Goal: Task Accomplishment & Management: Use online tool/utility

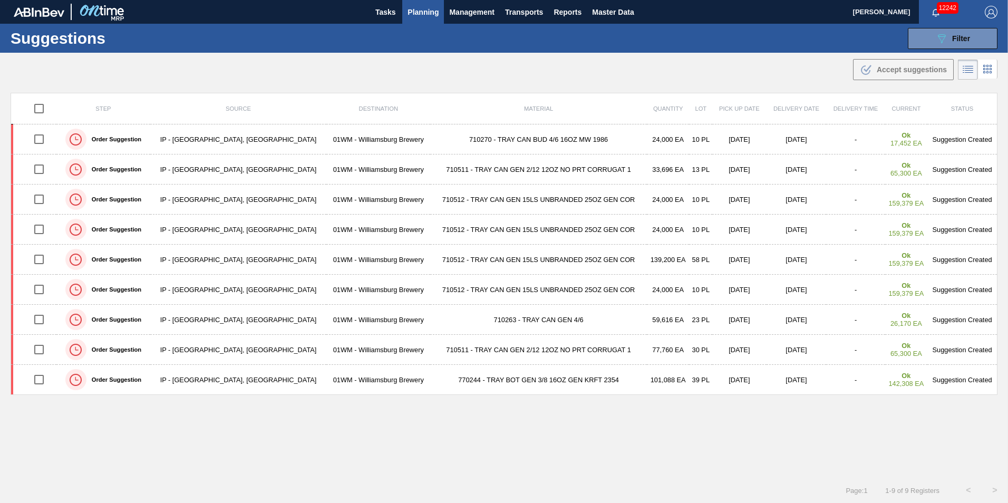
click at [107, 53] on div ".b{fill:var(--color-action-default)} Accept suggestions" at bounding box center [504, 68] width 1008 height 30
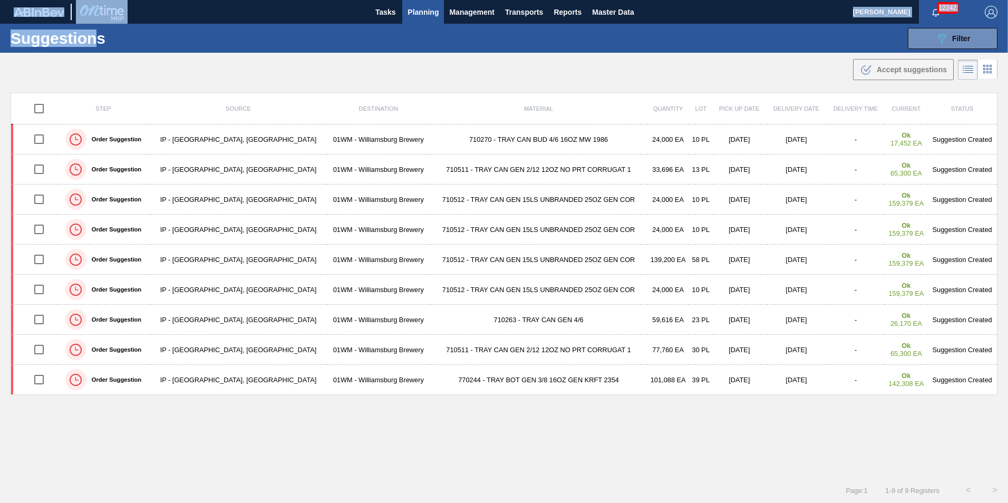
drag, startPoint x: 101, startPoint y: 35, endPoint x: -54, endPoint y: 45, distance: 154.8
click at [0, 0] on html "Tasks Planning Management Transports Reports Master Data [PERSON_NAME] 12242 Ma…" at bounding box center [504, 0] width 1008 height 0
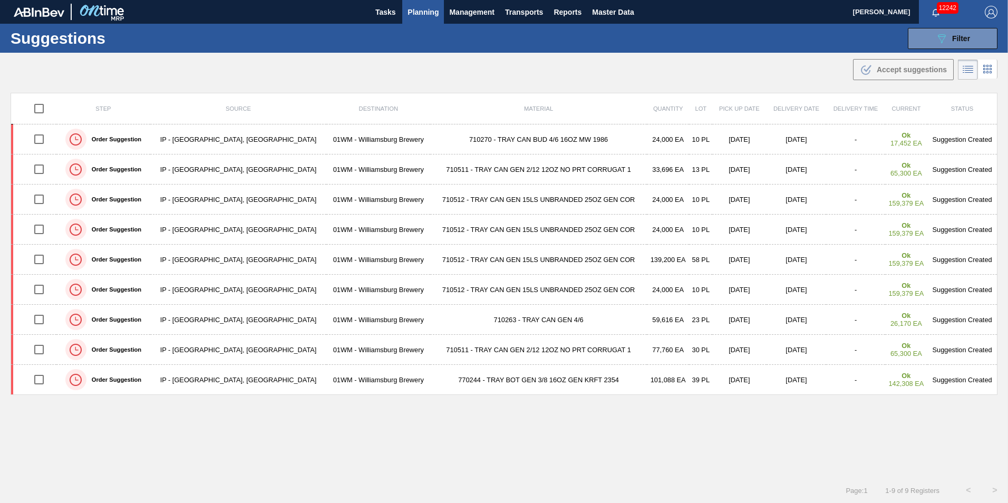
click at [114, 44] on h1 "Suggestions" at bounding box center [104, 38] width 187 height 12
drag, startPoint x: 102, startPoint y: 43, endPoint x: 9, endPoint y: 42, distance: 92.8
click at [9, 42] on div "Suggestions 089F7B8B-B2A5-4AFE-B5C0-19BA573D28AC Filter Step Step Source 825388…" at bounding box center [504, 38] width 1008 height 29
drag, startPoint x: 9, startPoint y: 42, endPoint x: 153, endPoint y: 49, distance: 144.0
click at [153, 49] on div "Suggestions 089F7B8B-B2A5-4AFE-B5C0-19BA573D28AC Filter Step Step Source 825388…" at bounding box center [504, 38] width 1008 height 29
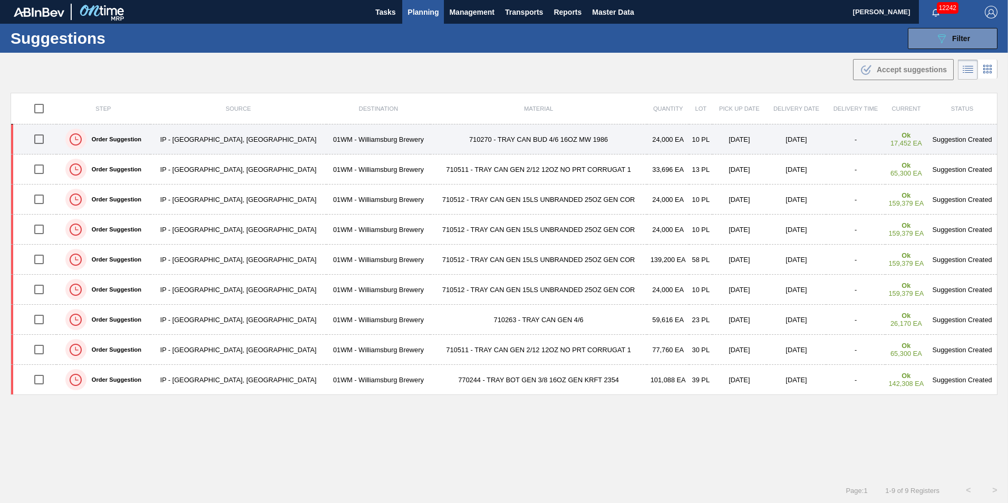
click at [42, 141] on input "checkbox" at bounding box center [39, 139] width 22 height 22
checkbox input "true"
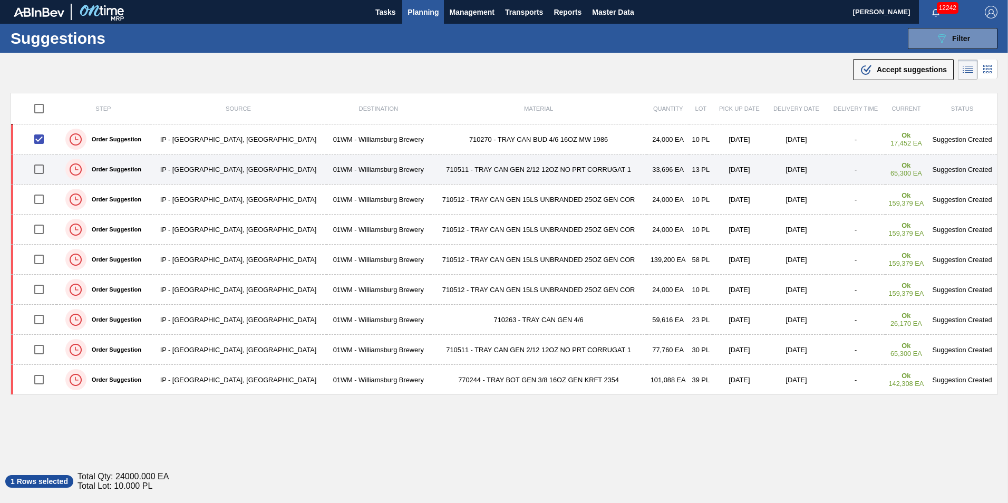
click at [42, 163] on input "checkbox" at bounding box center [39, 169] width 22 height 22
checkbox input "true"
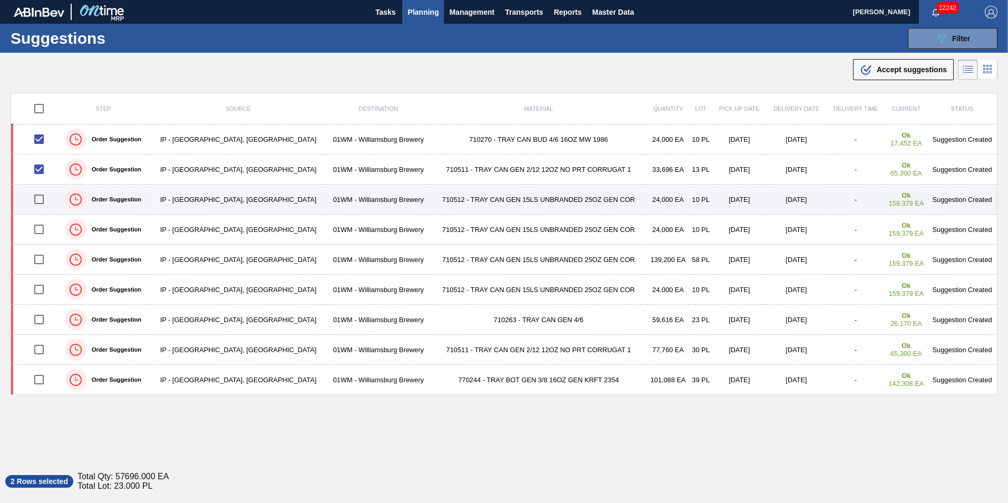
click at [42, 200] on input "checkbox" at bounding box center [39, 199] width 22 height 22
checkbox input "true"
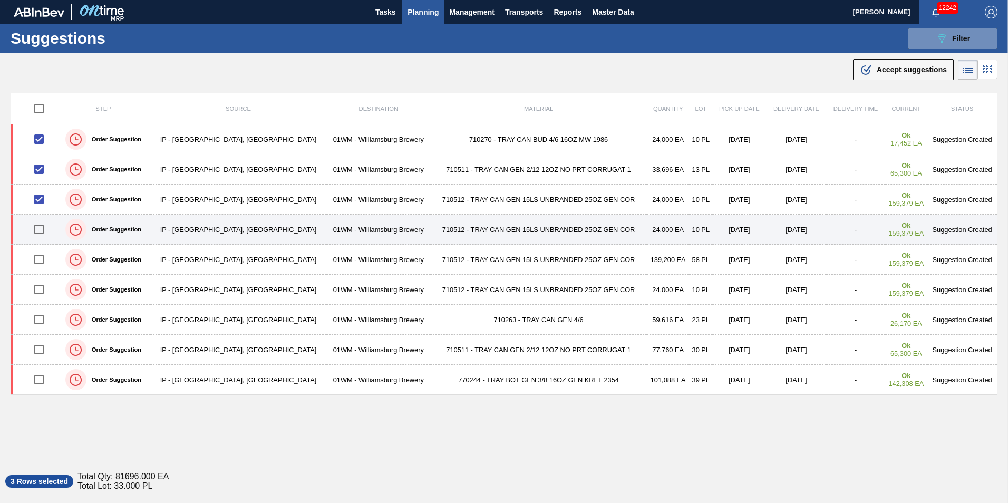
click at [42, 226] on input "checkbox" at bounding box center [39, 229] width 22 height 22
checkbox input "true"
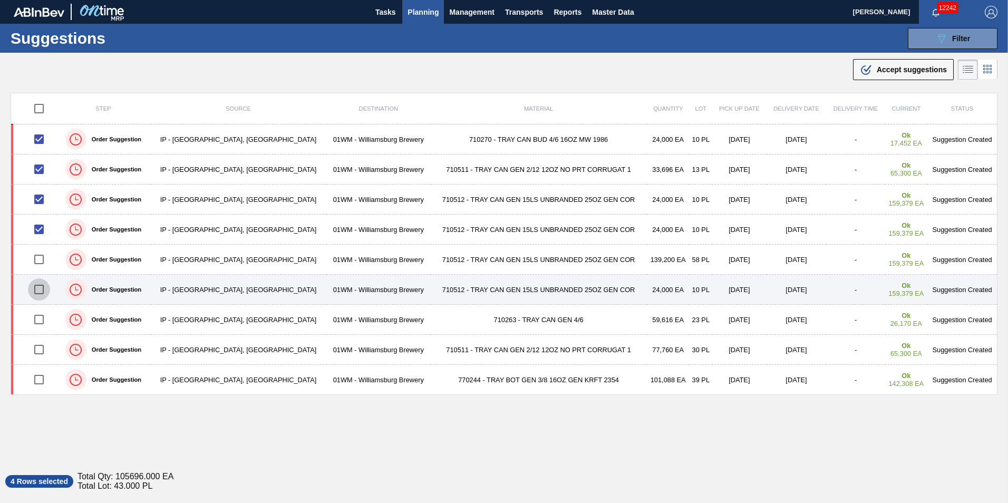
click at [43, 290] on input "checkbox" at bounding box center [39, 289] width 22 height 22
checkbox input "true"
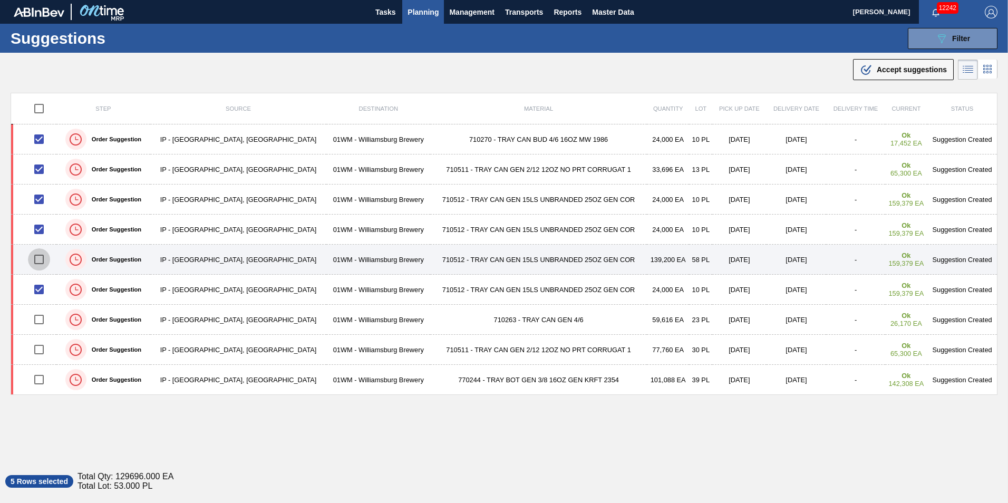
click at [42, 258] on input "checkbox" at bounding box center [39, 259] width 22 height 22
checkbox input "true"
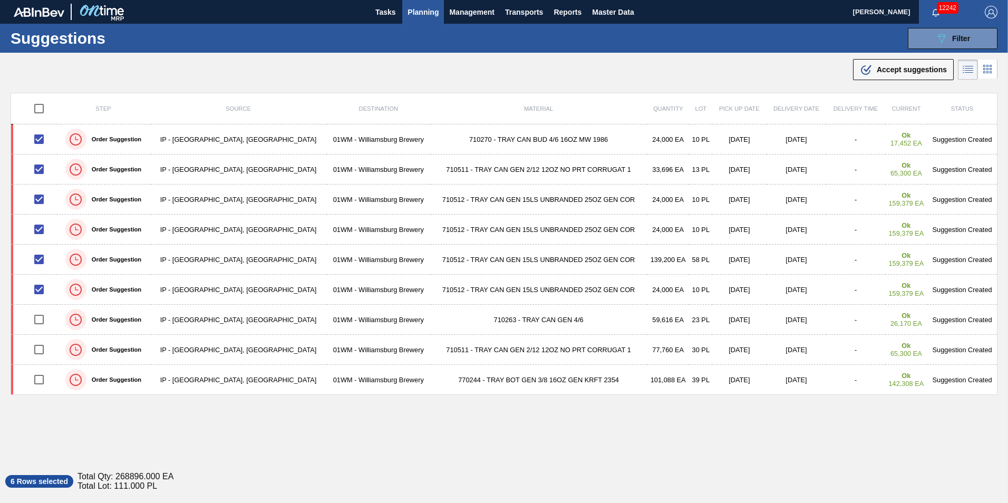
click at [885, 72] on span "Accept suggestions" at bounding box center [911, 69] width 70 height 8
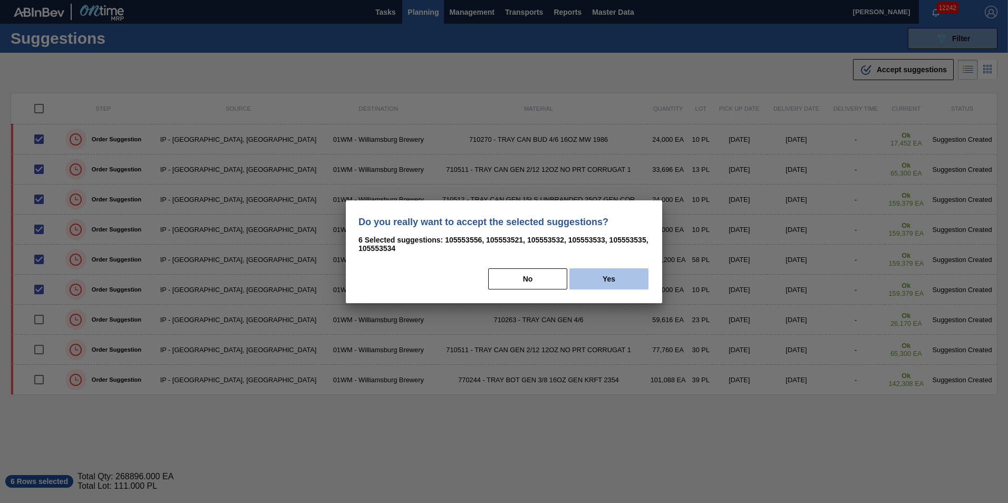
click at [609, 287] on button "Yes" at bounding box center [608, 278] width 79 height 21
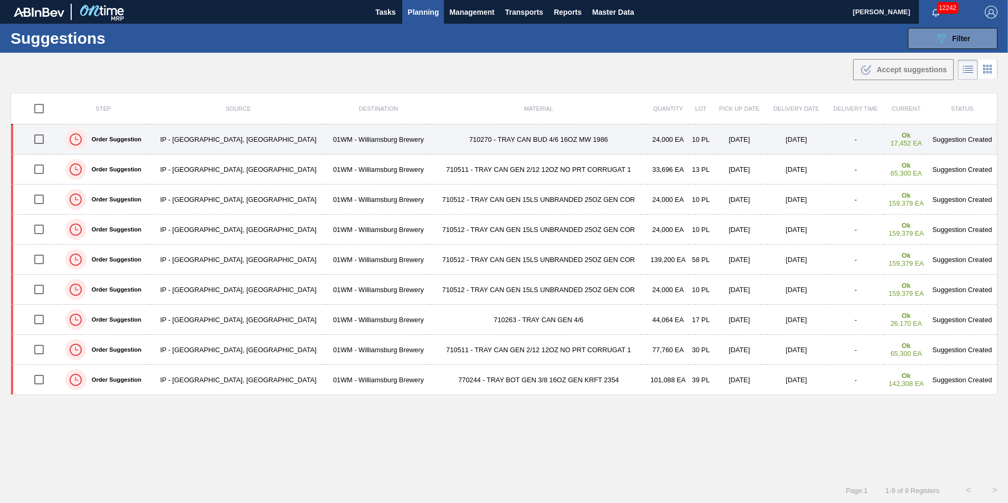
click at [45, 139] on input "checkbox" at bounding box center [39, 139] width 22 height 22
checkbox input "true"
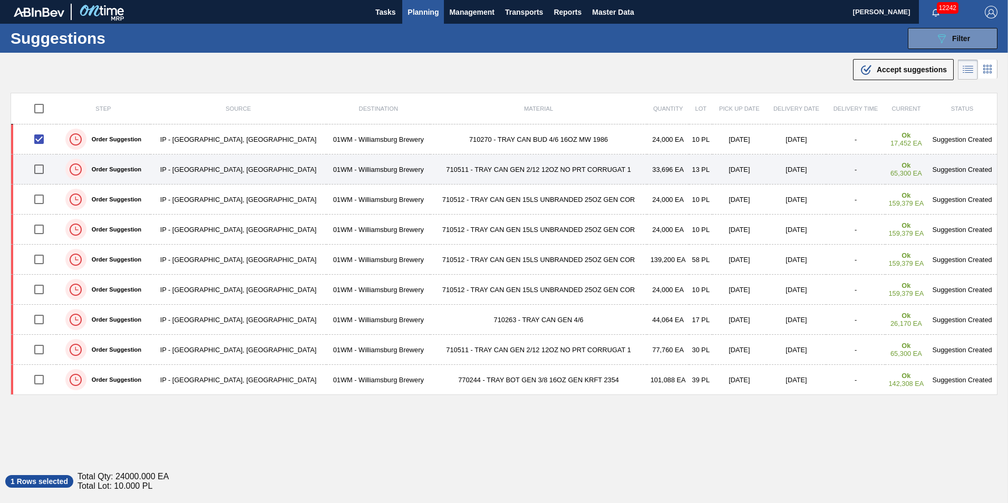
click at [41, 167] on input "checkbox" at bounding box center [39, 169] width 22 height 22
checkbox input "true"
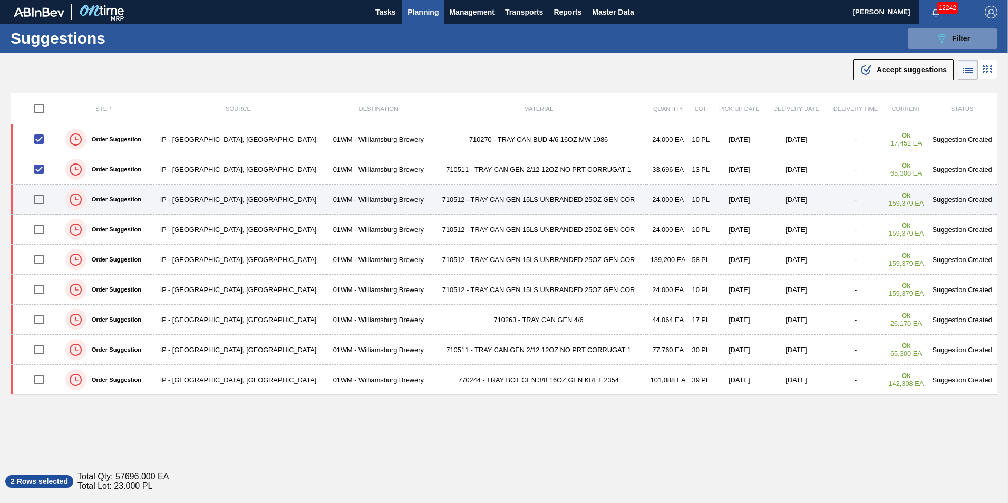
click at [43, 197] on input "checkbox" at bounding box center [39, 199] width 22 height 22
checkbox input "true"
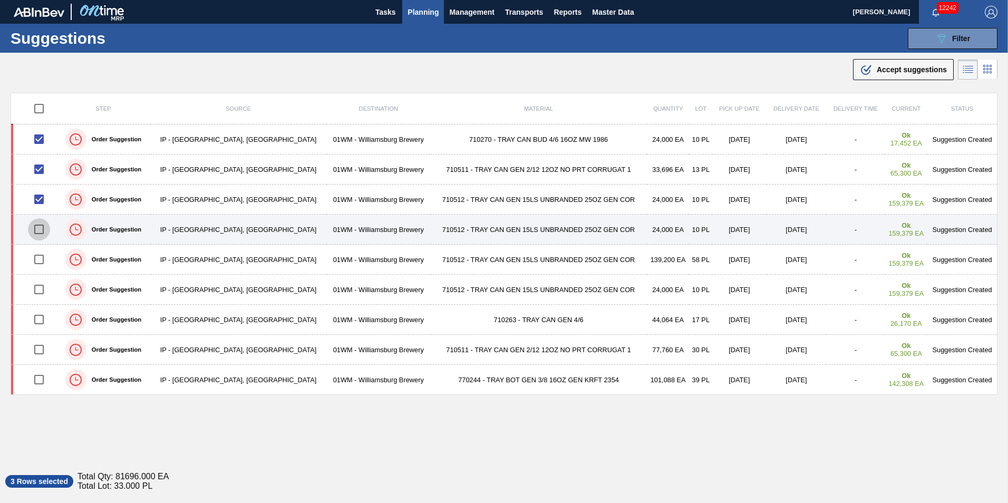
click at [44, 233] on input "checkbox" at bounding box center [39, 229] width 22 height 22
checkbox input "true"
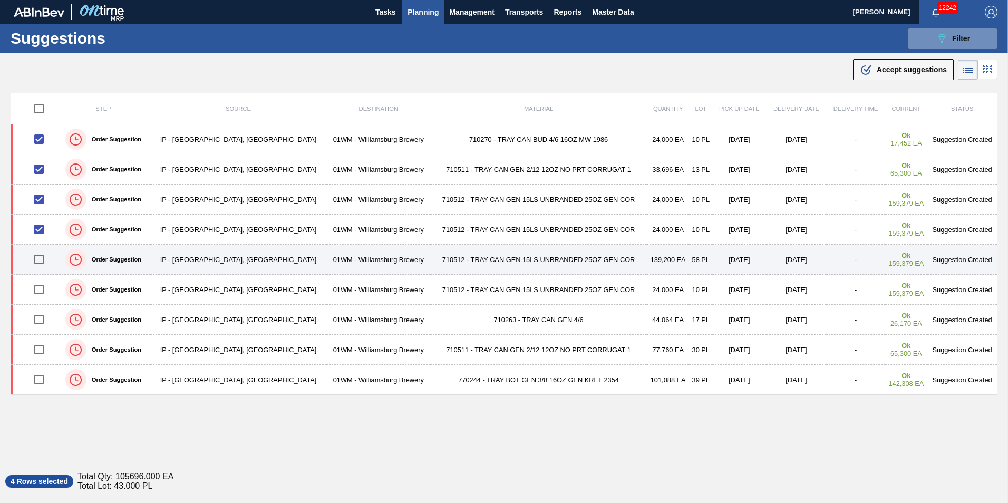
click at [42, 256] on input "checkbox" at bounding box center [39, 259] width 22 height 22
click at [42, 257] on input "checkbox" at bounding box center [39, 259] width 22 height 22
checkbox input "true"
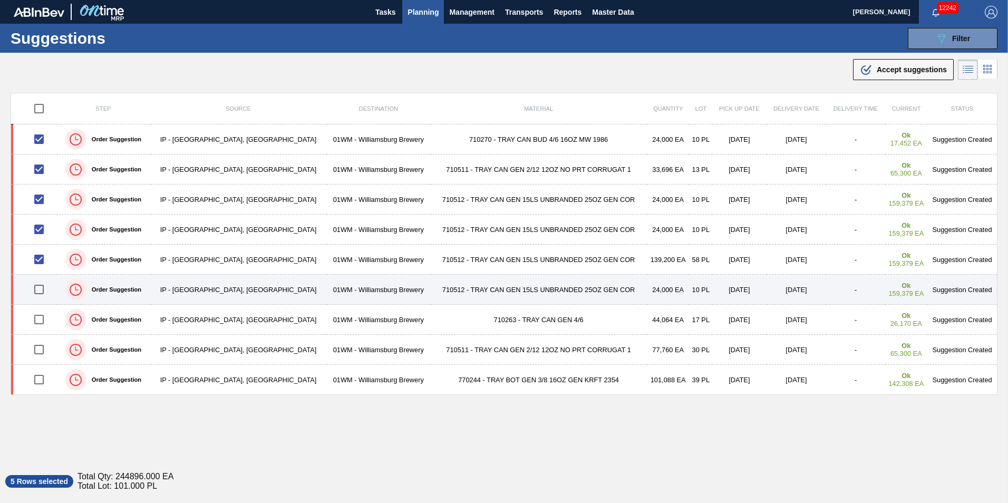
click at [42, 291] on input "checkbox" at bounding box center [39, 289] width 22 height 22
checkbox input "true"
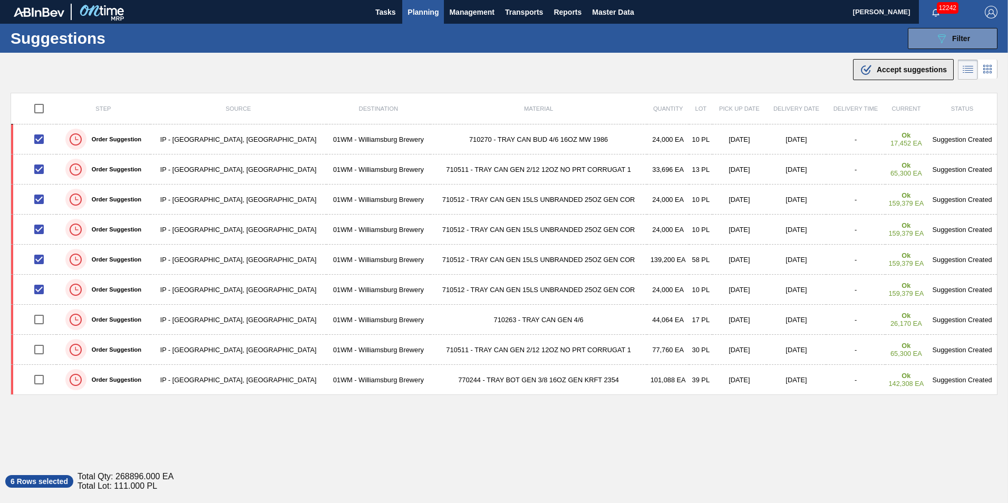
click at [897, 73] on span "Accept suggestions" at bounding box center [911, 69] width 70 height 8
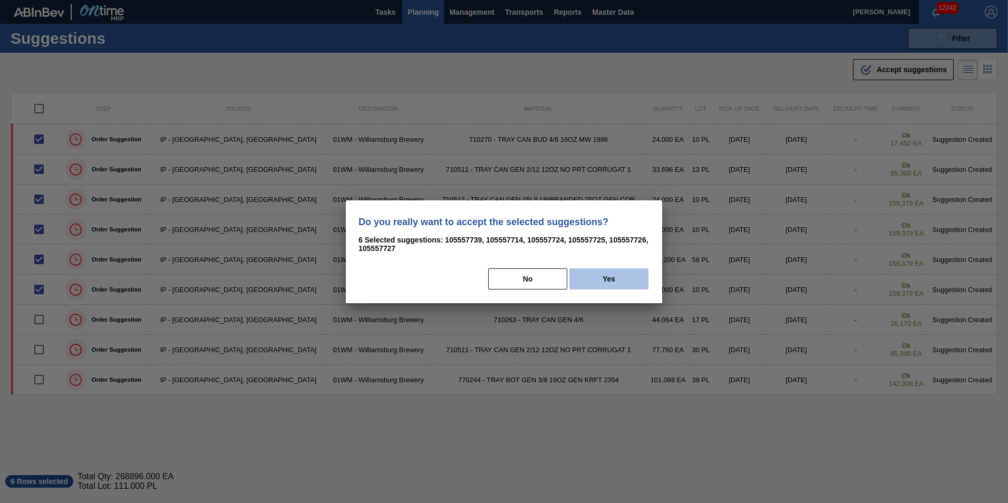
click at [610, 273] on button "Yes" at bounding box center [608, 278] width 79 height 21
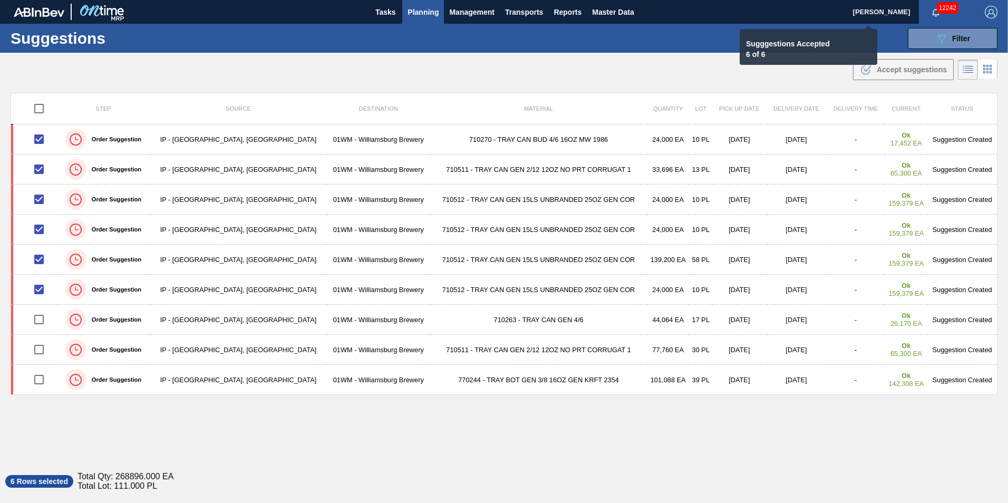
checkbox input "false"
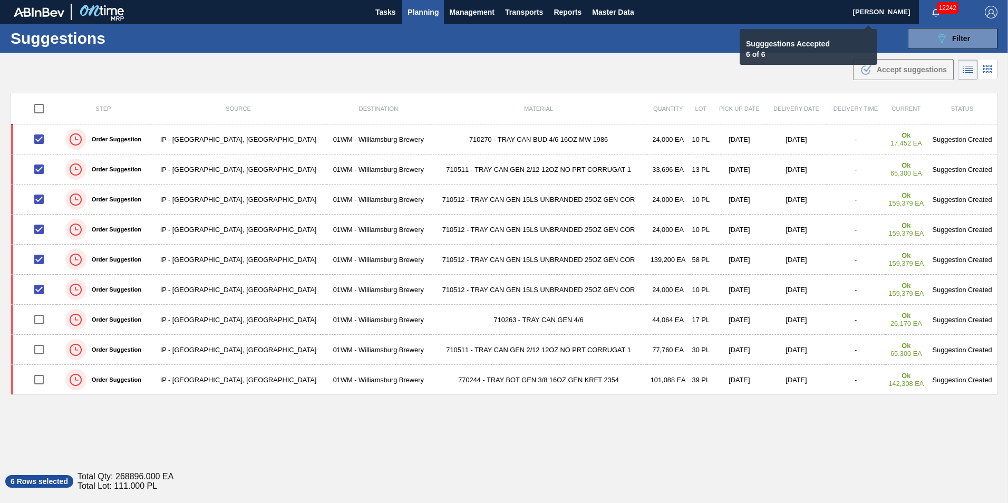
checkbox input "false"
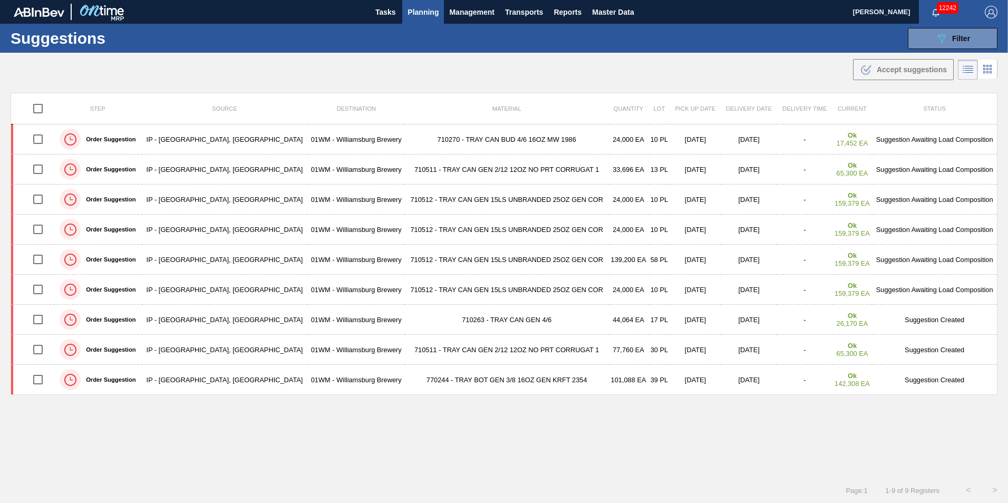
click at [428, 6] on span "Planning" at bounding box center [422, 12] width 31 height 13
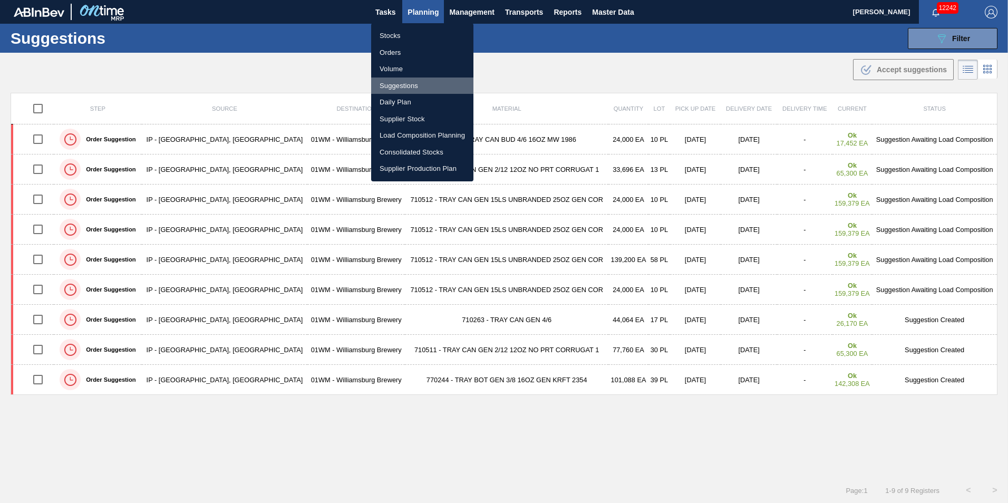
click at [419, 86] on li "Suggestions" at bounding box center [422, 85] width 102 height 17
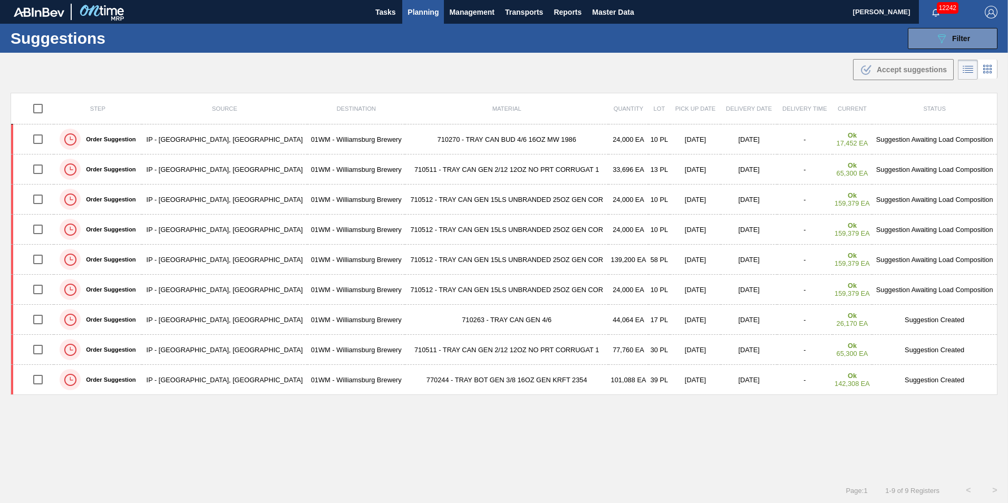
click at [428, 13] on span "Planning" at bounding box center [422, 12] width 31 height 13
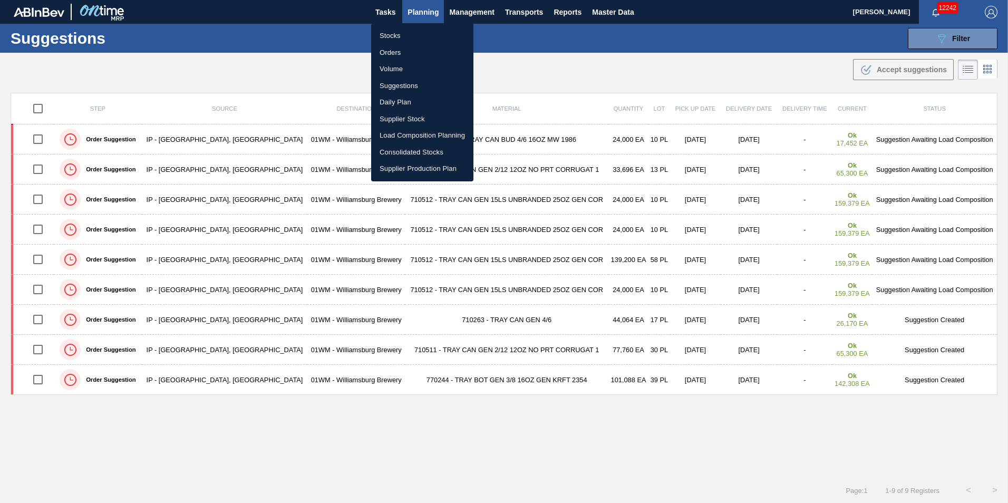
click at [440, 86] on li "Suggestions" at bounding box center [422, 85] width 102 height 17
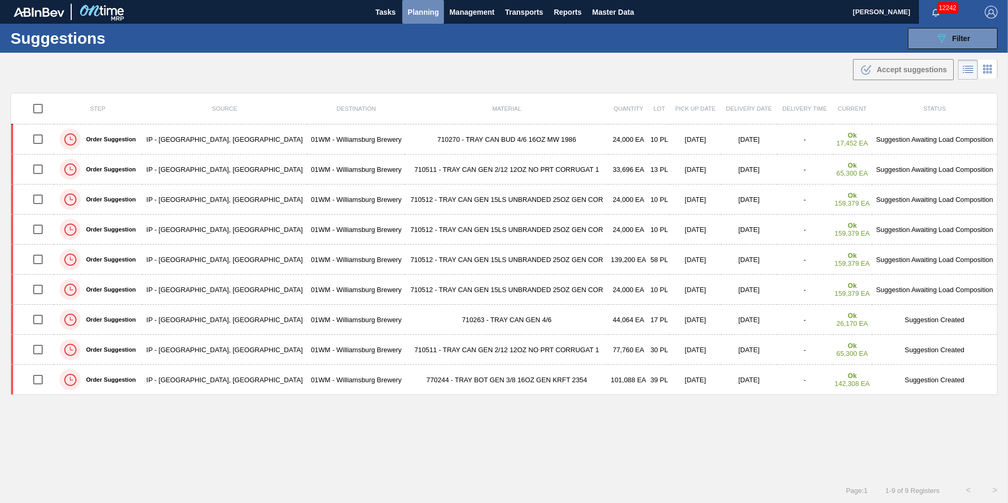
click at [423, 11] on span "Planning" at bounding box center [422, 12] width 31 height 13
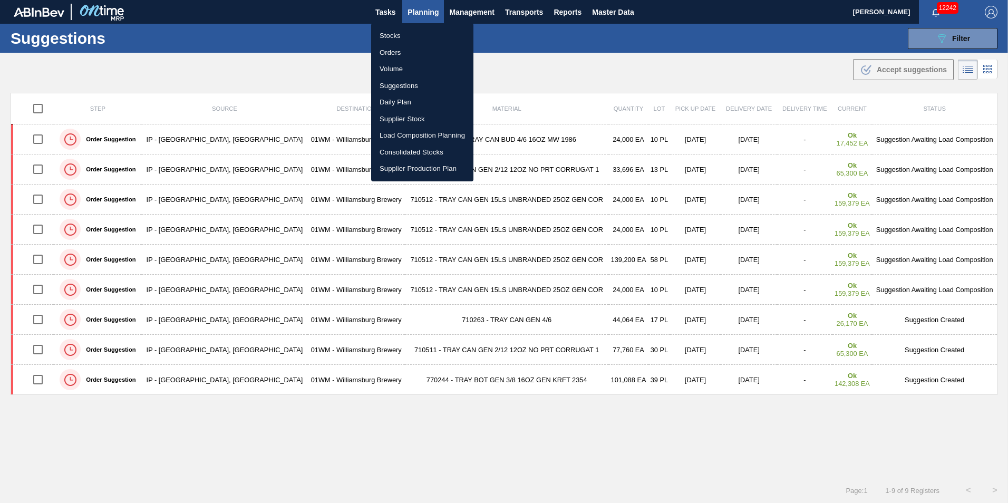
click at [422, 132] on li "Load Composition Planning" at bounding box center [422, 135] width 102 height 17
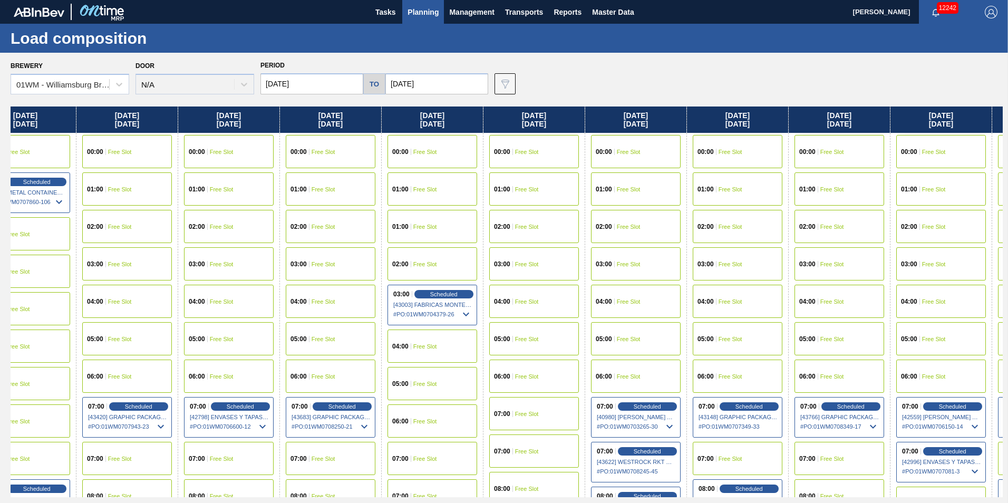
scroll to position [0, 553]
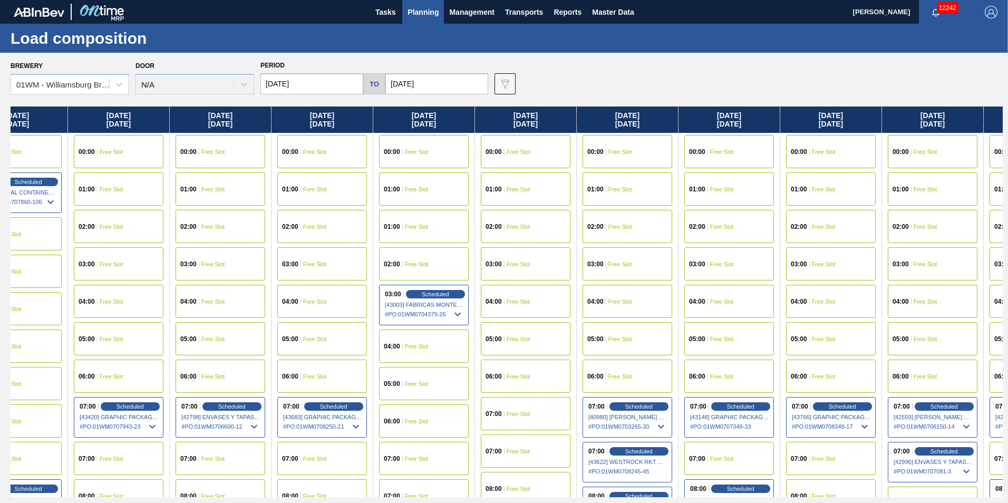
drag, startPoint x: 848, startPoint y: 110, endPoint x: 290, endPoint y: 130, distance: 558.9
click at [290, 130] on div "Monday 10/06/2025 00:00 Free Slot 01:00 Free Slot 02:00 Free Slot 03:00 Free Sl…" at bounding box center [507, 301] width 992 height 390
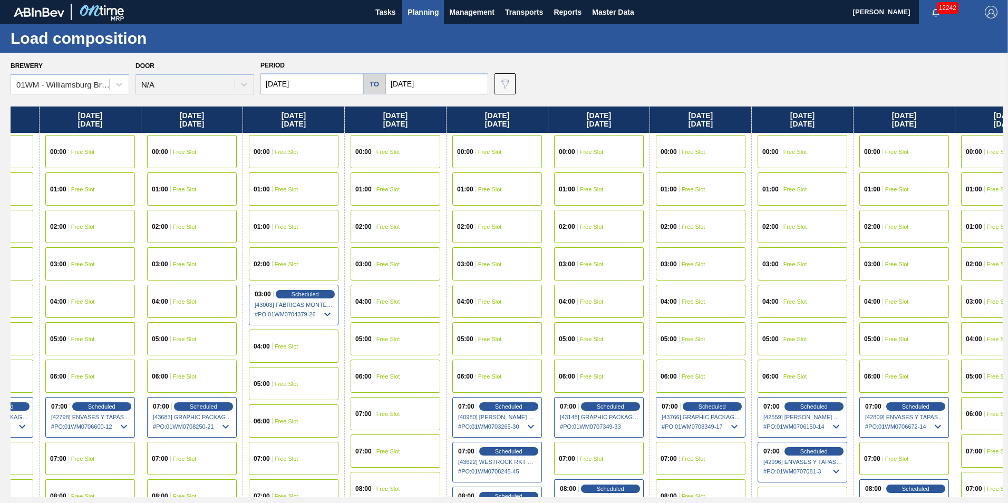
scroll to position [0, 710]
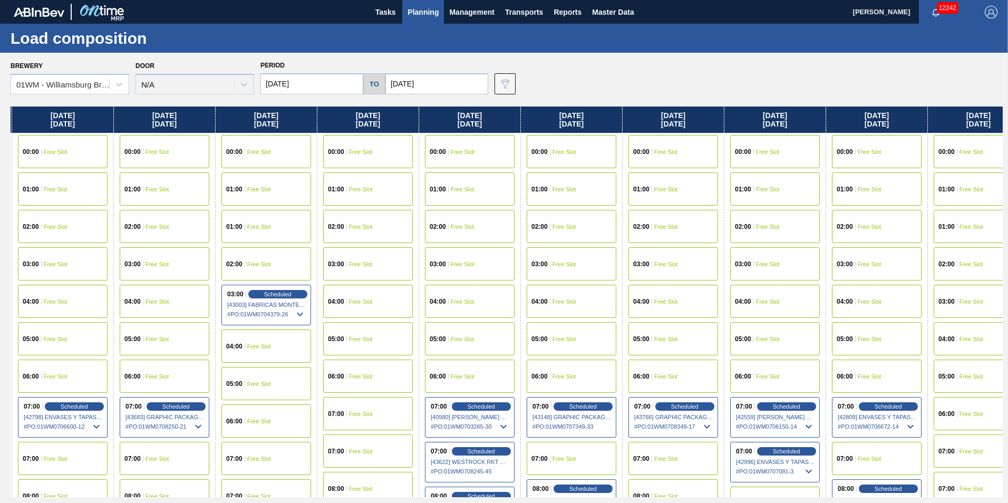
drag, startPoint x: 755, startPoint y: 122, endPoint x: 652, endPoint y: 122, distance: 102.8
click at [652, 122] on div "Monday 10/06/2025 00:00 Free Slot 01:00 Free Slot 02:00 Free Slot 03:00 Free Sl…" at bounding box center [507, 301] width 992 height 390
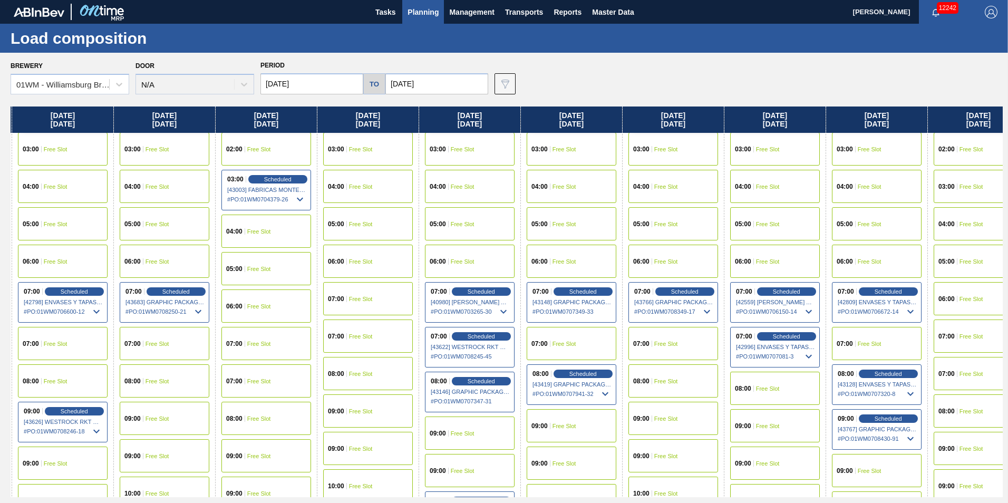
scroll to position [263, 710]
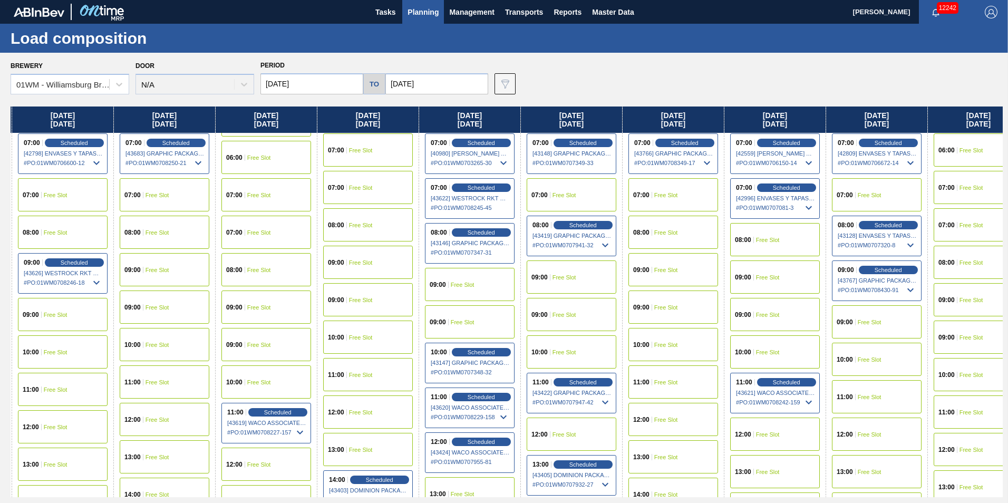
click at [671, 309] on div "09:00 Free Slot" at bounding box center [673, 306] width 90 height 33
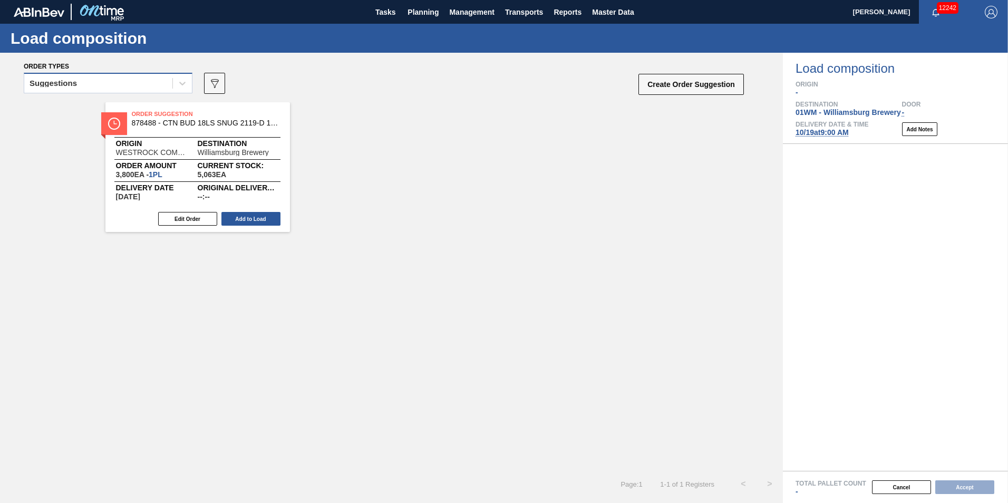
click at [105, 74] on div "Suggestions" at bounding box center [108, 83] width 169 height 21
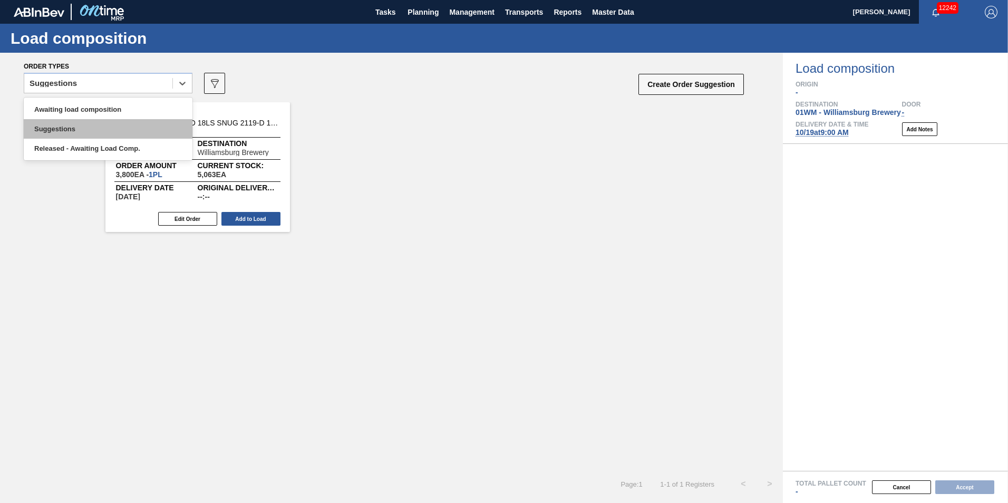
click at [100, 119] on div "Suggestions" at bounding box center [108, 128] width 169 height 19
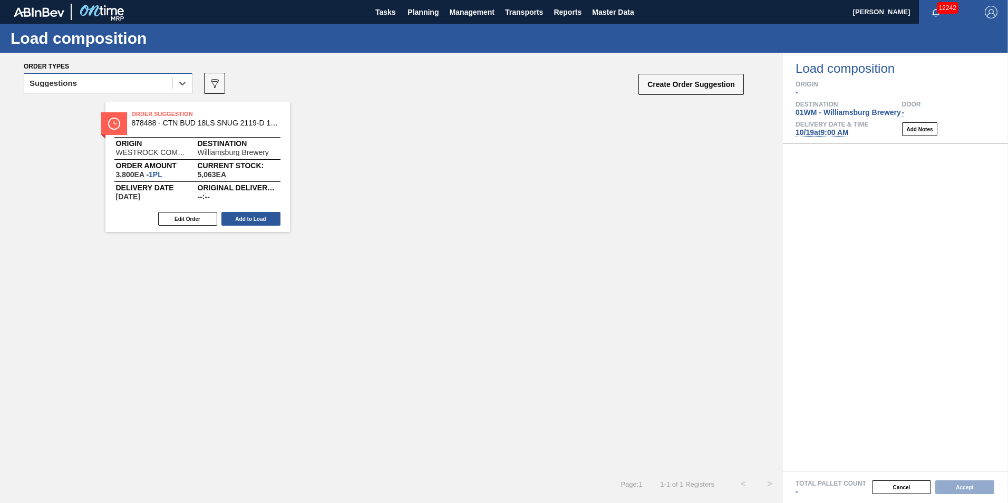
click at [95, 73] on div "Suggestions" at bounding box center [108, 83] width 169 height 21
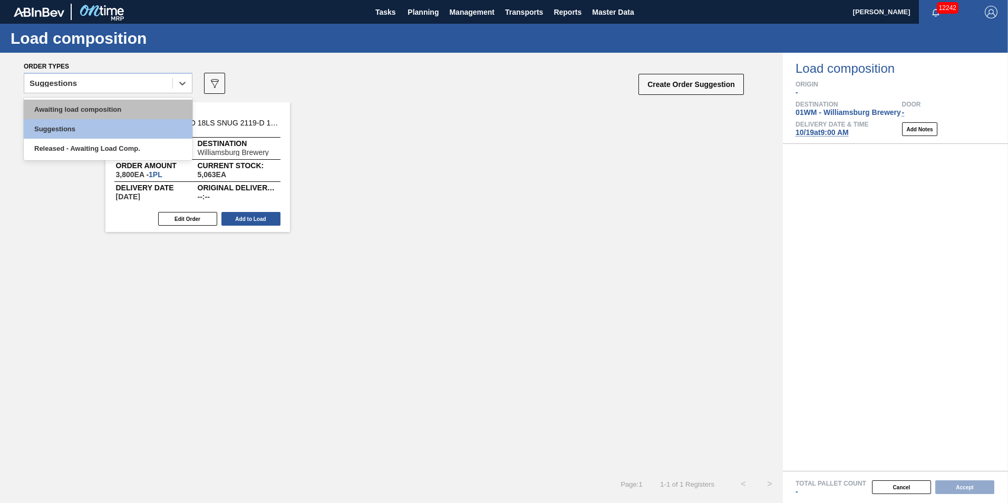
click at [79, 101] on div "Awaiting load composition Suggestions Released - Awaiting Load Comp." at bounding box center [108, 128] width 169 height 63
click at [80, 103] on div "Awaiting load composition" at bounding box center [108, 109] width 169 height 19
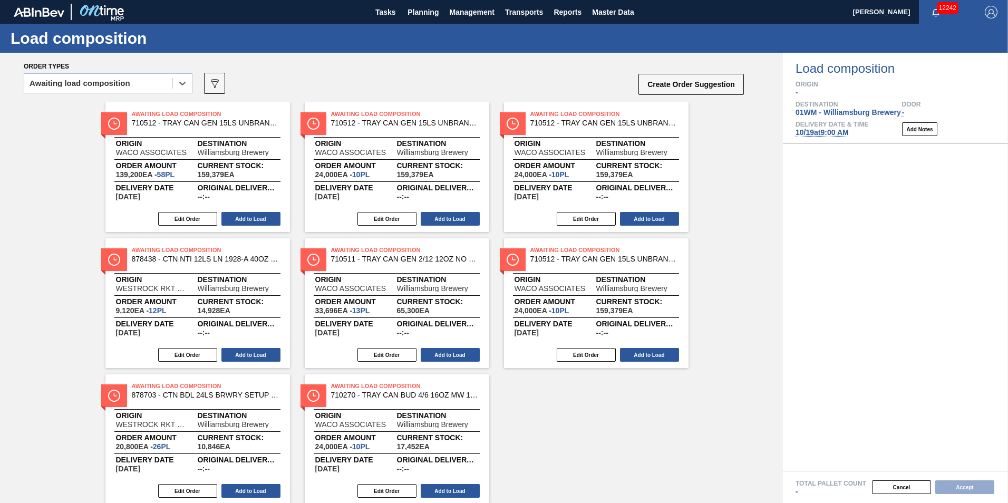
scroll to position [33, 0]
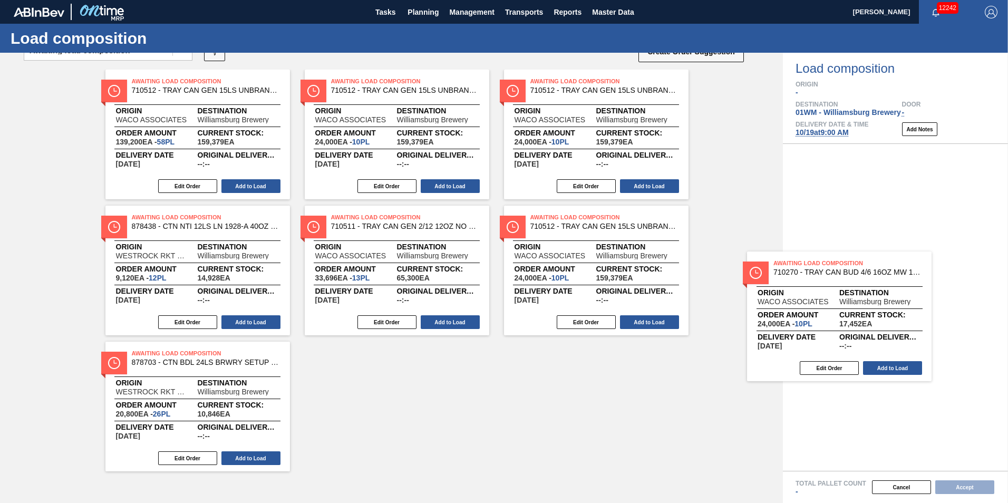
drag, startPoint x: 355, startPoint y: 411, endPoint x: 803, endPoint y: 319, distance: 456.7
click at [803, 319] on div "Order types option Awaiting load composition, selected. Select is focused ,type…" at bounding box center [504, 278] width 1008 height 450
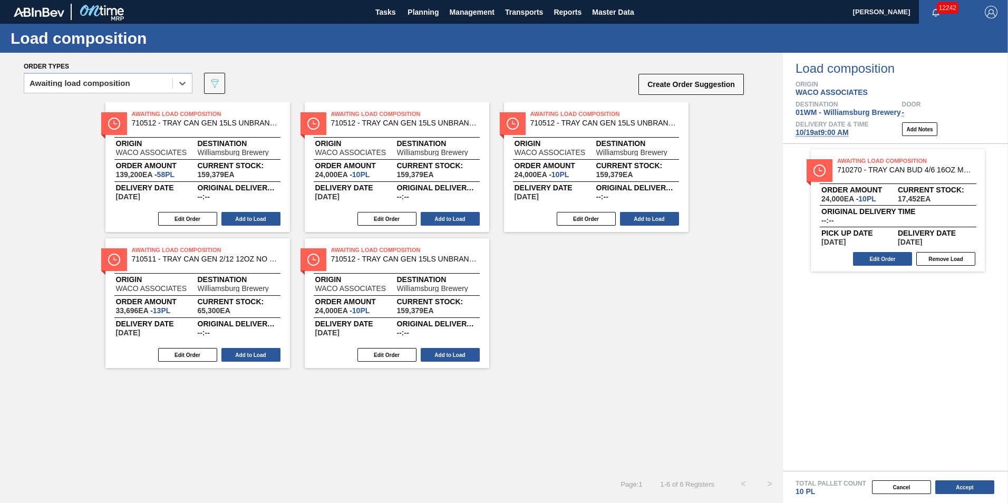
scroll to position [0, 0]
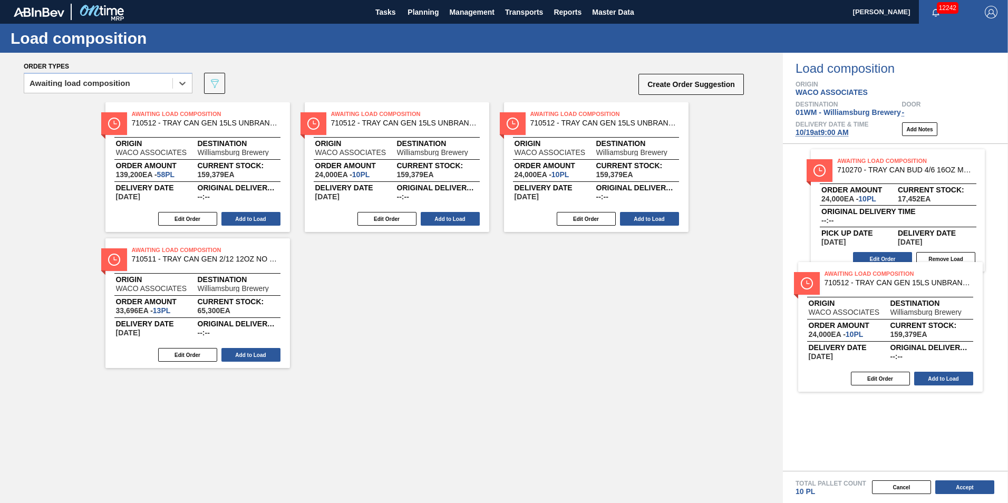
drag, startPoint x: 389, startPoint y: 313, endPoint x: 837, endPoint y: 320, distance: 448.5
click at [837, 320] on div "Order types option Awaiting load composition, selected. Select is focused ,type…" at bounding box center [504, 278] width 1008 height 450
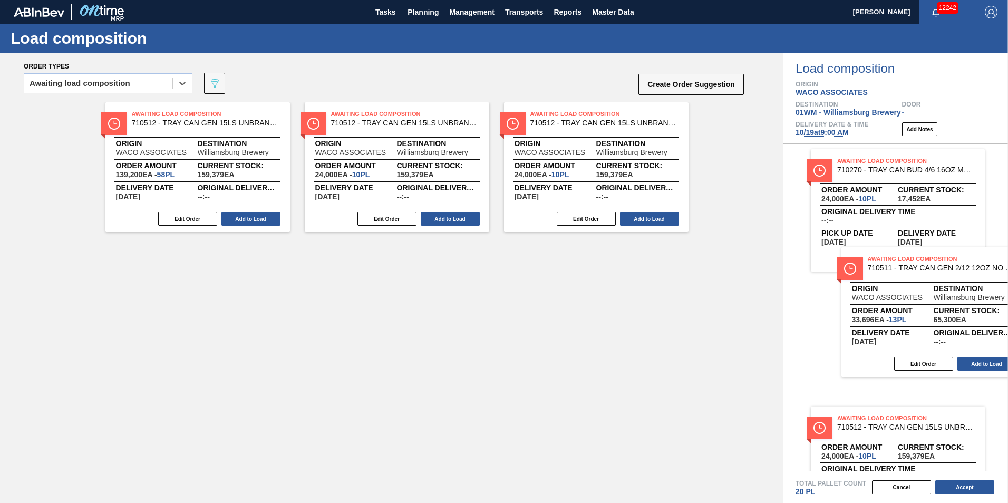
drag, startPoint x: 164, startPoint y: 286, endPoint x: 884, endPoint y: 290, distance: 719.9
click at [885, 290] on div "Order types option Awaiting load composition, selected. Select is focused ,type…" at bounding box center [504, 278] width 1008 height 450
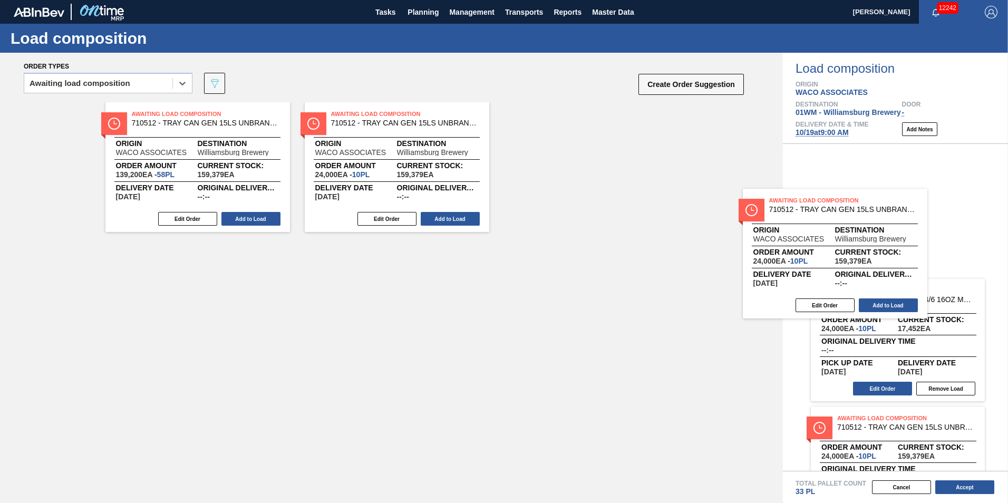
drag, startPoint x: 669, startPoint y: 199, endPoint x: 892, endPoint y: 262, distance: 231.6
click at [891, 262] on div "Order types option Awaiting load composition, selected. Select is focused ,type…" at bounding box center [504, 278] width 1008 height 450
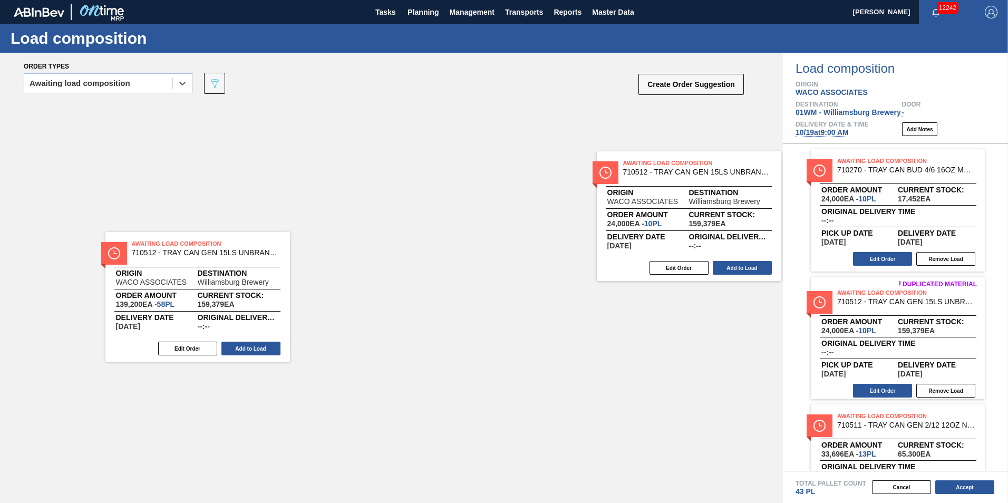
drag, startPoint x: 423, startPoint y: 145, endPoint x: 939, endPoint y: 217, distance: 520.3
click at [939, 217] on div "Order types option Awaiting load composition, selected. Select is focused ,type…" at bounding box center [504, 278] width 1008 height 450
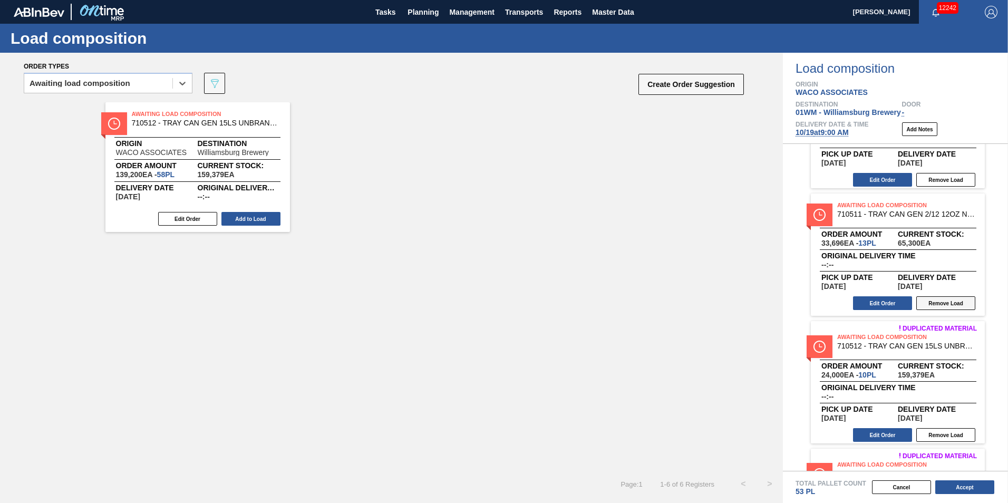
scroll to position [316, 0]
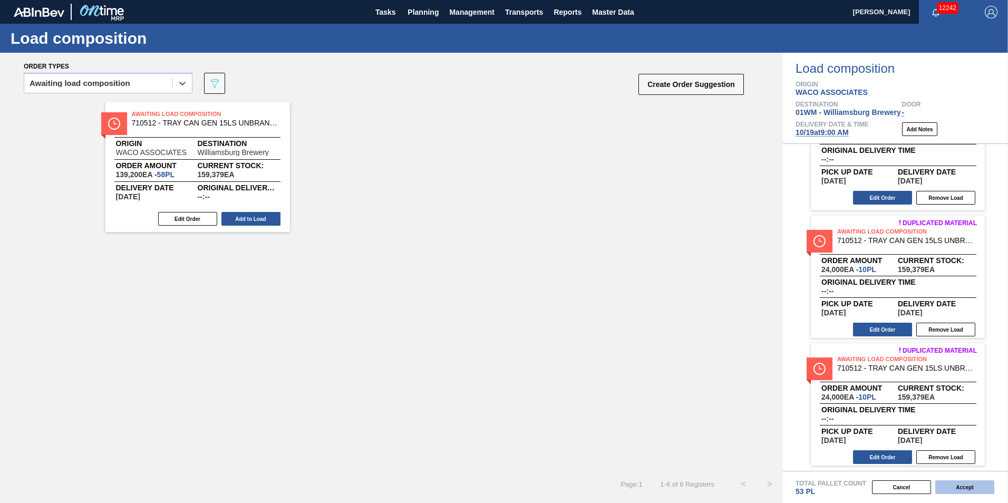
click at [961, 487] on button "Accept" at bounding box center [964, 487] width 59 height 14
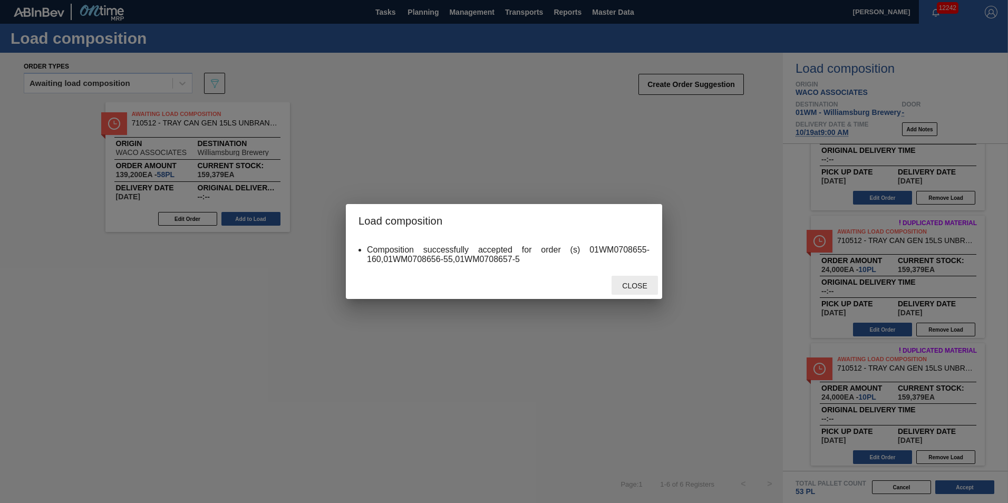
click at [640, 290] on div "Close" at bounding box center [634, 285] width 46 height 19
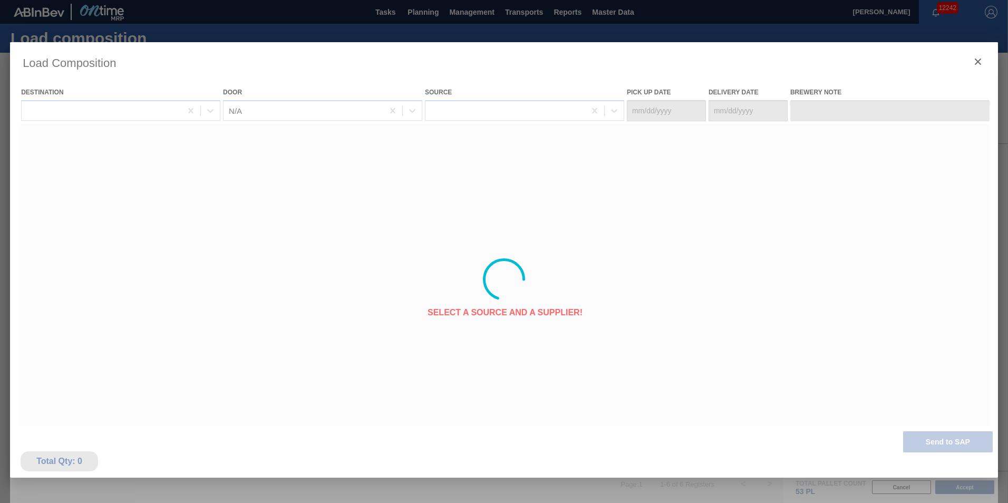
type Date "[DATE]"
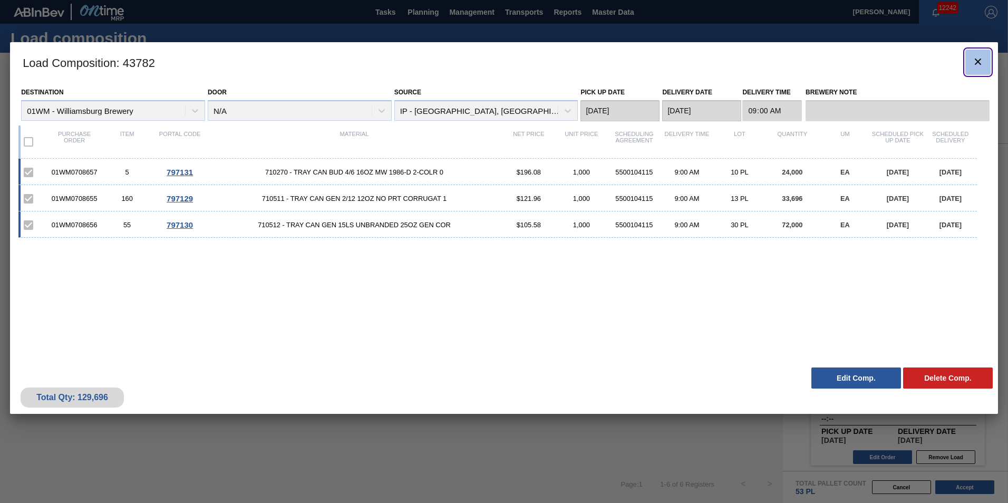
click at [972, 63] on icon "botão de ícone" at bounding box center [977, 61] width 13 height 13
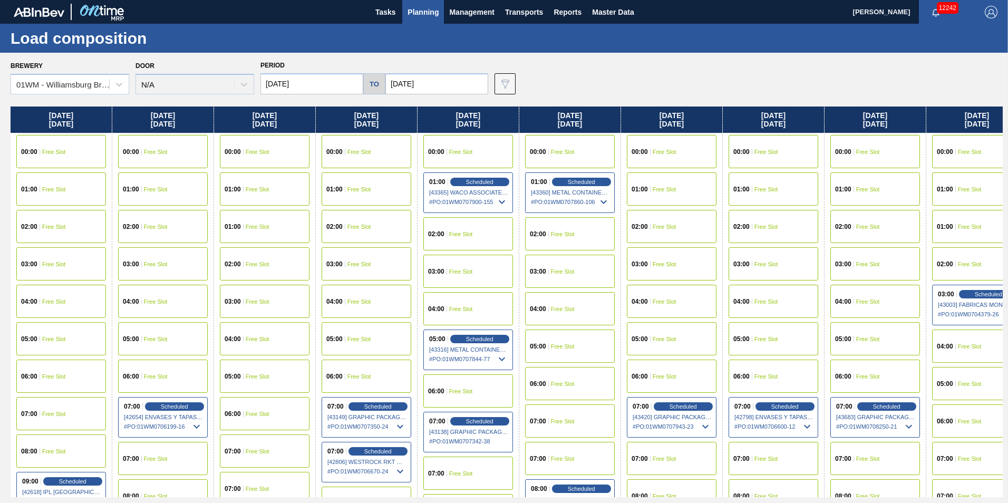
click at [434, 11] on span "Planning" at bounding box center [422, 12] width 31 height 13
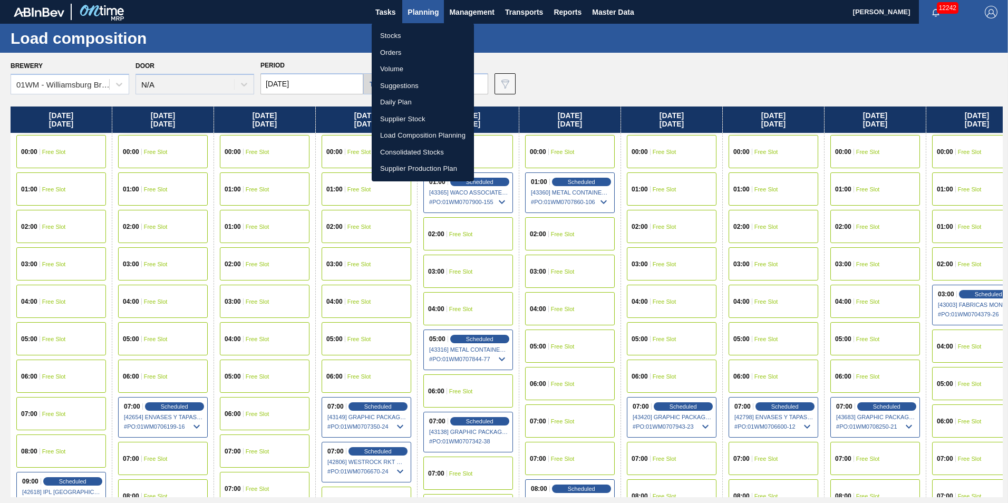
click at [418, 134] on li "Load Composition Planning" at bounding box center [423, 135] width 102 height 17
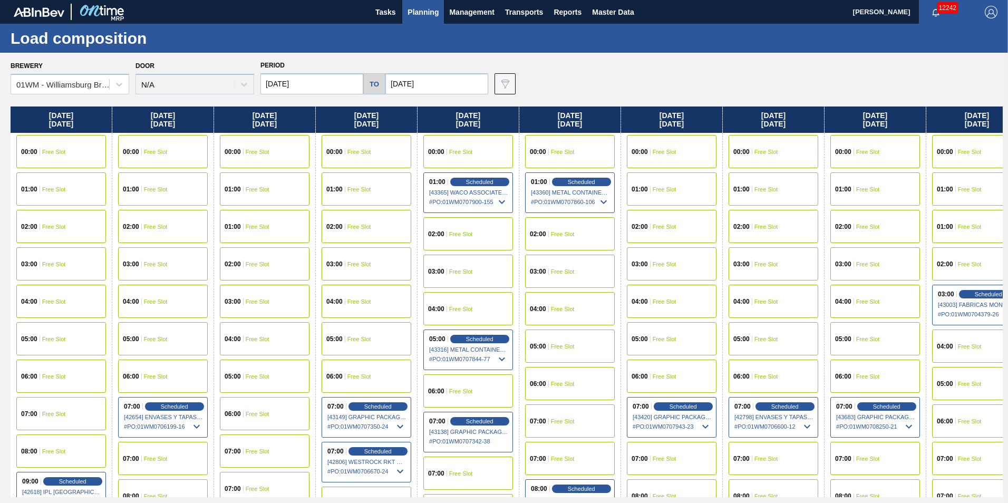
click at [409, 3] on button "Planning" at bounding box center [423, 12] width 42 height 24
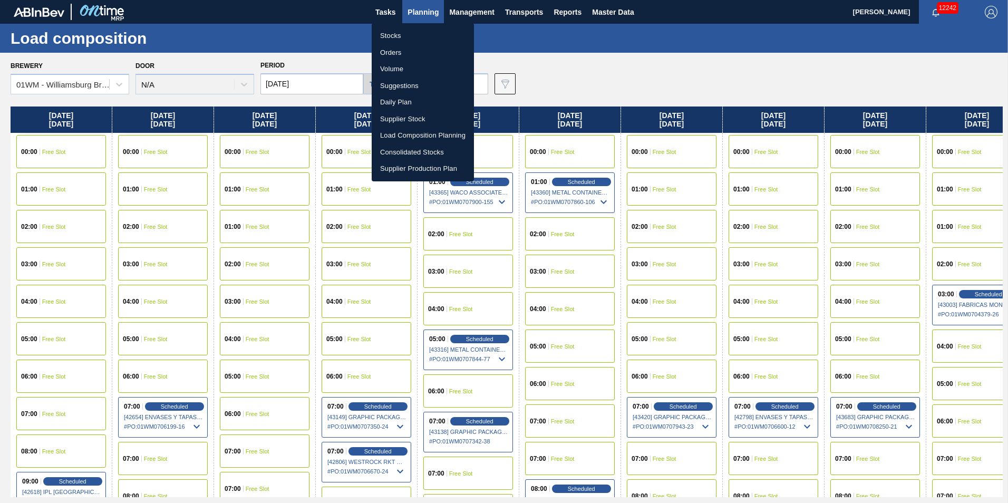
drag, startPoint x: 950, startPoint y: 112, endPoint x: 394, endPoint y: 181, distance: 560.2
click at [392, 181] on div "Stocks Orders Volume Suggestions Daily Plan Supplier Stock Load Composition Pla…" at bounding box center [504, 251] width 1008 height 503
drag, startPoint x: 973, startPoint y: 96, endPoint x: 972, endPoint y: 119, distance: 22.2
click at [973, 98] on div at bounding box center [504, 251] width 1008 height 503
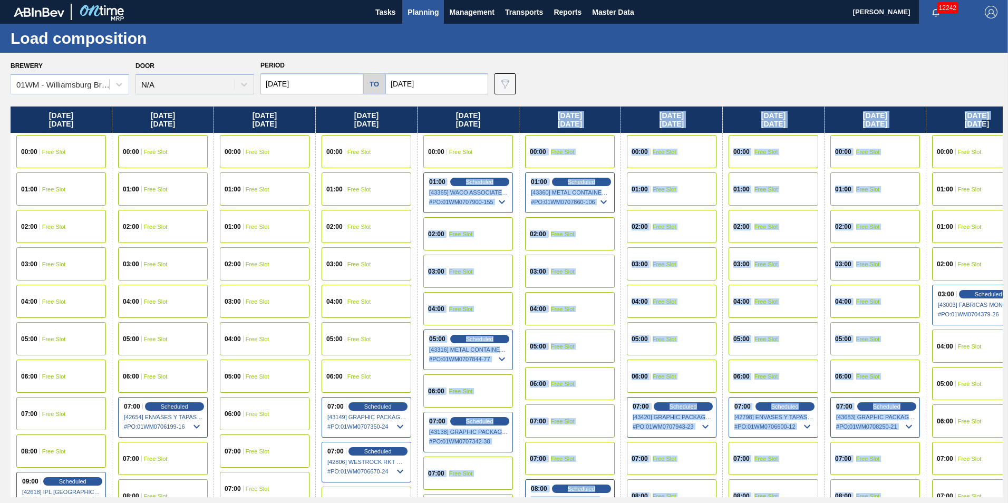
drag, startPoint x: 973, startPoint y: 122, endPoint x: 473, endPoint y: 160, distance: 501.5
click at [473, 0] on body "Tasks Planning Management Transports Reports Master Data Vincent Geritano 12242…" at bounding box center [504, 0] width 1008 height 0
click at [917, 89] on div "Brewery 01WM - Williamsburg Brewery Door N/A Period 10/06/2025 to 10/27/2025 Da…" at bounding box center [507, 76] width 992 height 36
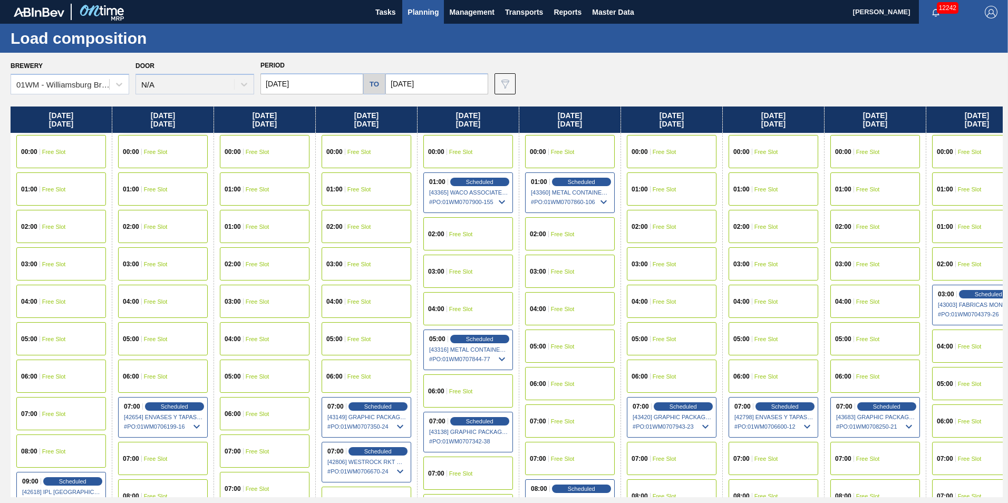
drag, startPoint x: 893, startPoint y: 129, endPoint x: 809, endPoint y: 125, distance: 83.3
click at [819, 128] on div "Monday 10/06/2025 00:00 Free Slot 01:00 Free Slot 02:00 Free Slot 03:00 Free Sl…" at bounding box center [507, 301] width 992 height 390
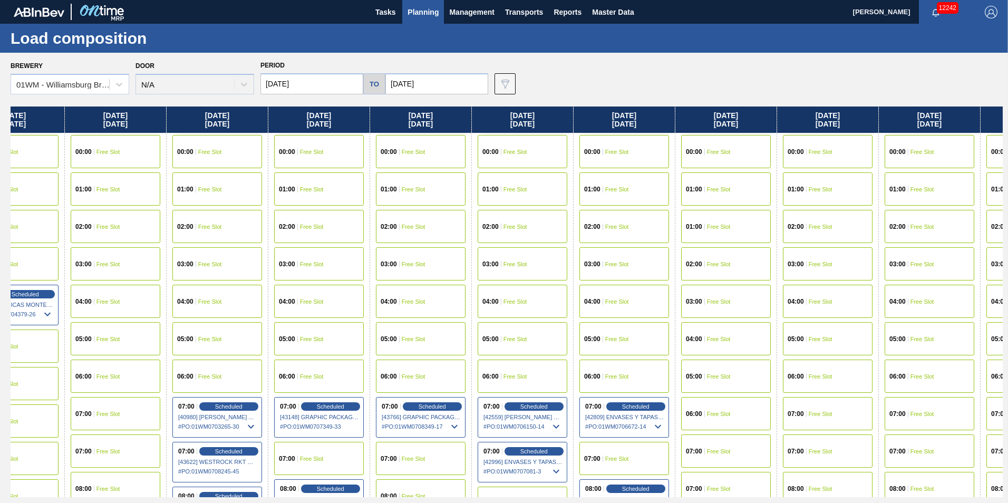
drag, startPoint x: 949, startPoint y: 120, endPoint x: 84, endPoint y: 191, distance: 867.2
click at [86, 193] on div "Monday 10/06/2025 00:00 Free Slot 01:00 Free Slot 02:00 Free Slot 03:00 Free Sl…" at bounding box center [507, 301] width 992 height 390
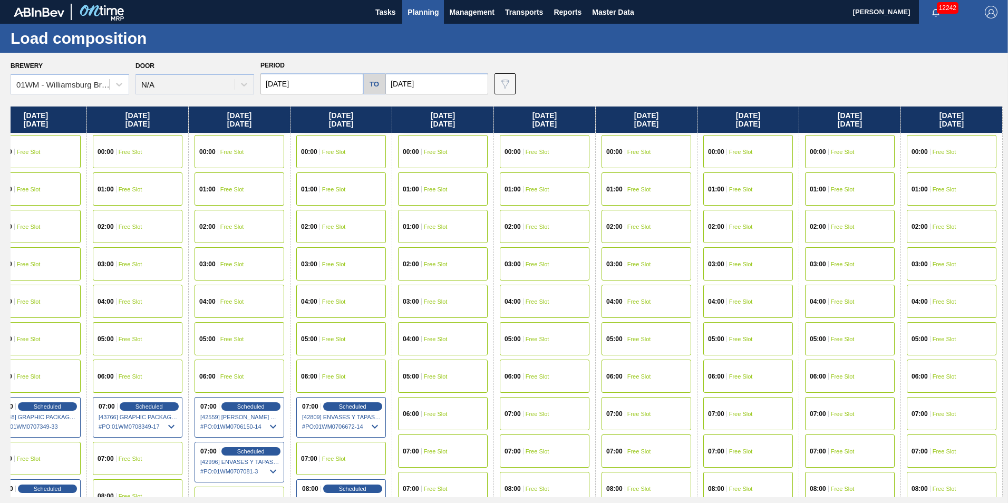
drag, startPoint x: 923, startPoint y: 121, endPoint x: 606, endPoint y: 151, distance: 319.2
click at [507, 161] on div "Monday 10/06/2025 00:00 Free Slot 01:00 Free Slot 02:00 Free Slot 03:00 Free Sl…" at bounding box center [507, 301] width 992 height 390
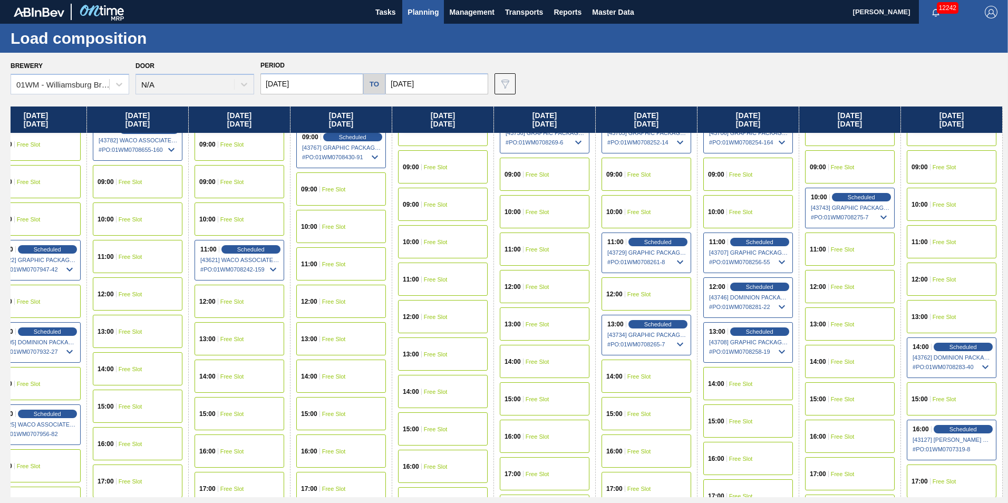
scroll to position [422, 1246]
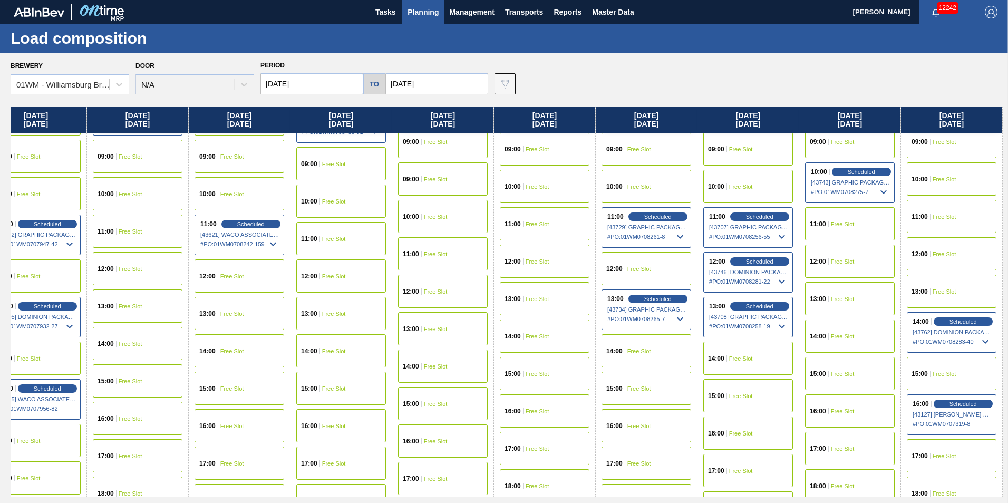
click at [662, 391] on div "15:00 Free Slot" at bounding box center [646, 388] width 90 height 33
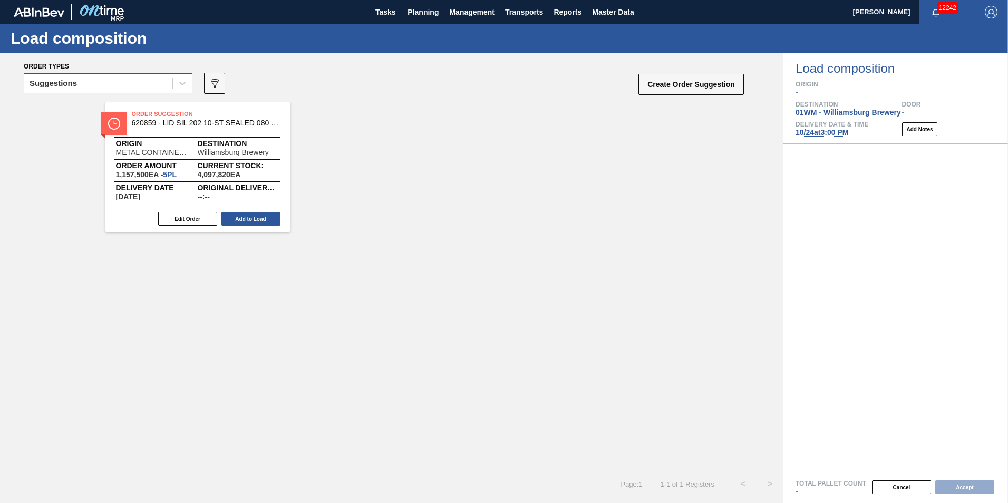
click at [98, 81] on div "Suggestions" at bounding box center [98, 83] width 148 height 15
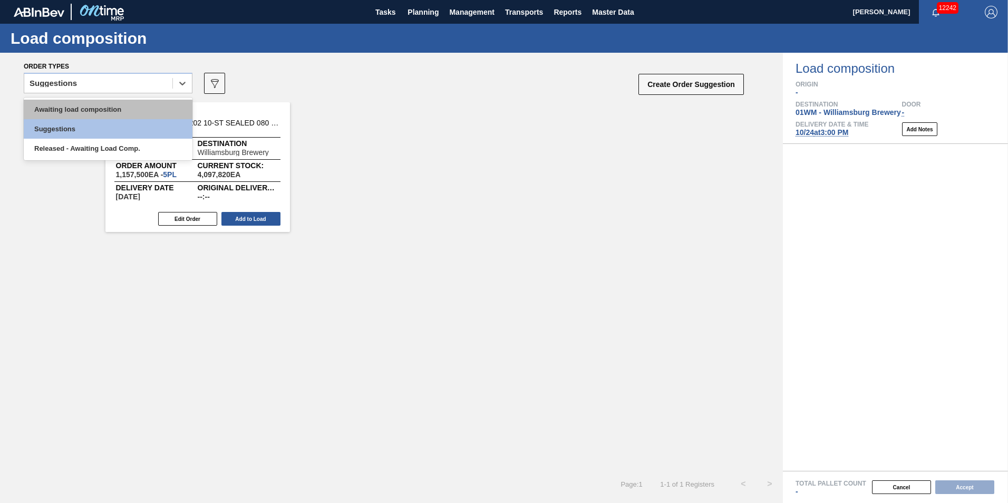
click at [83, 114] on div "Awaiting load composition" at bounding box center [108, 109] width 169 height 19
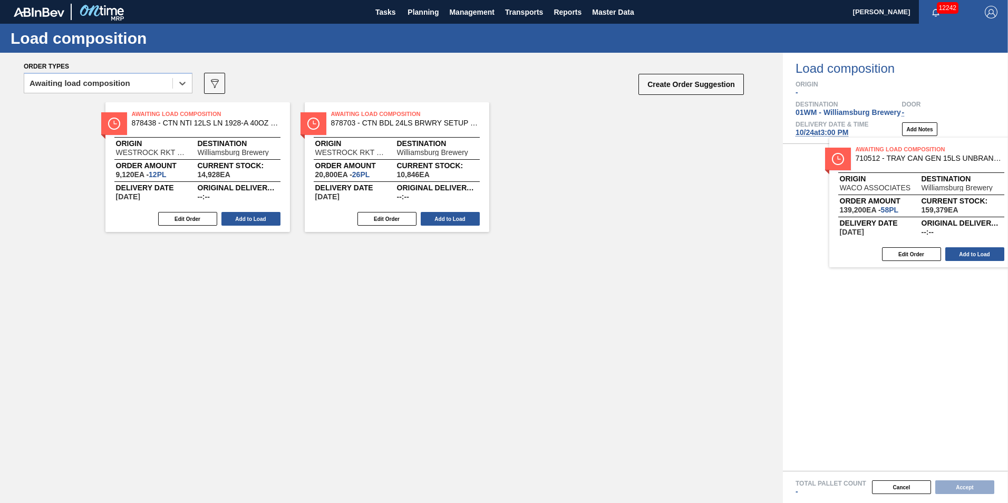
drag, startPoint x: 221, startPoint y: 183, endPoint x: 948, endPoint y: 237, distance: 729.2
click at [948, 237] on div "Order types option Awaiting load composition, selected. Select is focused ,type…" at bounding box center [504, 278] width 1008 height 450
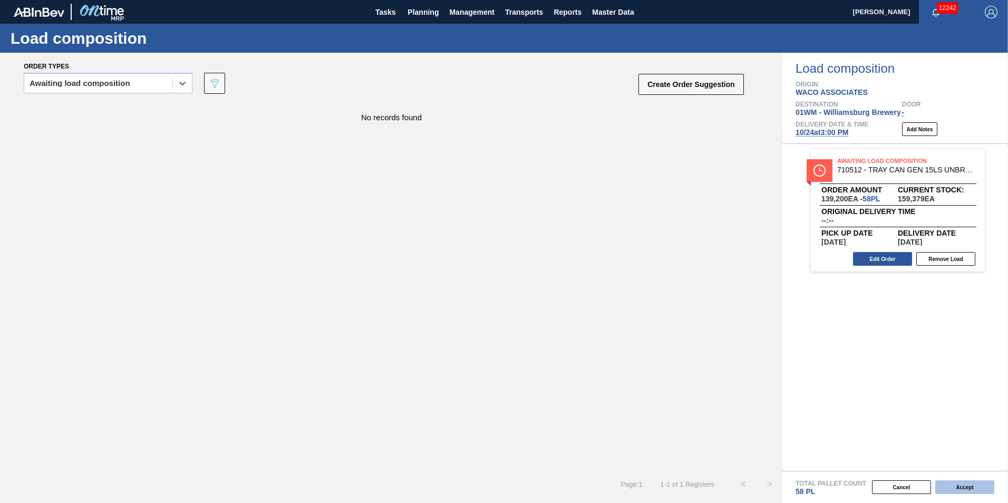
click at [971, 490] on button "Accept" at bounding box center [964, 487] width 59 height 14
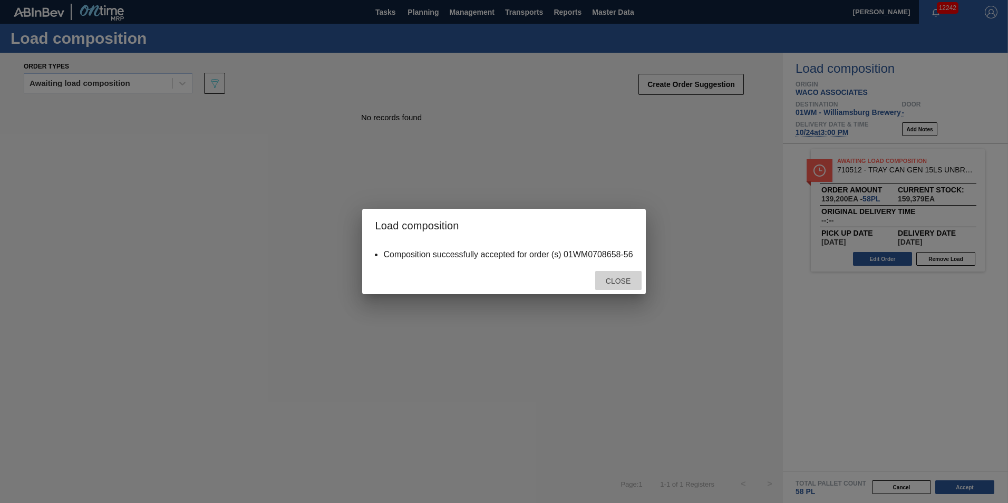
click at [606, 279] on span "Close" at bounding box center [618, 281] width 42 height 8
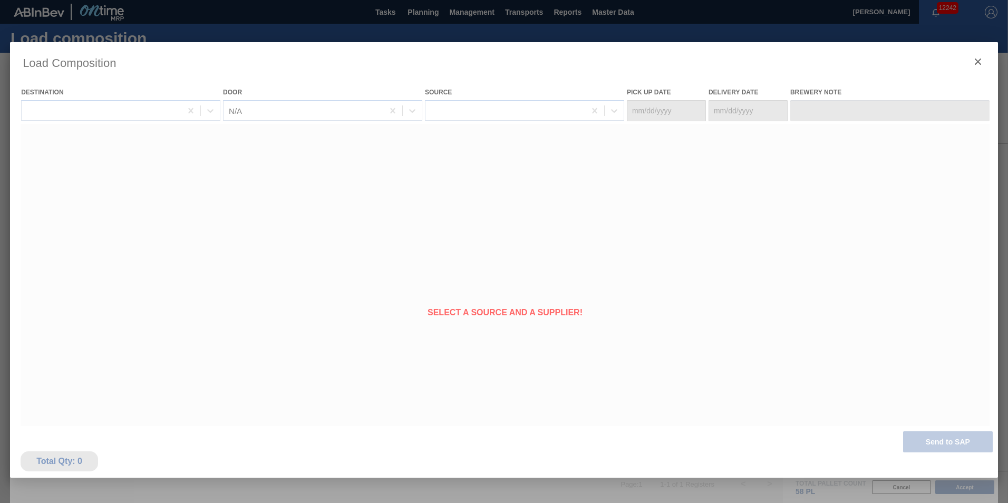
type Date "[DATE]"
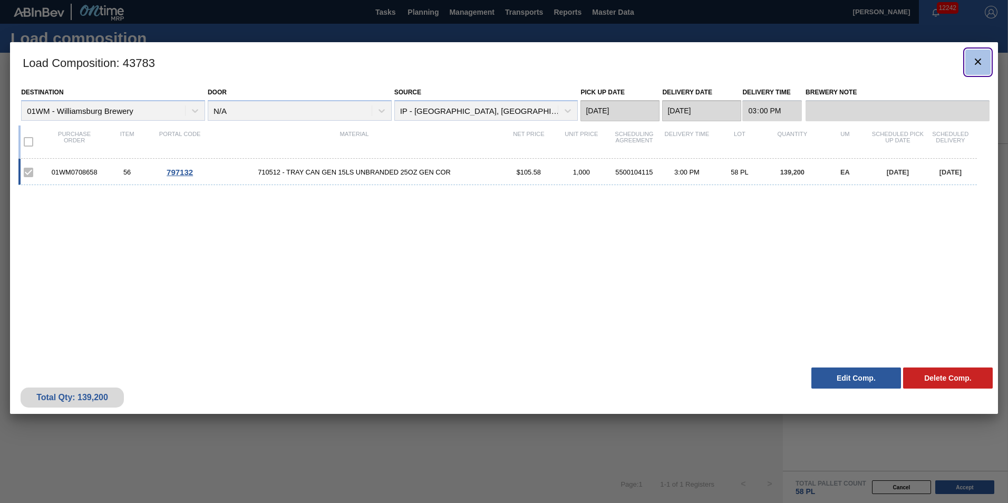
click at [985, 60] on button "botão de ícone" at bounding box center [977, 62] width 25 height 25
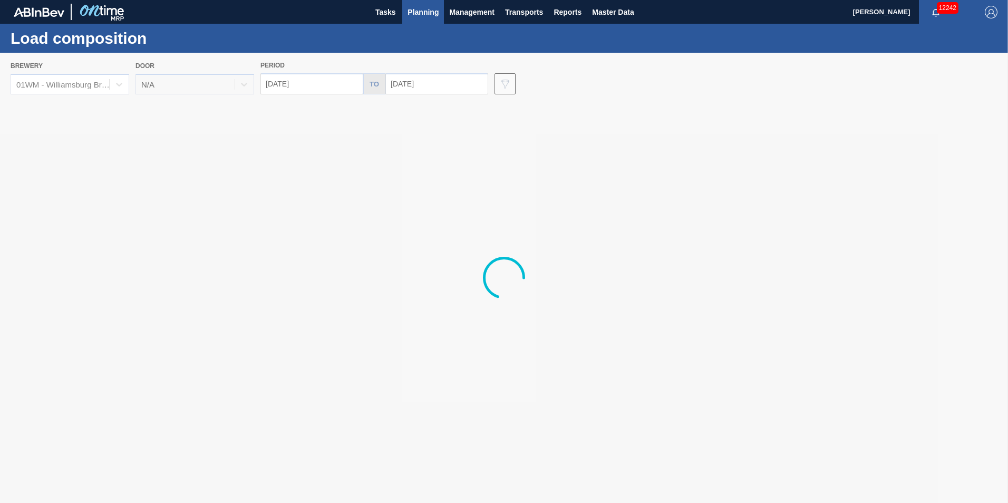
click at [419, 11] on span "Planning" at bounding box center [422, 12] width 31 height 13
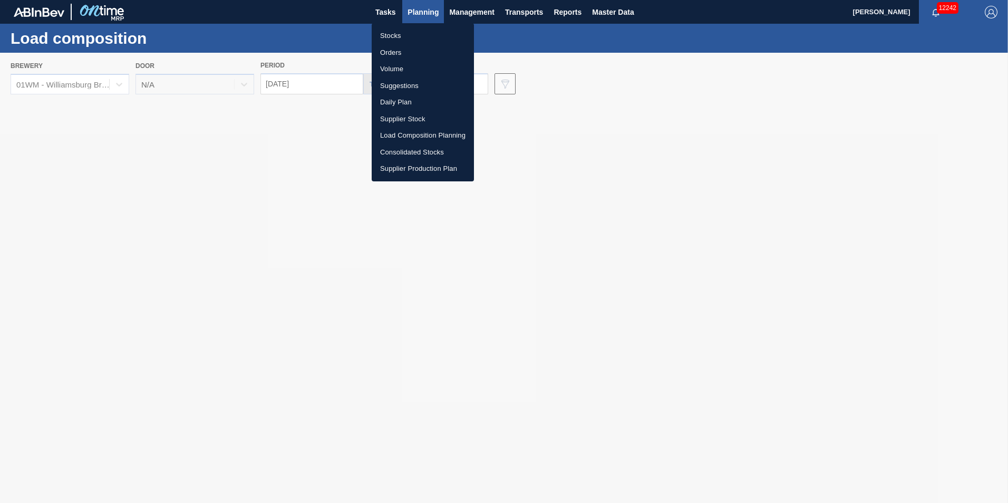
click at [417, 86] on li "Suggestions" at bounding box center [423, 85] width 102 height 17
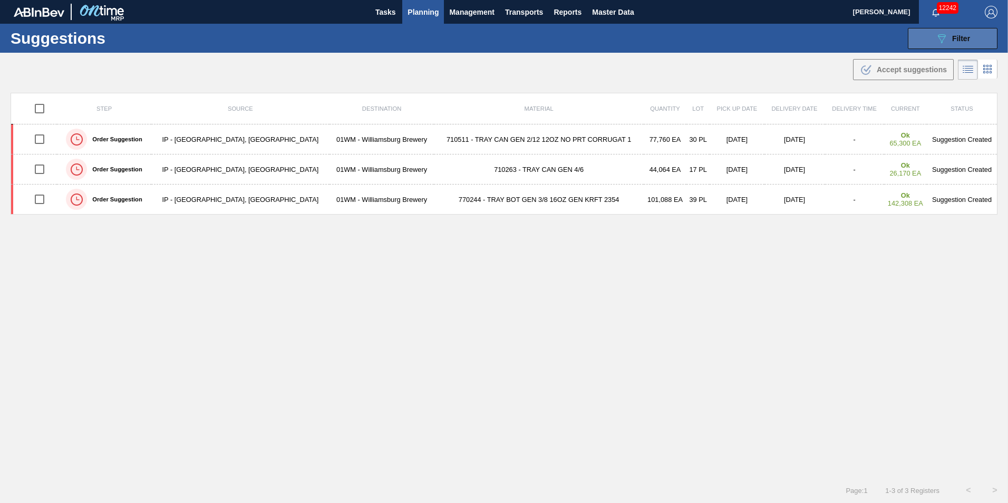
click at [950, 43] on div "089F7B8B-B2A5-4AFE-B5C0-19BA573D28AC Filter" at bounding box center [952, 38] width 35 height 13
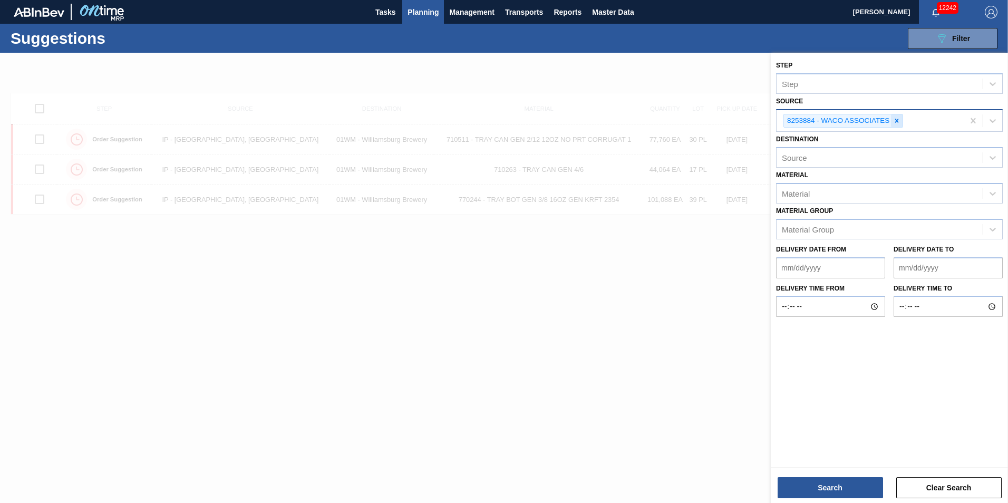
click at [900, 122] on icon at bounding box center [896, 120] width 7 height 7
click at [991, 118] on icon at bounding box center [992, 119] width 11 height 11
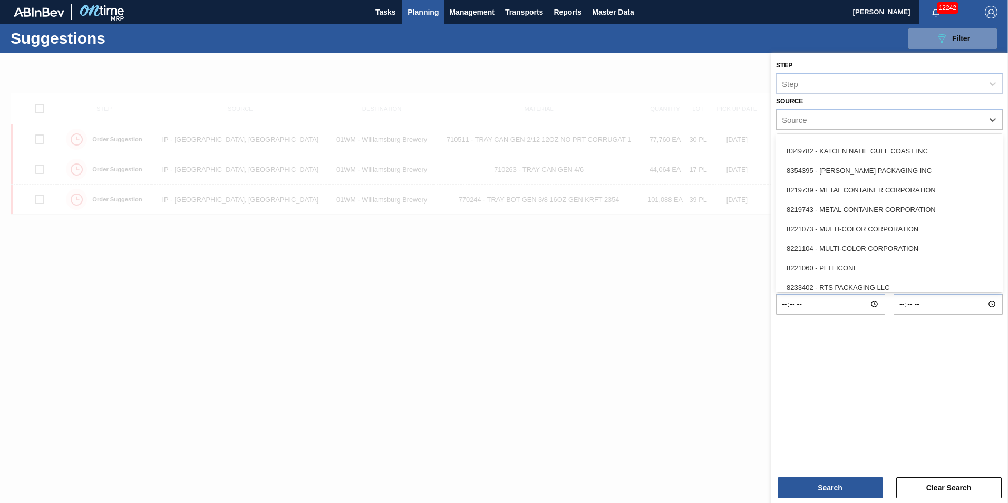
scroll to position [470, 0]
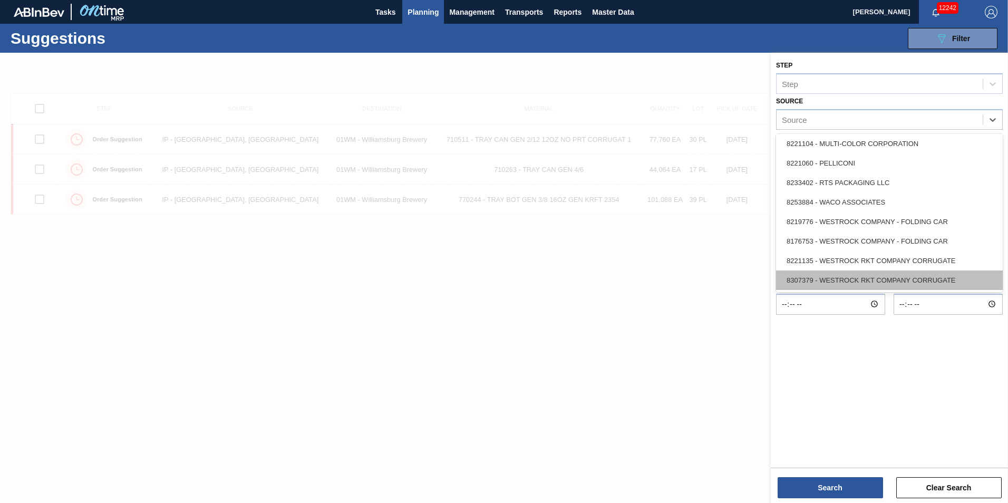
click at [938, 272] on div "8307379 - WESTROCK RKT COMPANY CORRUGATE" at bounding box center [889, 279] width 227 height 19
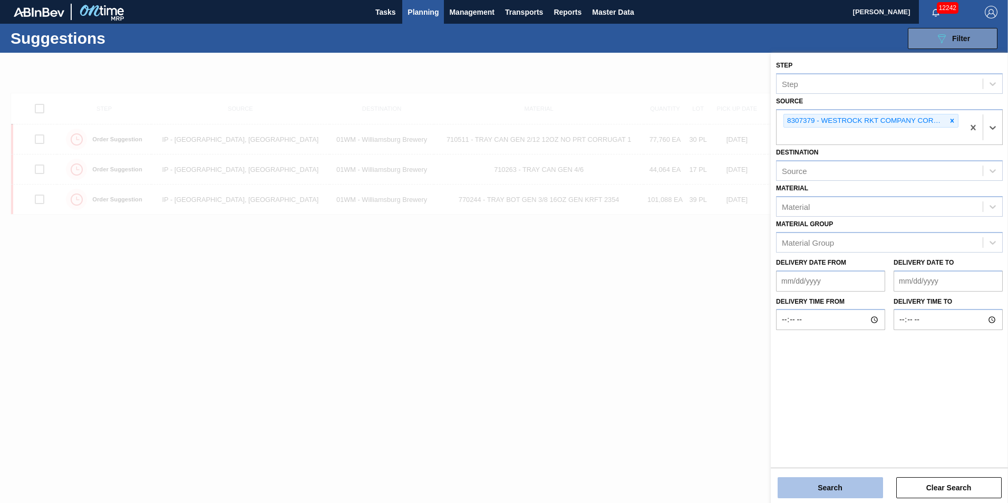
click at [837, 482] on button "Search" at bounding box center [829, 487] width 105 height 21
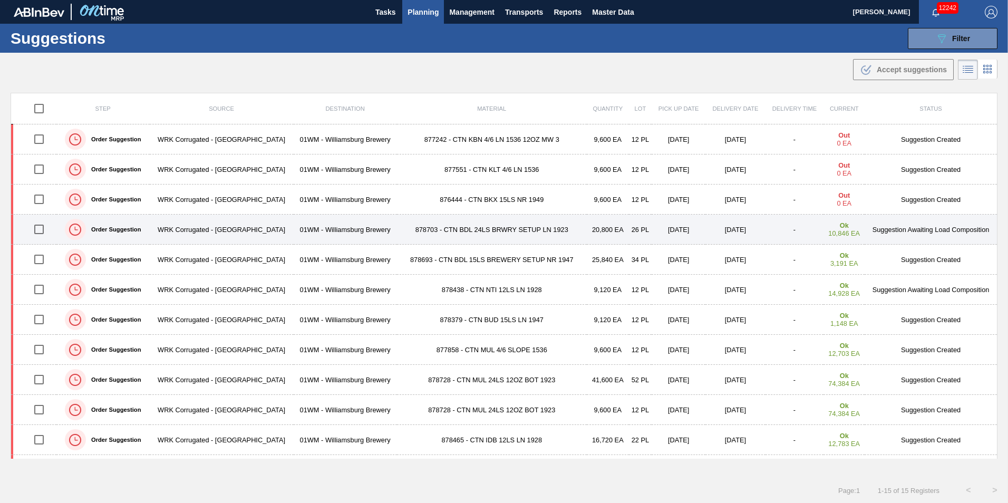
click at [39, 231] on input "checkbox" at bounding box center [39, 229] width 22 height 22
checkbox input "true"
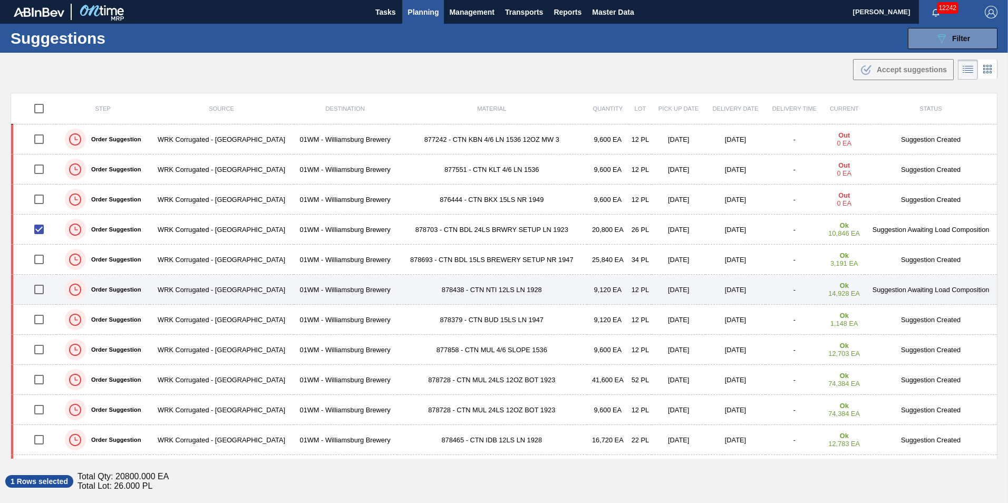
click at [40, 291] on input "checkbox" at bounding box center [39, 289] width 22 height 22
checkbox input "true"
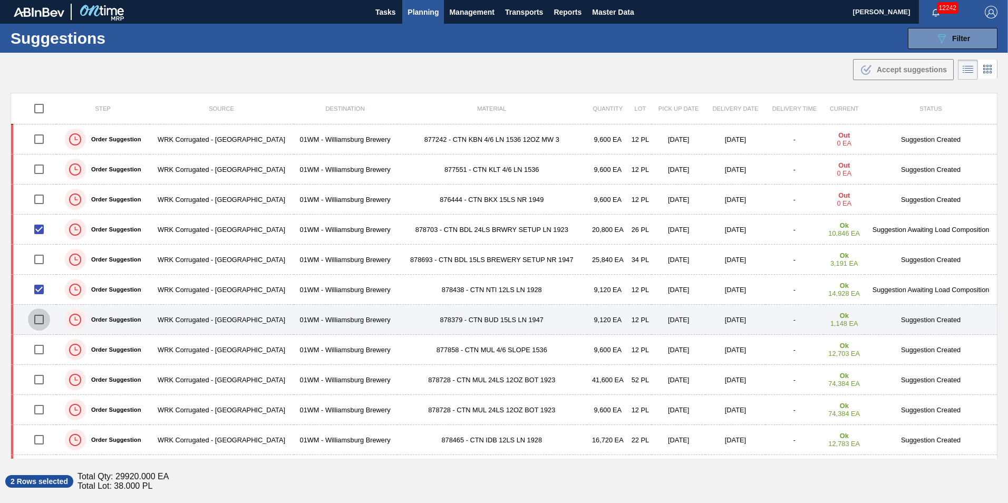
click at [38, 322] on input "checkbox" at bounding box center [39, 319] width 22 height 22
checkbox input "true"
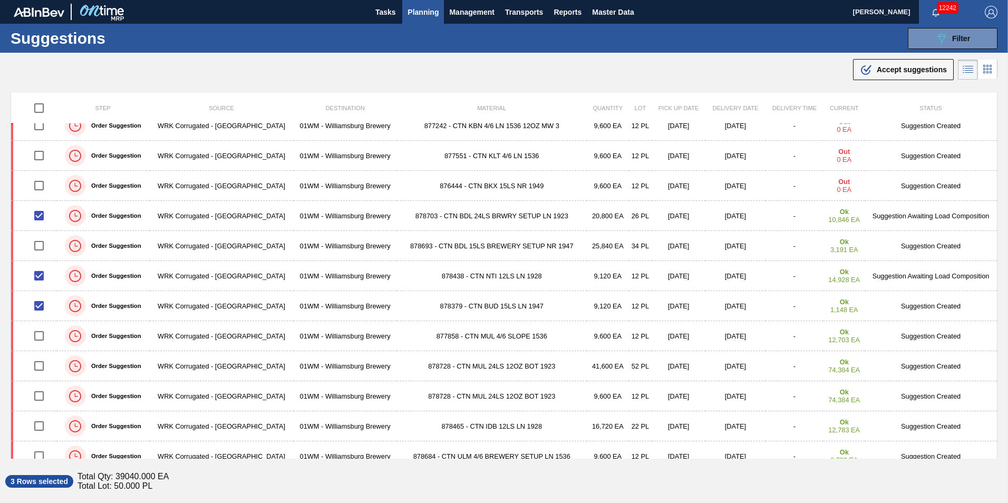
scroll to position [11, 0]
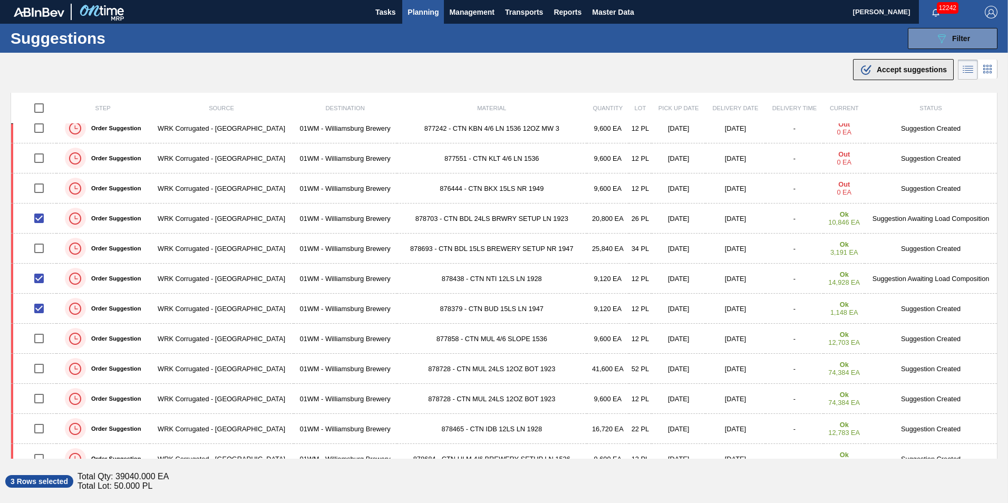
click at [910, 68] on span "Accept suggestions" at bounding box center [911, 69] width 70 height 8
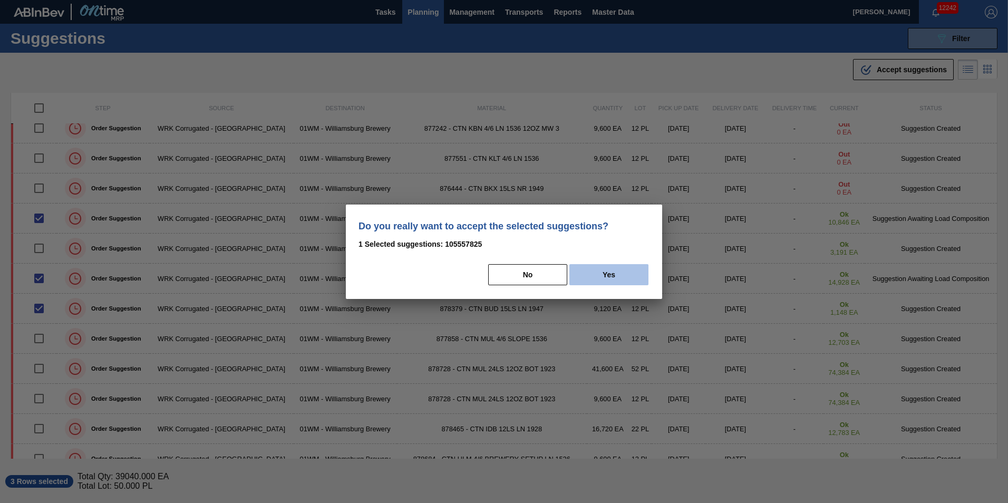
click at [578, 277] on button "Yes" at bounding box center [608, 274] width 79 height 21
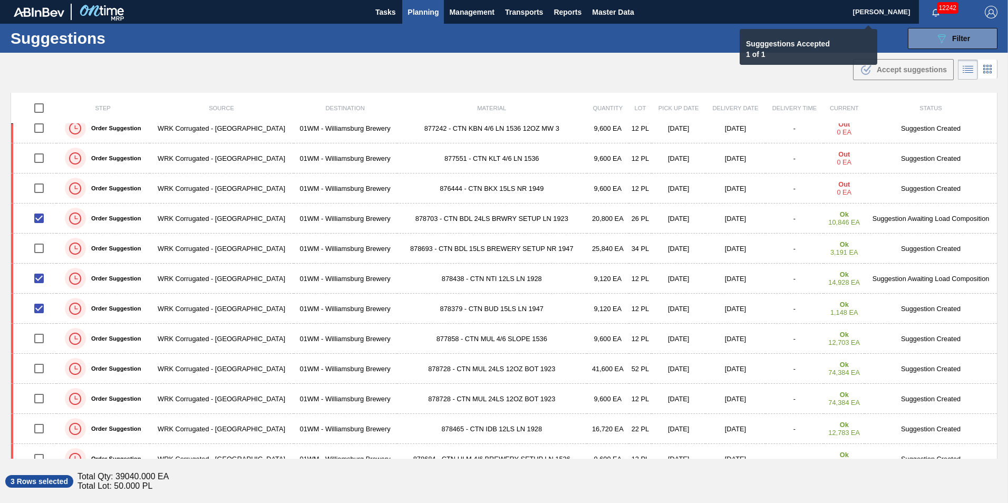
checkbox input "false"
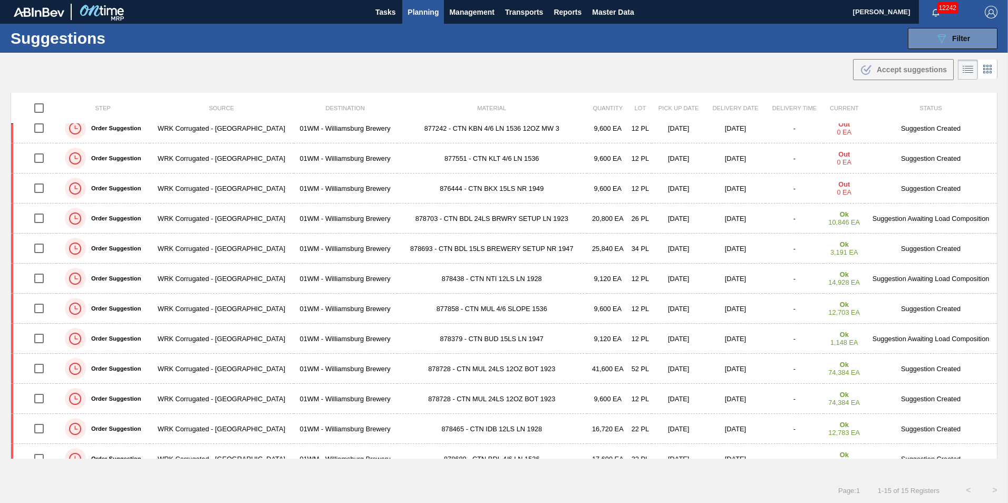
click at [407, 10] on span "Planning" at bounding box center [422, 12] width 31 height 13
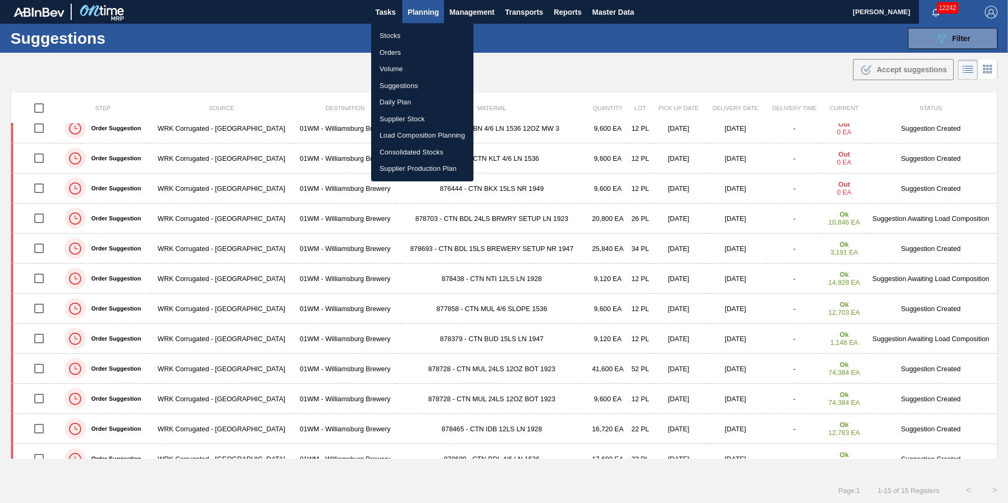
click at [427, 130] on li "Load Composition Planning" at bounding box center [422, 135] width 102 height 17
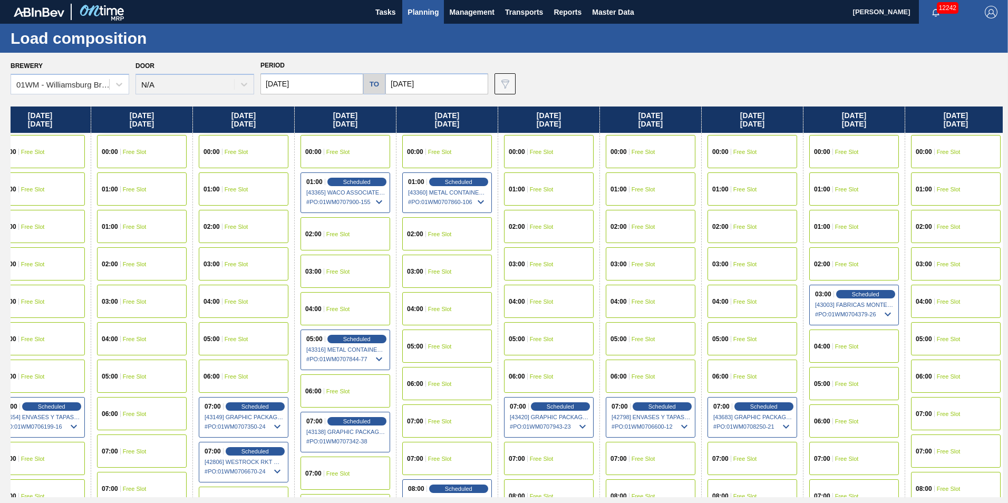
drag, startPoint x: 900, startPoint y: 124, endPoint x: 760, endPoint y: 101, distance: 142.0
click at [761, 102] on div "Brewery 01WM - Williamsburg Brewery Door N/A Period 10/06/2025 to 10/27/2025 Da…" at bounding box center [504, 278] width 1008 height 450
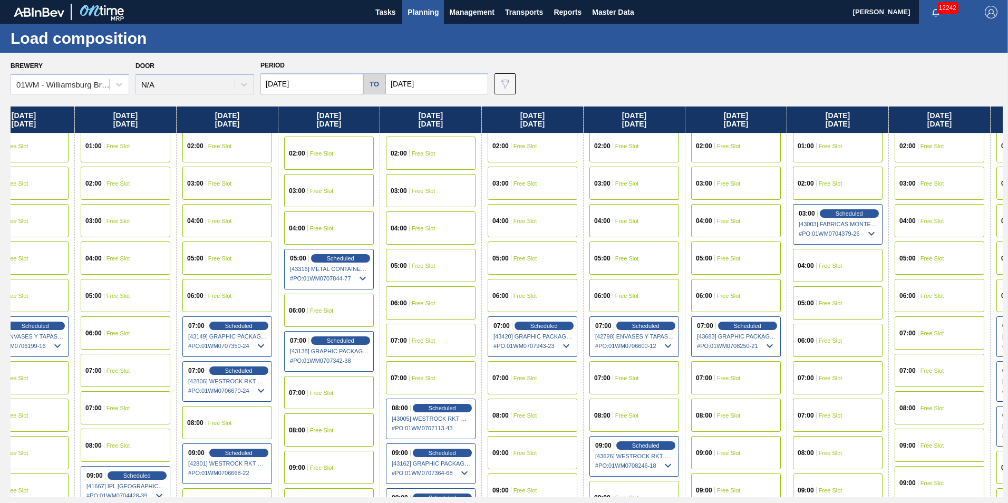
scroll to position [211, 139]
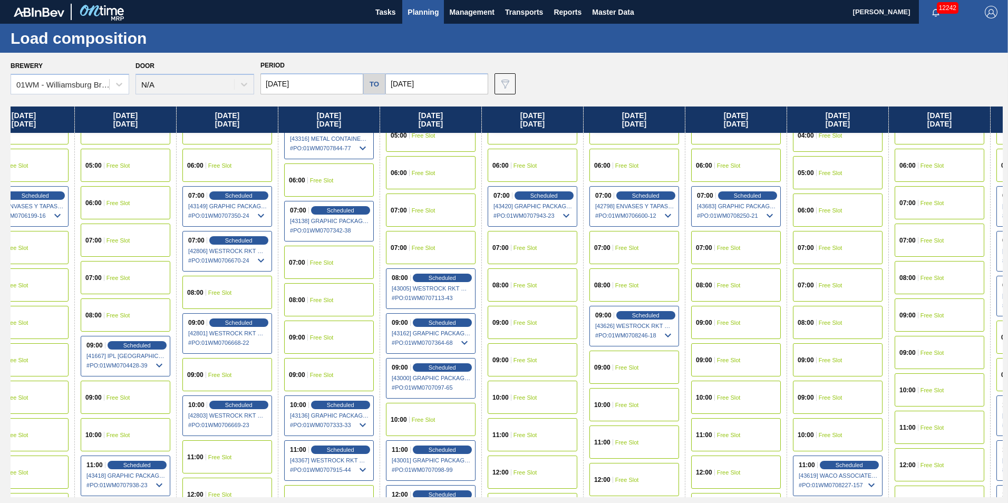
click at [839, 277] on div "07:00 Free Slot" at bounding box center [838, 284] width 90 height 33
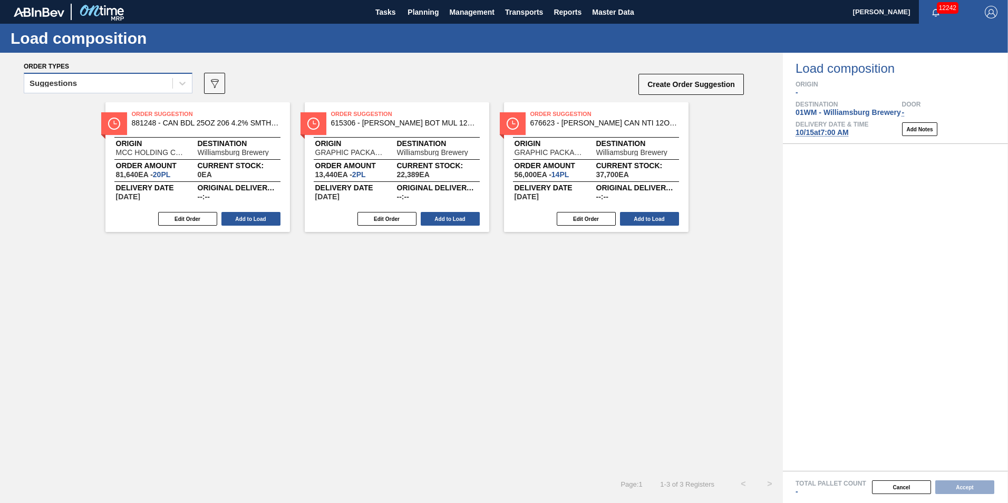
click at [127, 79] on div "Suggestions" at bounding box center [98, 83] width 148 height 15
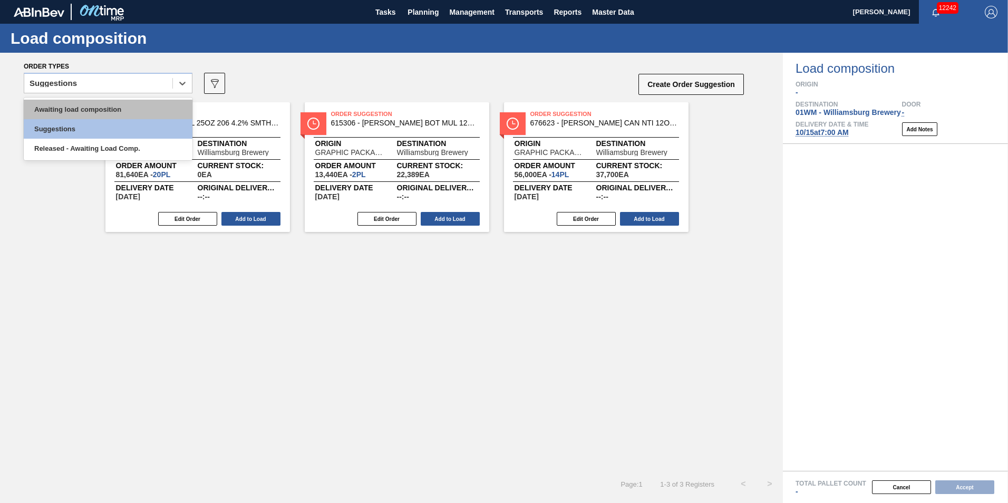
click at [118, 104] on div "Awaiting load composition" at bounding box center [108, 109] width 169 height 19
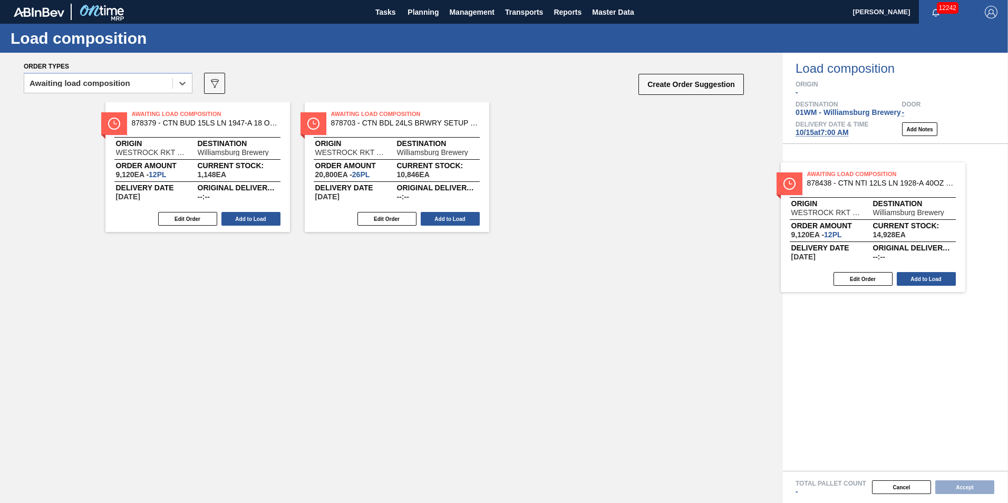
drag, startPoint x: 188, startPoint y: 183, endPoint x: 865, endPoint y: 243, distance: 679.8
click at [865, 243] on div "Order types option Awaiting load composition, selected. Select is focused ,type…" at bounding box center [504, 278] width 1008 height 450
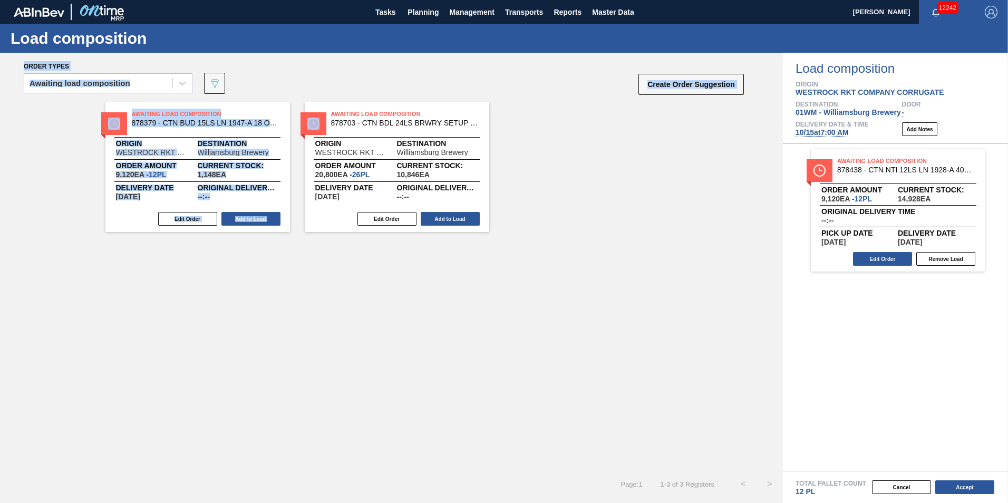
drag, startPoint x: 419, startPoint y: 167, endPoint x: 529, endPoint y: 189, distance: 112.3
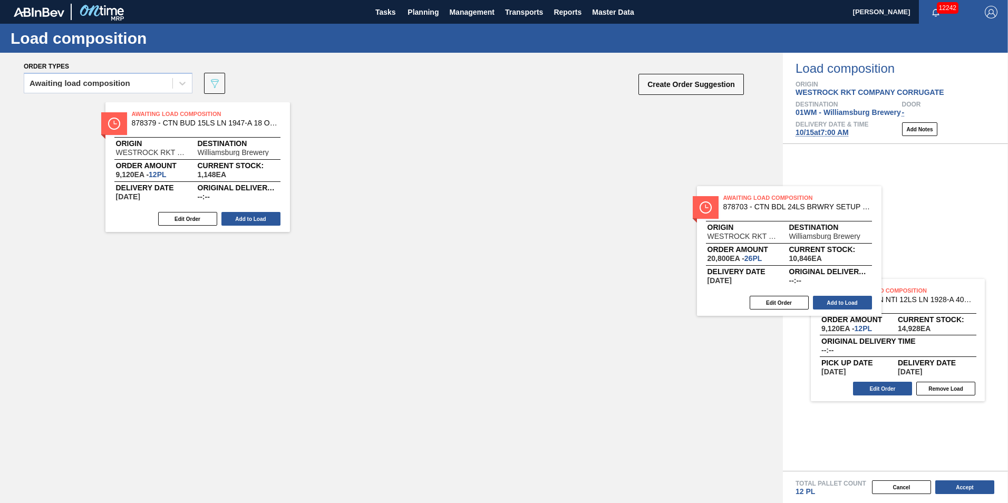
drag, startPoint x: 529, startPoint y: 189, endPoint x: 825, endPoint y: 233, distance: 298.9
click at [873, 247] on div "Order types Awaiting load composition 089F7B8B-B2A5-4AFE-B5C0-19BA573D28AC Crea…" at bounding box center [504, 278] width 1008 height 450
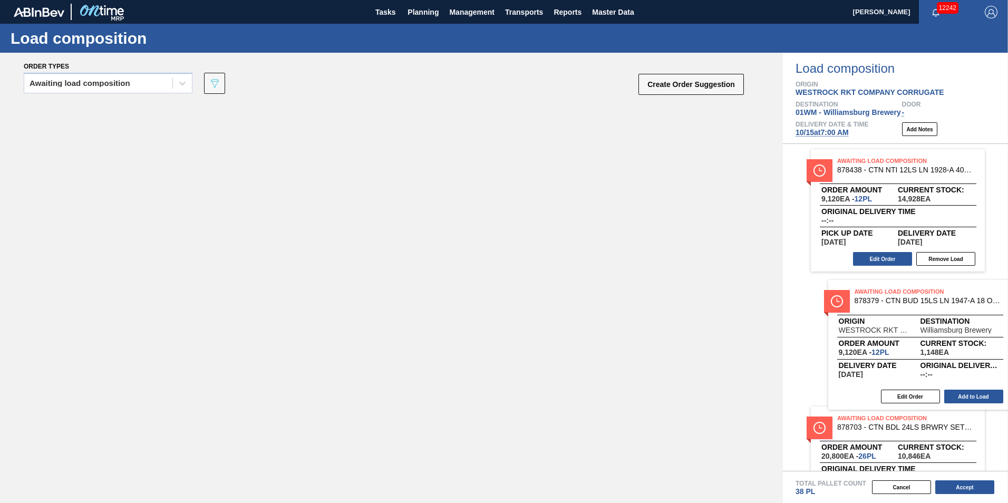
drag, startPoint x: 207, startPoint y: 184, endPoint x: 854, endPoint y: 363, distance: 671.3
click at [855, 363] on div "Order types Awaiting load composition 089F7B8B-B2A5-4AFE-B5C0-19BA573D28AC Crea…" at bounding box center [504, 278] width 1008 height 450
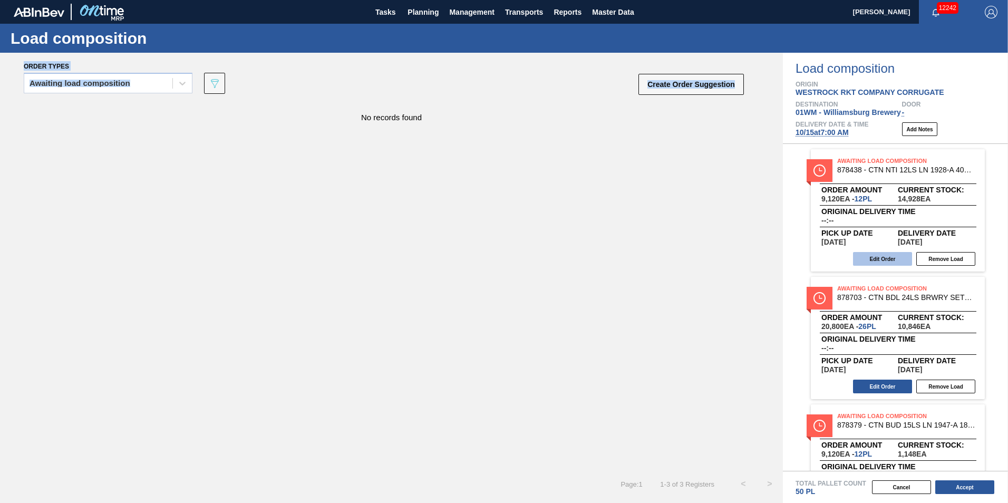
click at [876, 261] on button "Edit Order" at bounding box center [882, 259] width 59 height 14
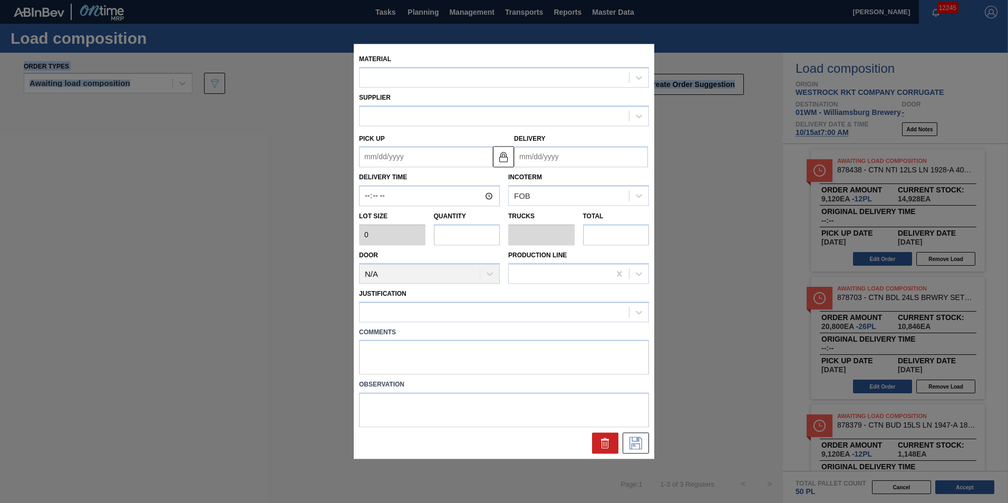
type input "760"
type input "12"
type input "0.273"
type input "9,120"
type textarea "n"
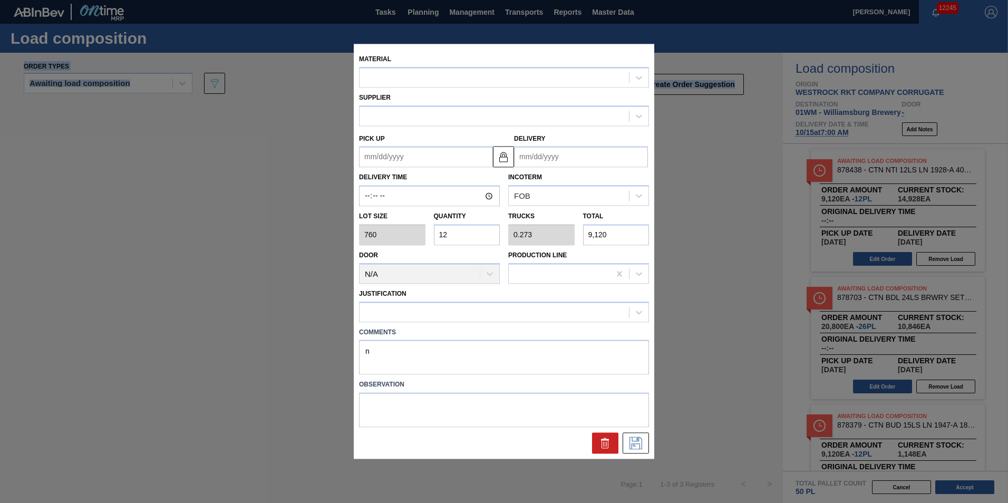
type up "10/20/2025"
type input "[DATE]"
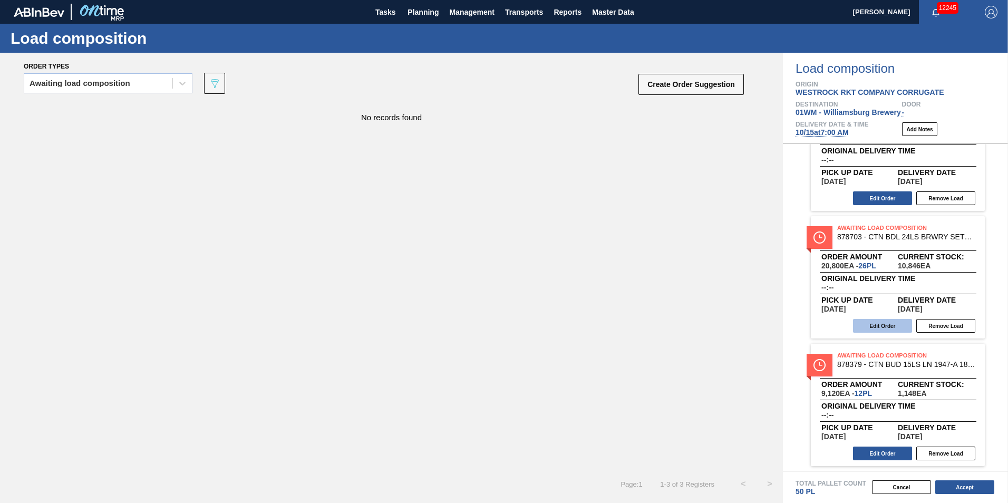
scroll to position [61, 0]
click at [893, 330] on button "Edit Order" at bounding box center [882, 325] width 59 height 14
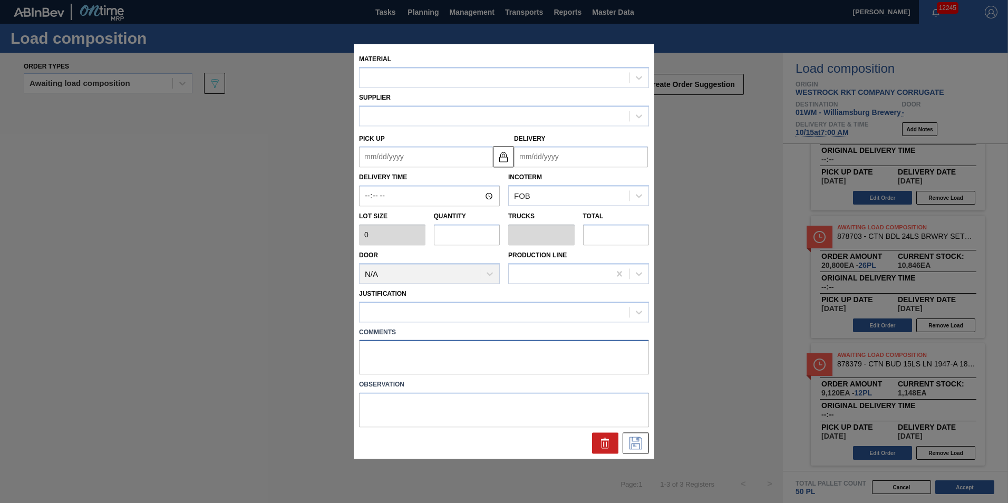
type input "800"
type input "26"
type input "0.5"
type input "20,800"
type textarea "n"
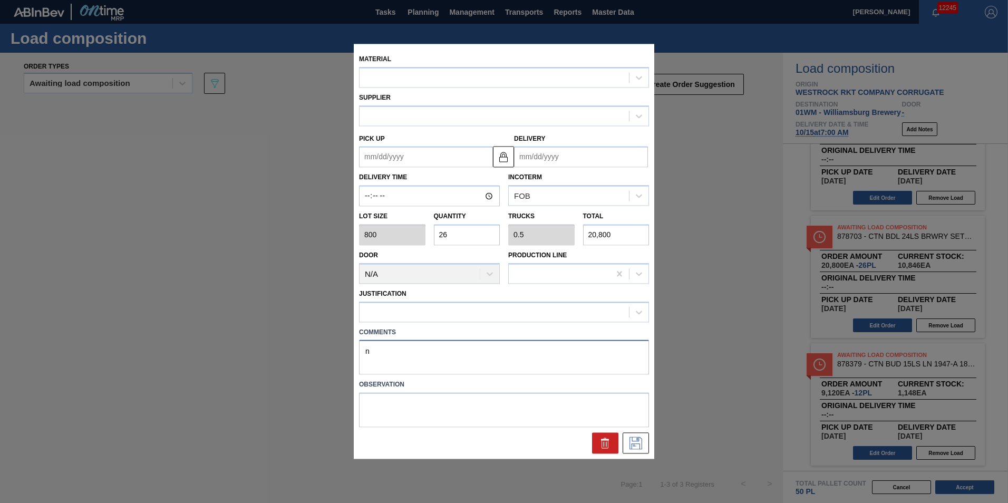
type up "10/17/2025"
type input "[DATE]"
click at [427, 344] on div "Material Supplier Pick up 10/17/2025 Delivery 10/19/2025 Delivery Time Incoterm…" at bounding box center [504, 251] width 300 height 415
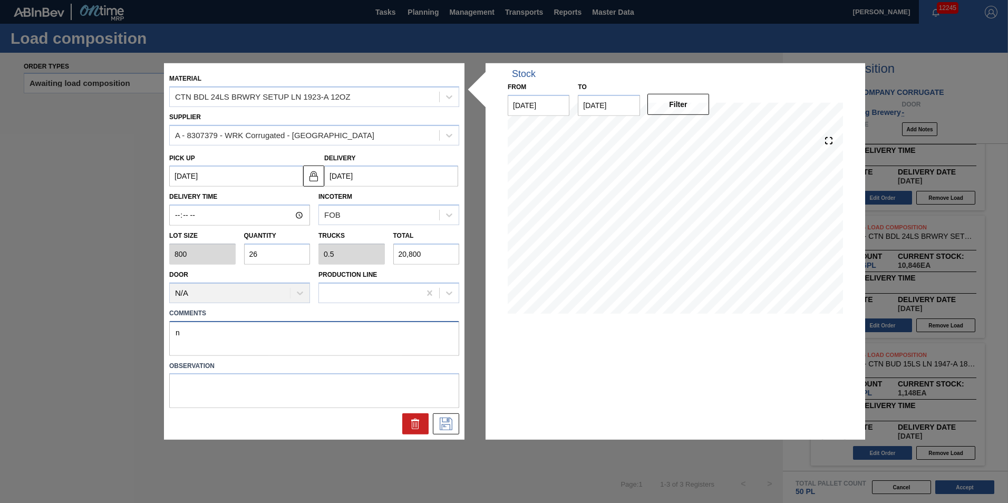
drag, startPoint x: 258, startPoint y: 336, endPoint x: 140, endPoint y: 333, distance: 118.1
click at [138, 334] on div "Material CTN BDL 24LS BRWRY SETUP LN 1923-A 12OZ Supplier A - 8307379 - WRK Cor…" at bounding box center [504, 251] width 1008 height 503
type textarea "T"
click at [440, 422] on icon at bounding box center [445, 423] width 17 height 13
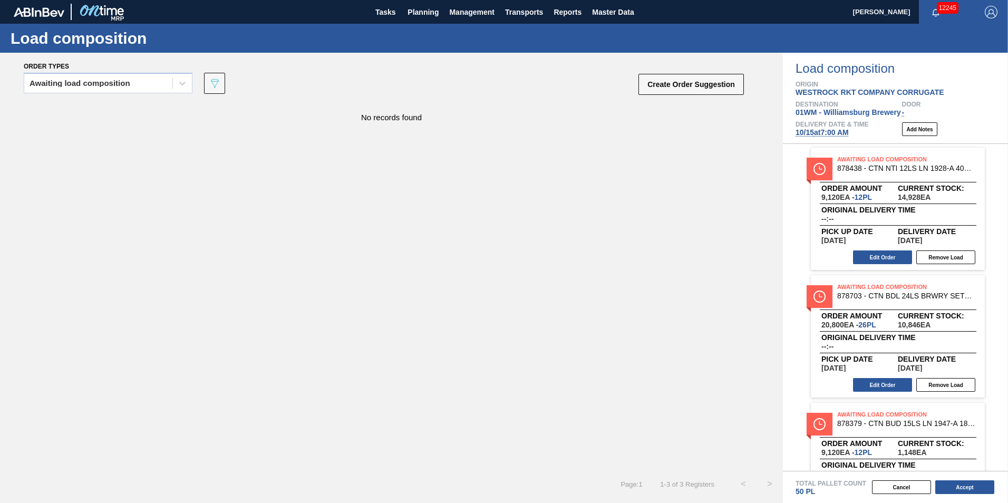
scroll to position [0, 0]
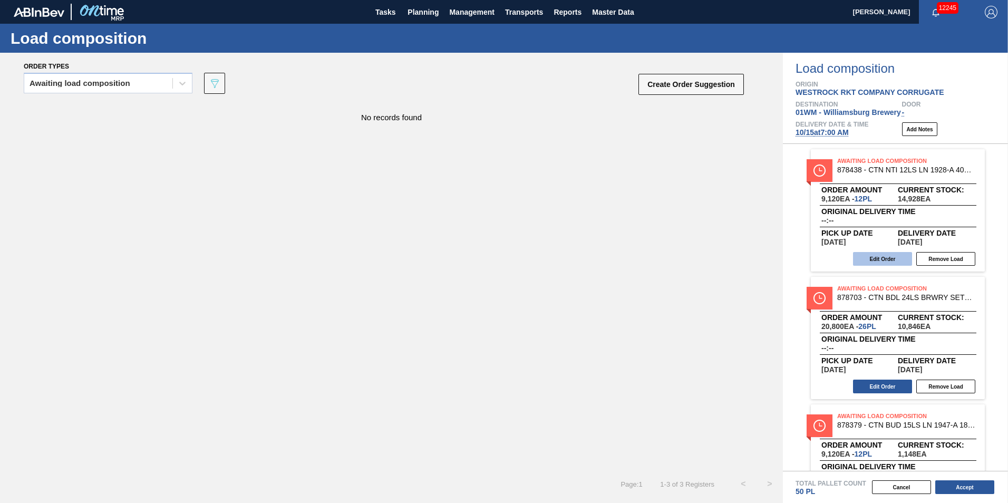
click at [892, 253] on button "Edit Order" at bounding box center [882, 259] width 59 height 14
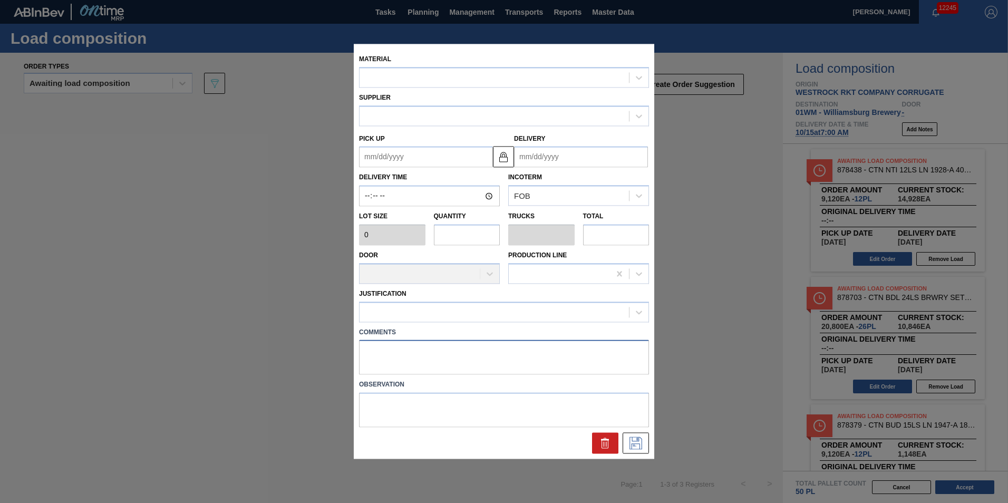
click at [401, 359] on textarea at bounding box center [504, 357] width 290 height 35
type textarea "M"
click at [640, 441] on icon at bounding box center [635, 443] width 17 height 13
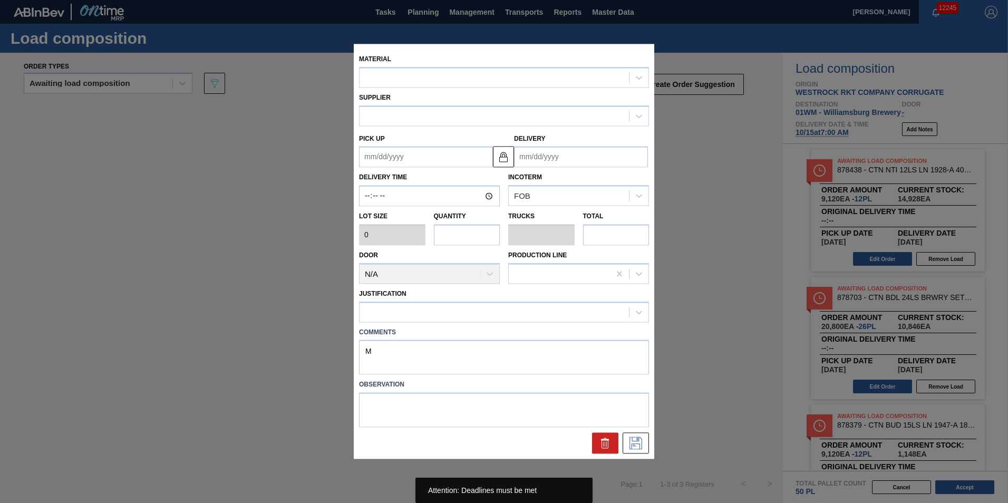
type up "10/20/2025"
type input "[DATE]"
type input "760"
type input "12"
type input "0.273"
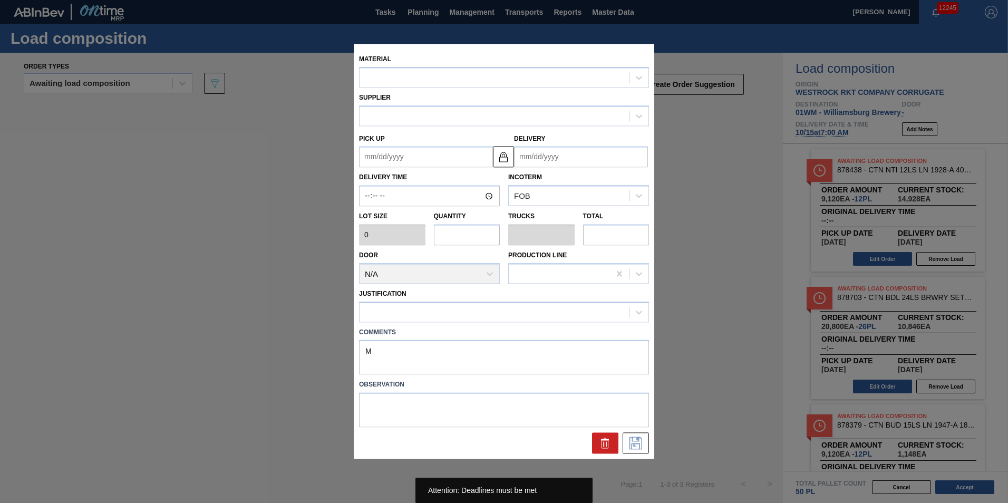
type input "9,120"
type textarea "n"
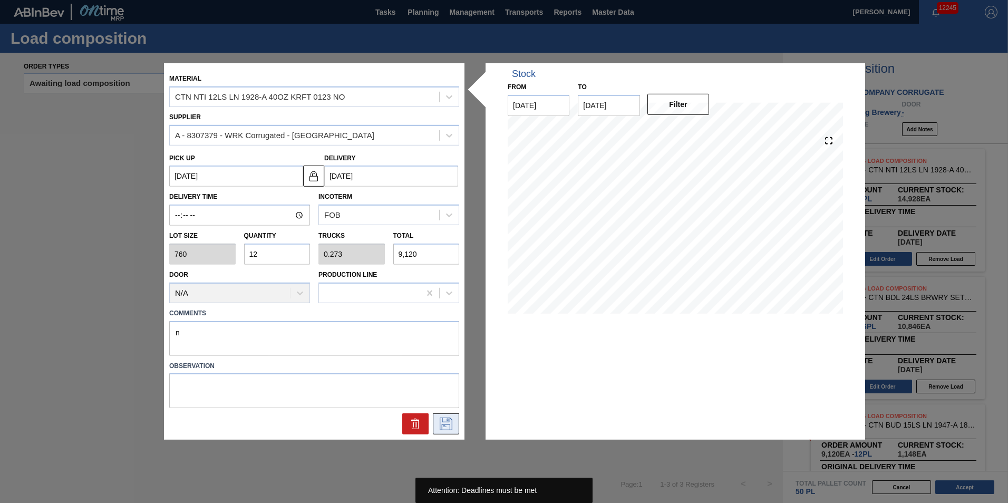
click at [454, 420] on icon at bounding box center [445, 423] width 17 height 13
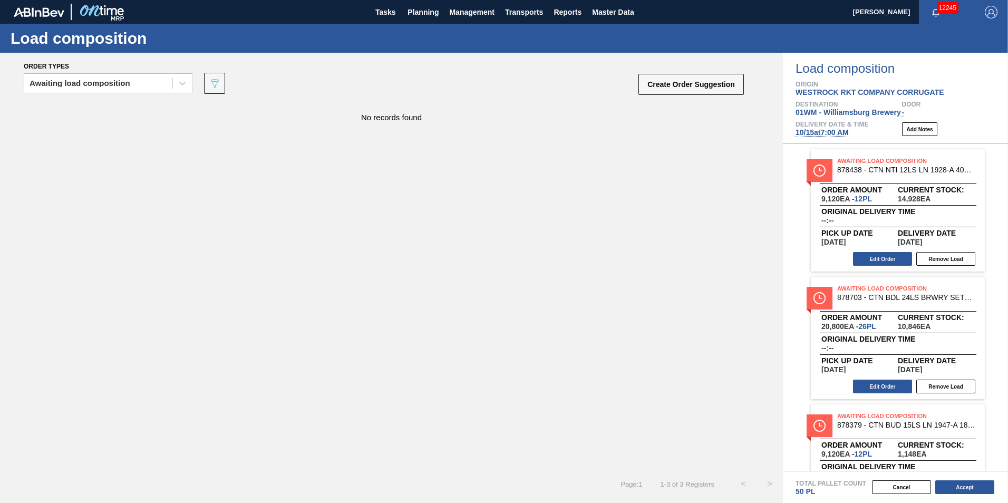
click at [899, 432] on div "Awaiting Load Composition 878379 - CTN BUD 15LS LN 1947-A 18 OZ POSTPR 0922" at bounding box center [898, 424] width 174 height 24
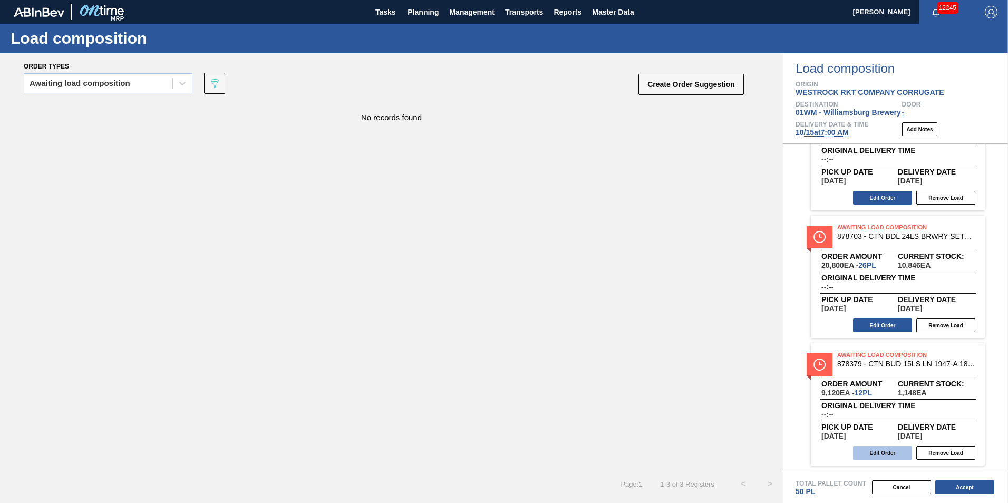
click at [885, 457] on button "Edit Order" at bounding box center [882, 453] width 59 height 14
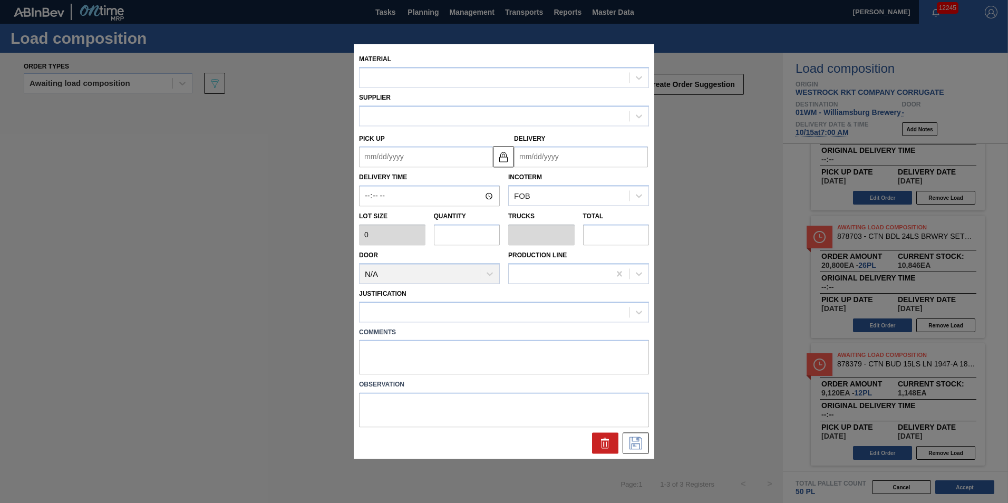
type up "10/20/2025"
type input "[DATE]"
type input "760"
type input "12"
type input "0.25"
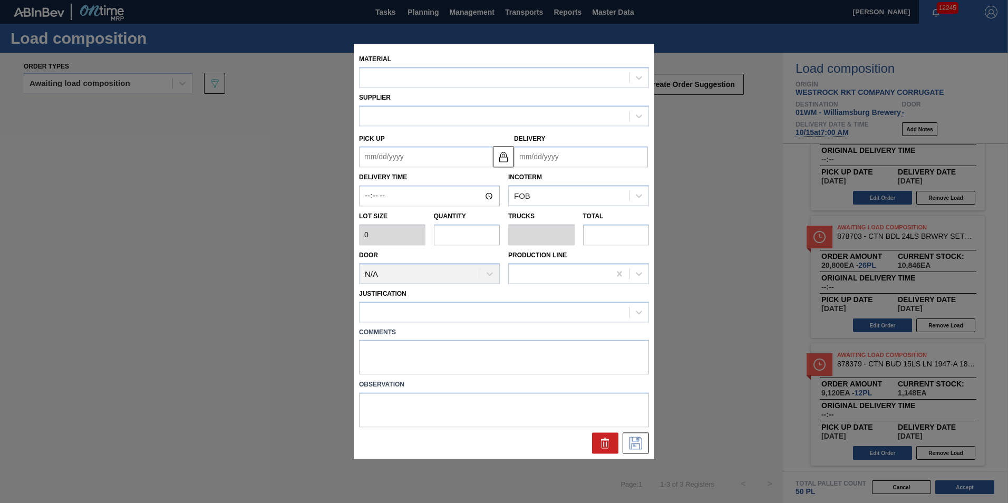
type input "9,120"
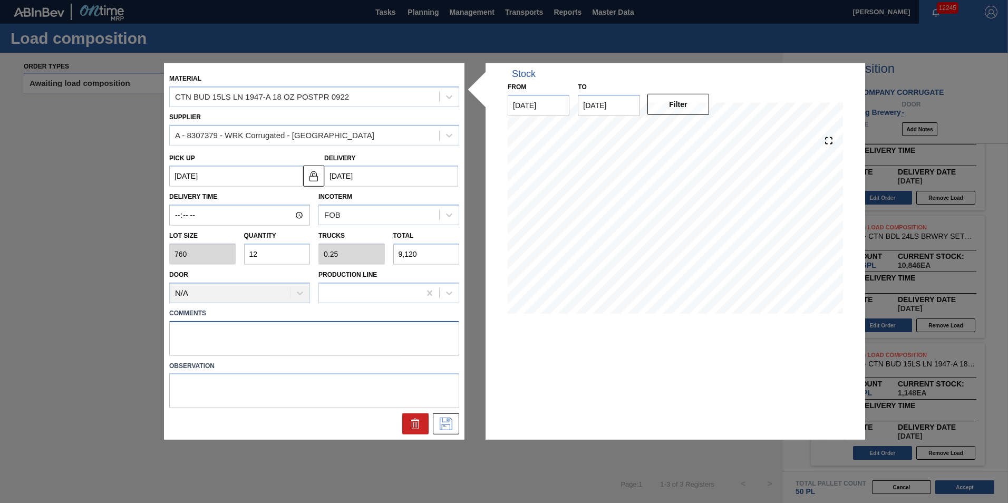
click at [218, 332] on textarea at bounding box center [314, 337] width 290 height 35
type textarea "N"
click at [440, 419] on icon at bounding box center [446, 423] width 13 height 13
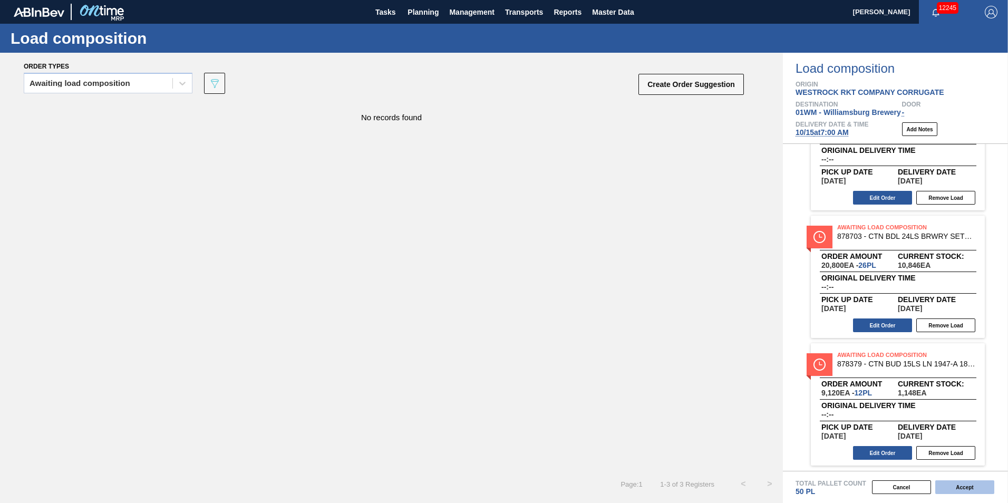
click at [979, 487] on button "Accept" at bounding box center [964, 487] width 59 height 14
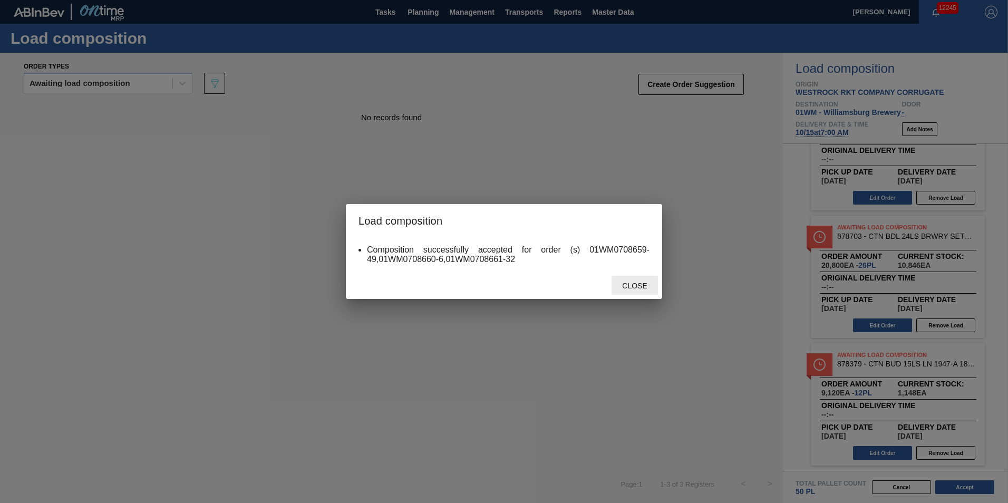
click at [646, 287] on span "Close" at bounding box center [634, 285] width 42 height 8
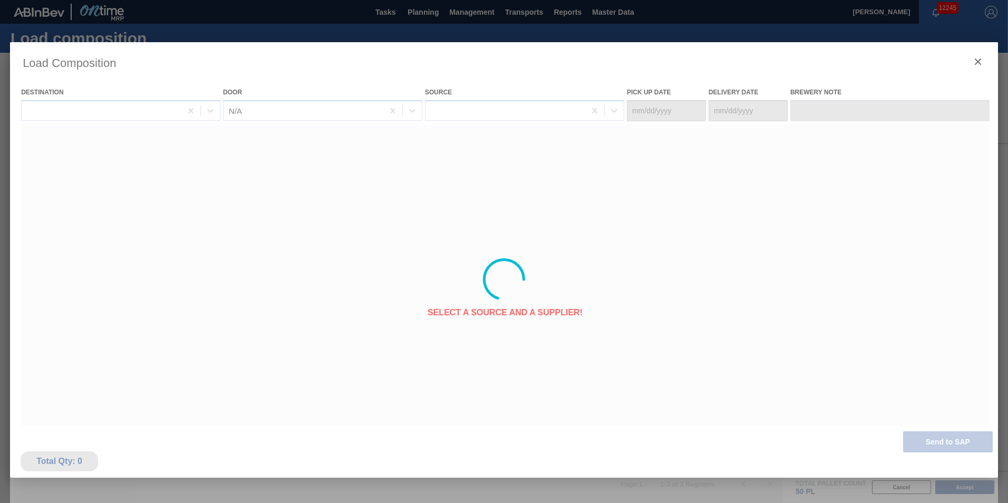
type Date "10/13/2025"
type Date "10/15/2025"
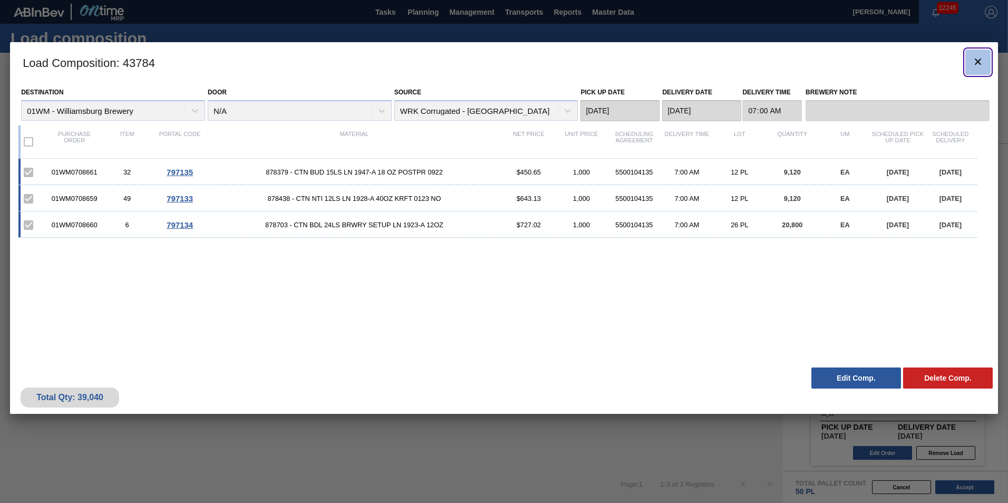
click at [976, 65] on icon "botão de ícone" at bounding box center [977, 61] width 13 height 13
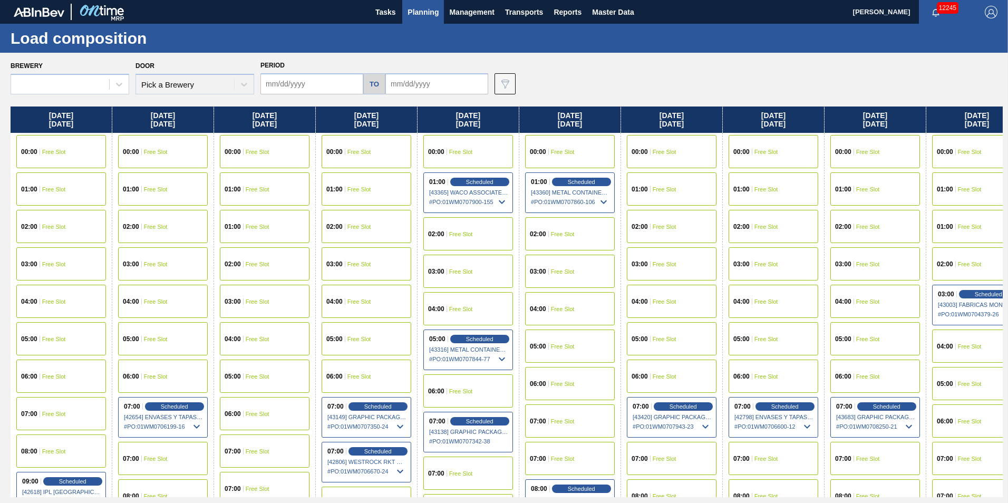
type input "10/06/2025"
type input "10/27/2025"
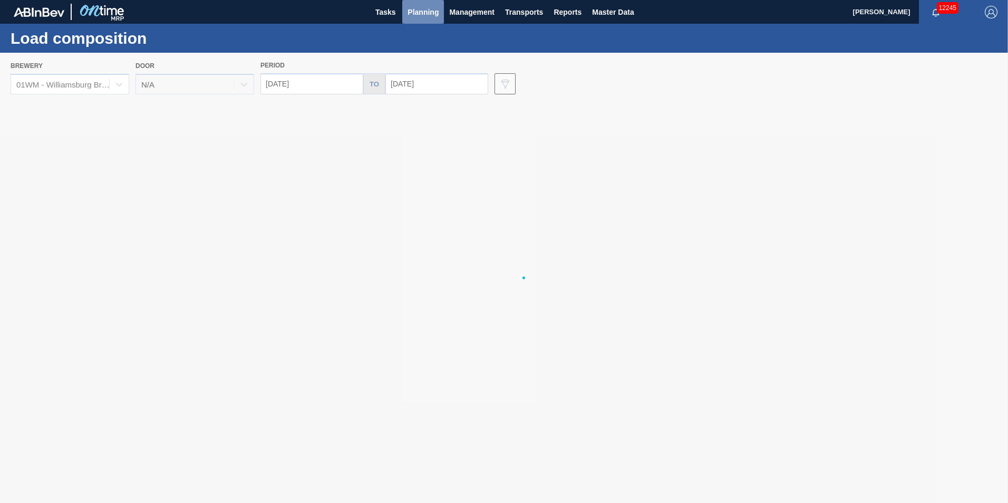
click at [414, 13] on span "Planning" at bounding box center [422, 12] width 31 height 13
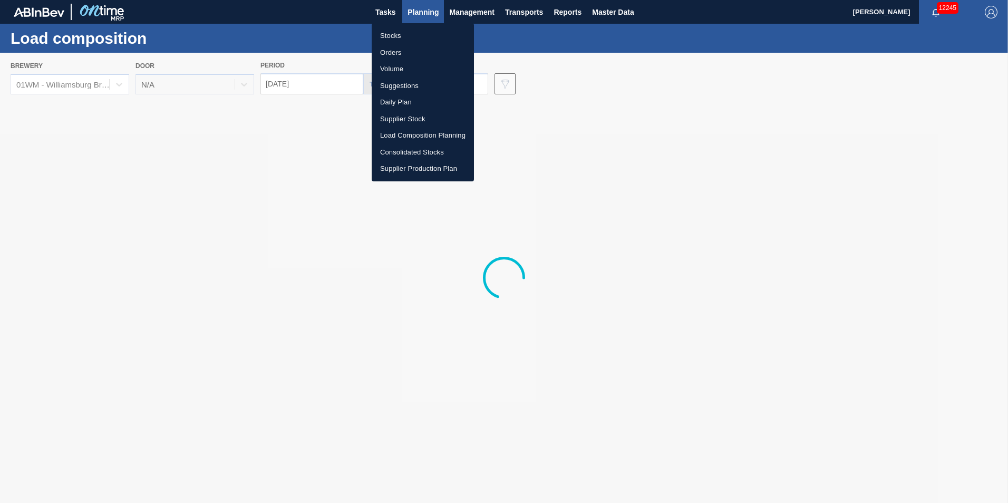
click at [421, 132] on li "Load Composition Planning" at bounding box center [423, 135] width 102 height 17
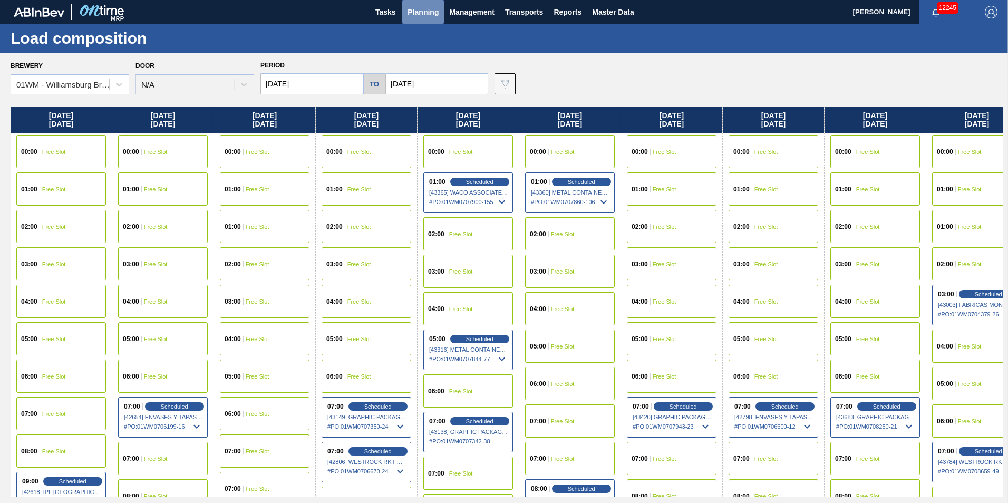
click at [415, 12] on span "Planning" at bounding box center [422, 12] width 31 height 13
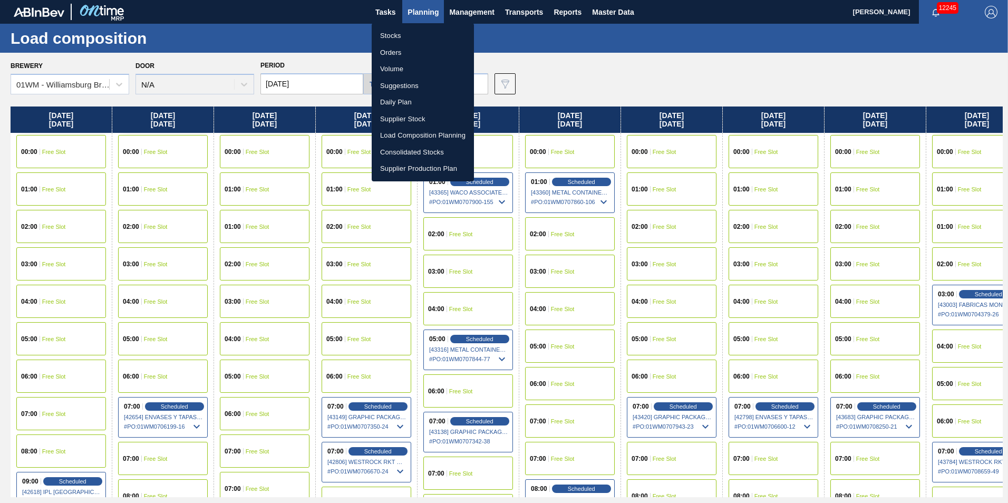
click at [418, 92] on li "Suggestions" at bounding box center [423, 85] width 102 height 17
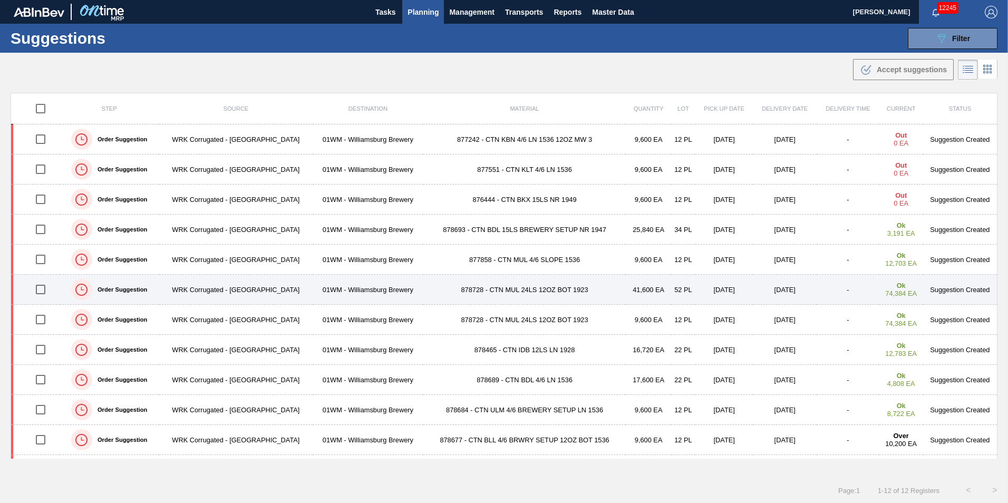
click at [42, 289] on input "checkbox" at bounding box center [41, 289] width 22 height 22
checkbox input "true"
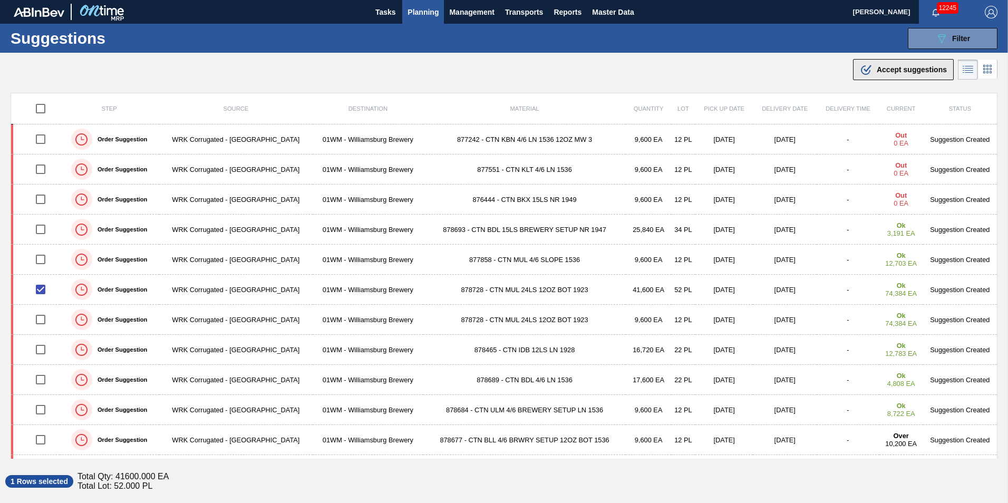
click at [893, 66] on span "Accept suggestions" at bounding box center [911, 69] width 70 height 8
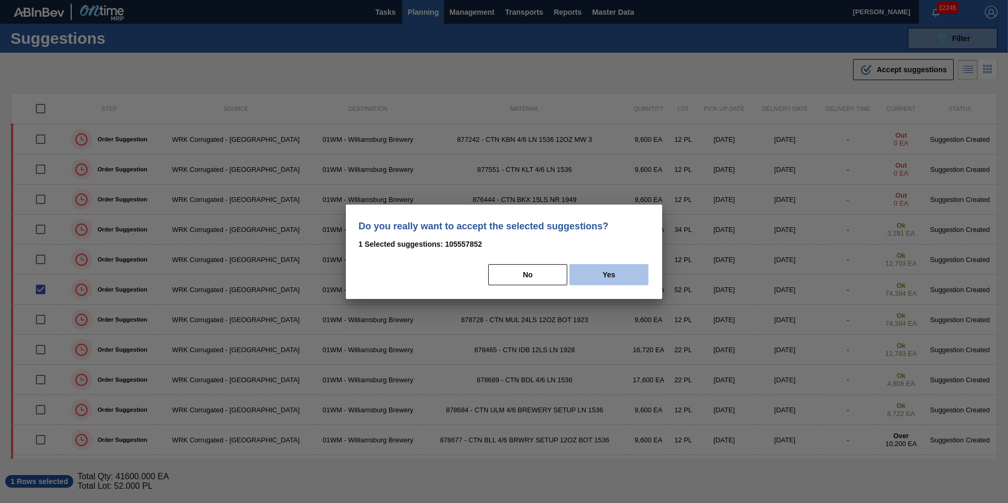
click at [593, 283] on button "Yes" at bounding box center [608, 274] width 79 height 21
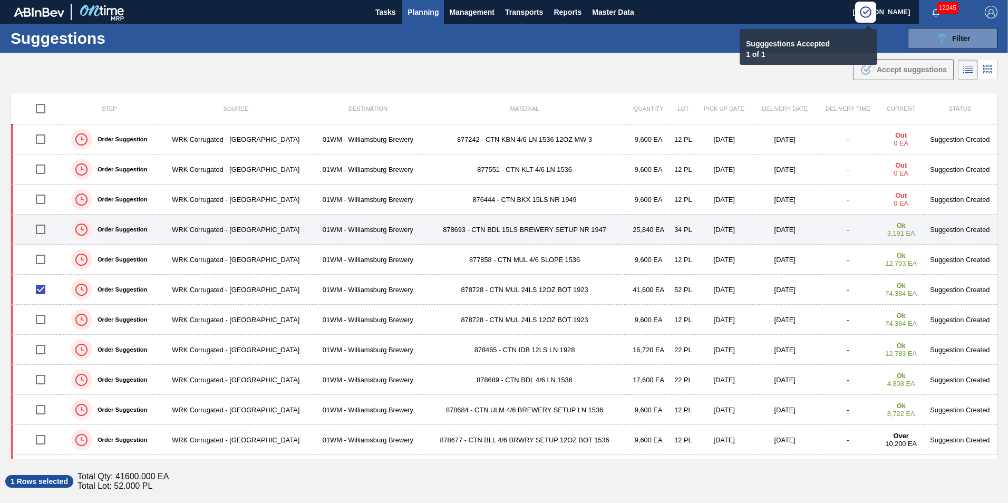
click at [43, 232] on input "checkbox" at bounding box center [41, 229] width 22 height 22
checkbox input "true"
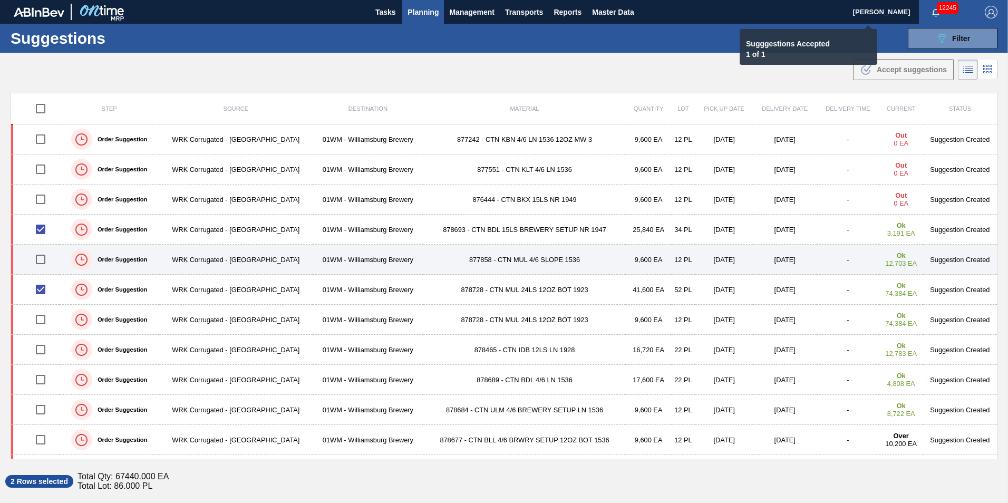
click at [37, 257] on input "checkbox" at bounding box center [41, 259] width 22 height 22
checkbox input "true"
checkbox input "false"
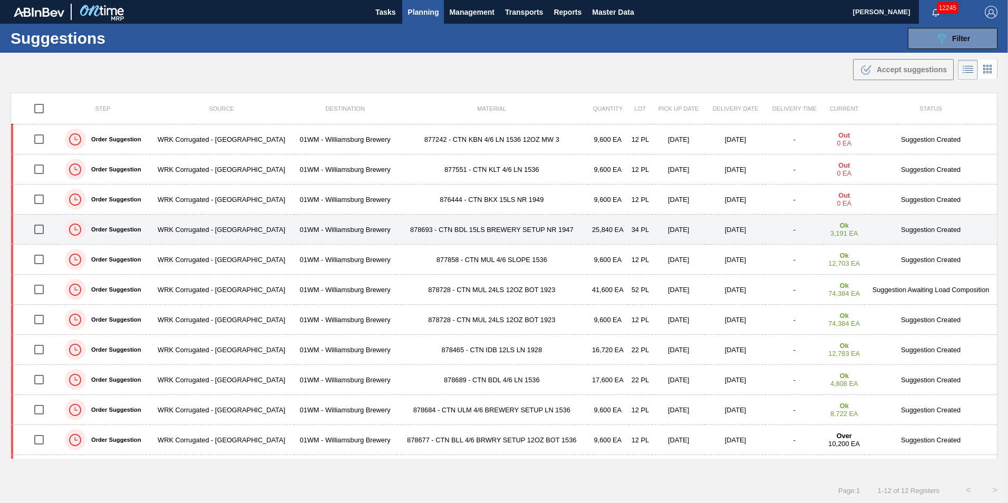
click at [40, 230] on input "checkbox" at bounding box center [39, 229] width 22 height 22
checkbox input "true"
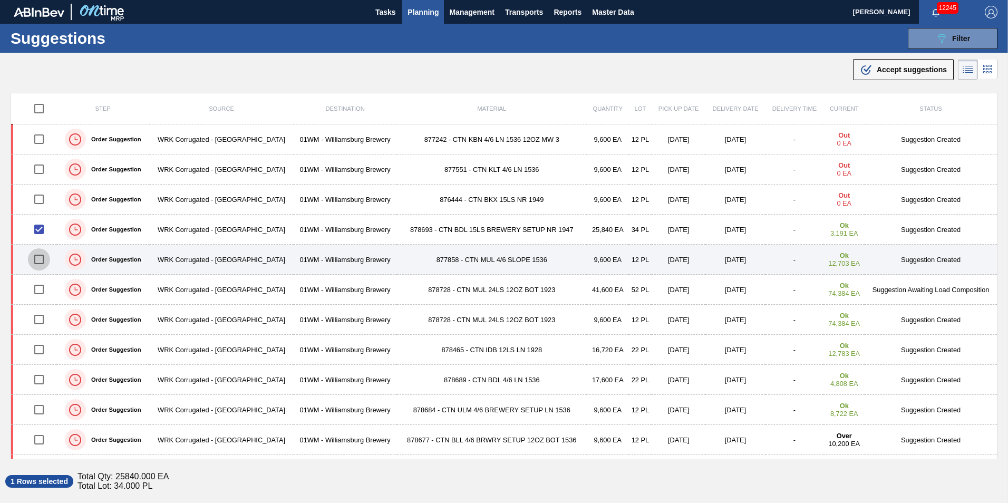
click at [40, 257] on input "checkbox" at bounding box center [39, 259] width 22 height 22
checkbox input "true"
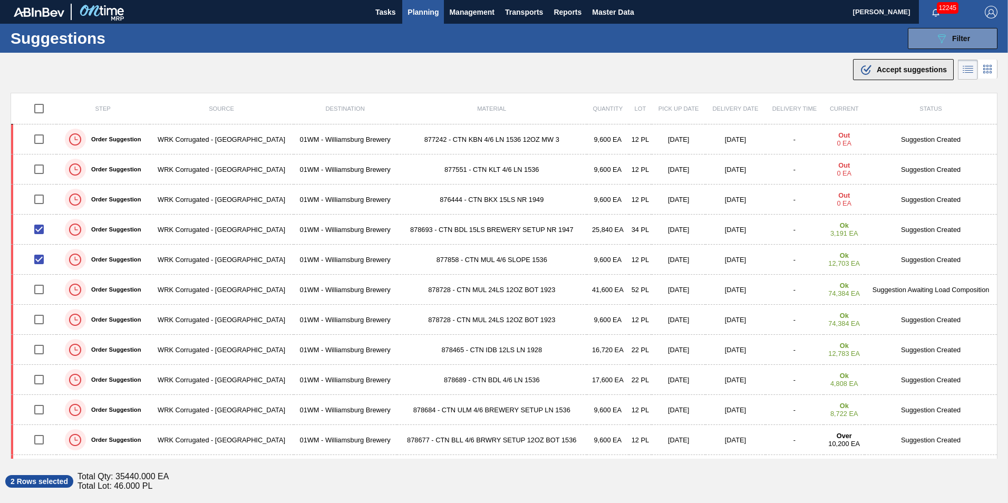
click at [906, 65] on div ".b{fill:var(--color-action-default)} Accept suggestions" at bounding box center [903, 69] width 87 height 13
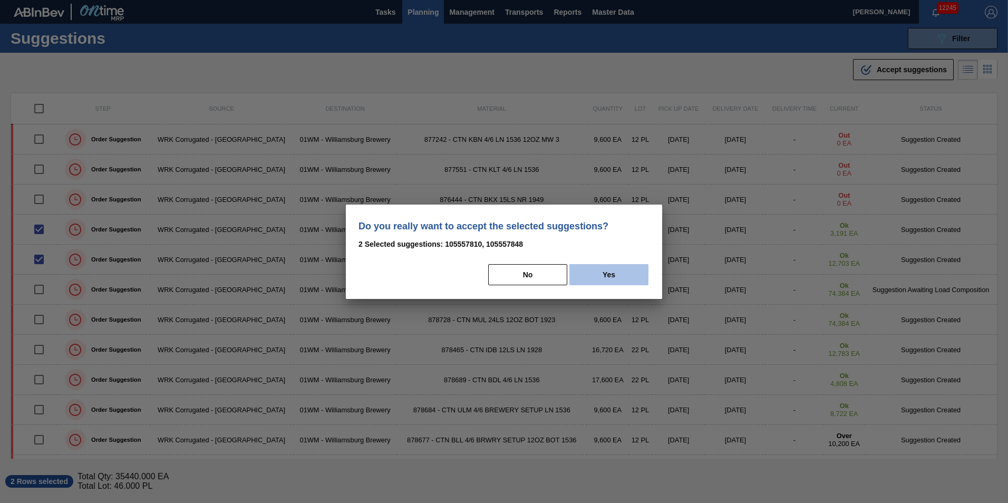
click at [628, 272] on button "Yes" at bounding box center [608, 274] width 79 height 21
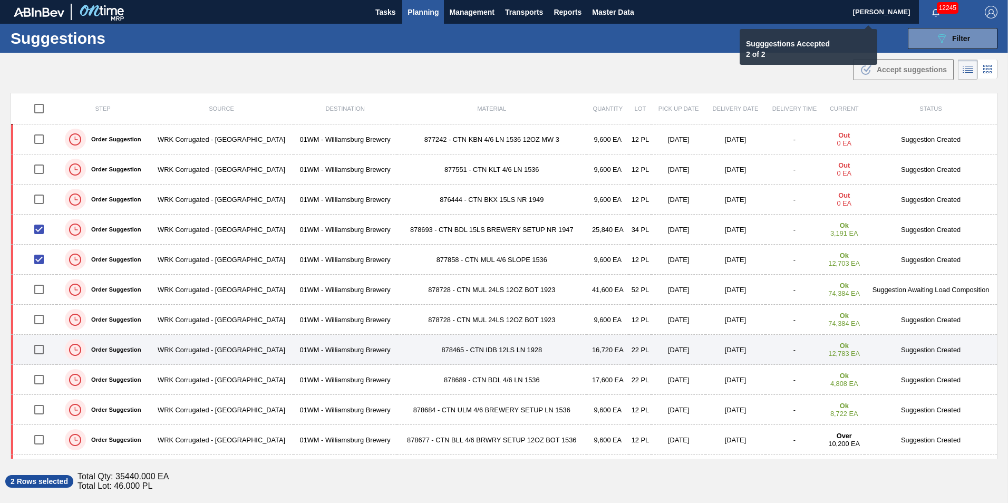
checkbox input "false"
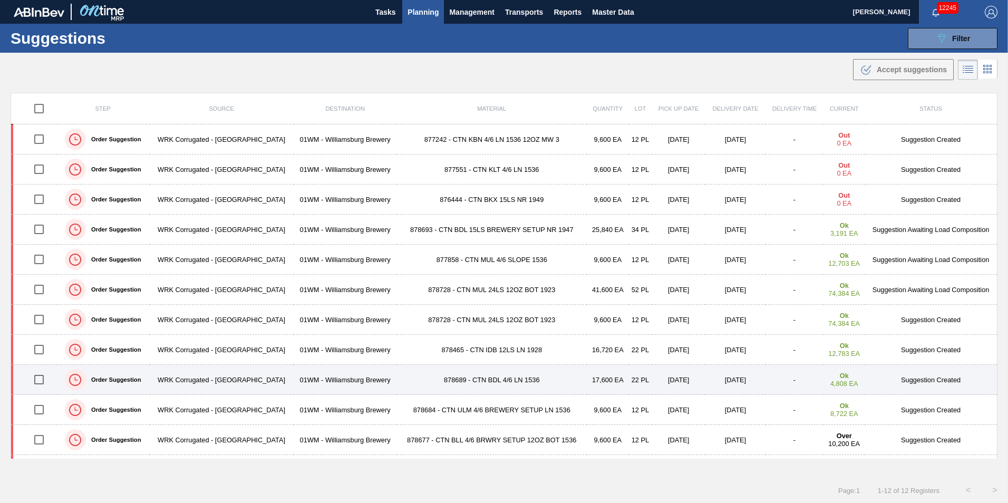
click at [38, 380] on input "checkbox" at bounding box center [39, 379] width 22 height 22
checkbox input "true"
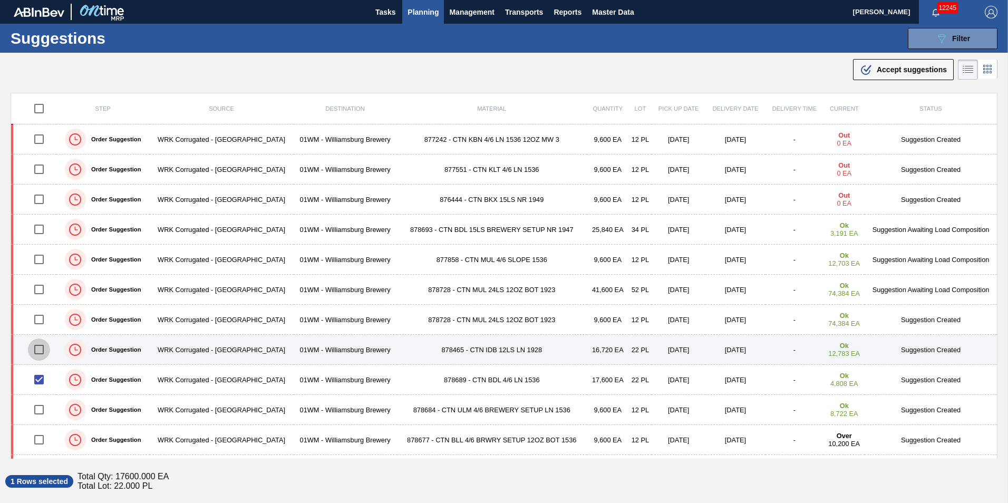
click at [42, 351] on input "checkbox" at bounding box center [39, 349] width 22 height 22
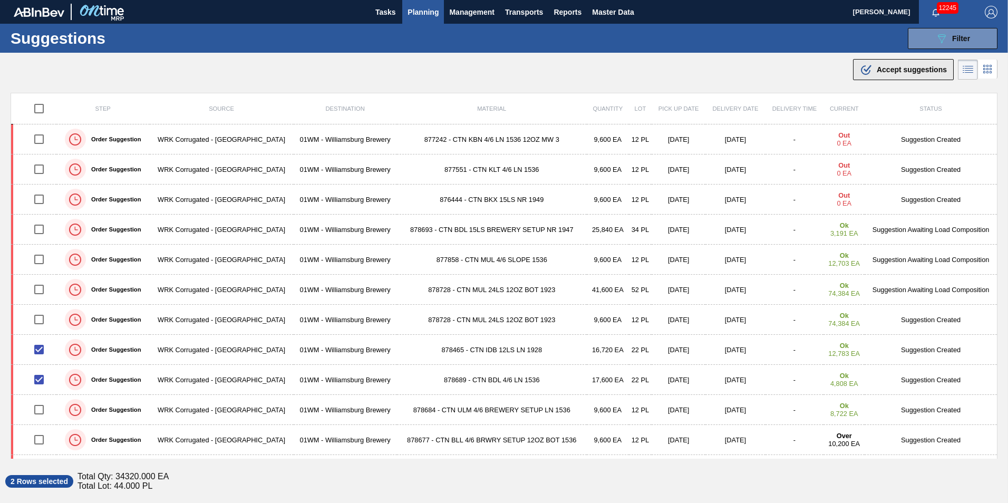
click at [894, 64] on div ".b{fill:var(--color-action-default)} Accept suggestions" at bounding box center [903, 69] width 87 height 13
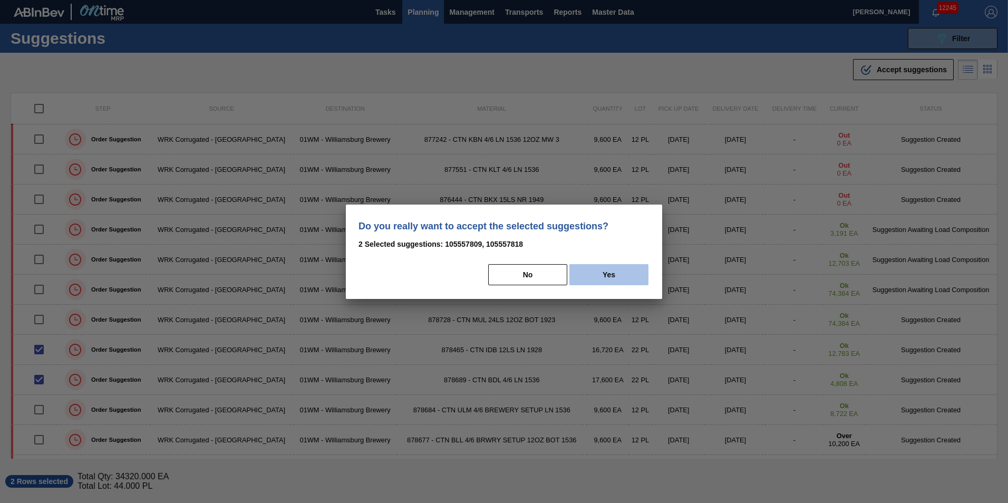
click at [608, 275] on button "Yes" at bounding box center [608, 274] width 79 height 21
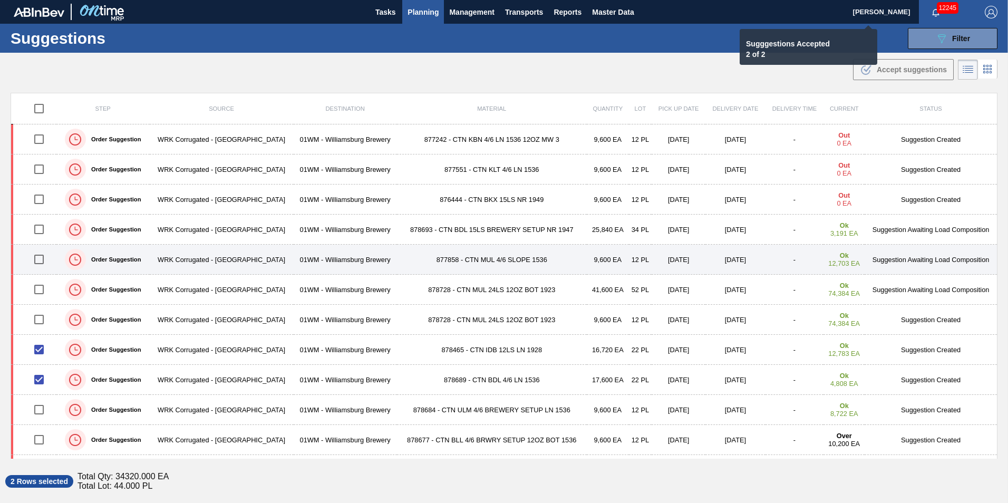
checkbox input "false"
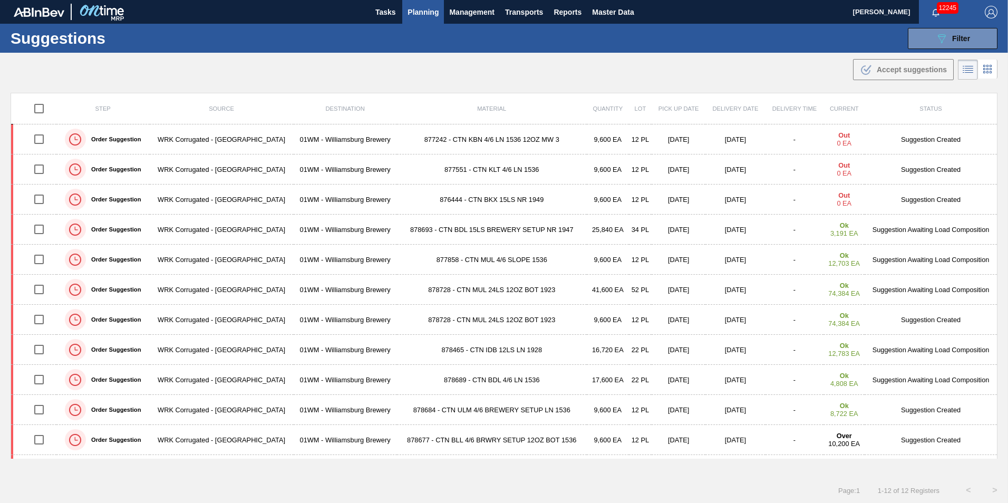
click at [427, 8] on span "Planning" at bounding box center [422, 12] width 31 height 13
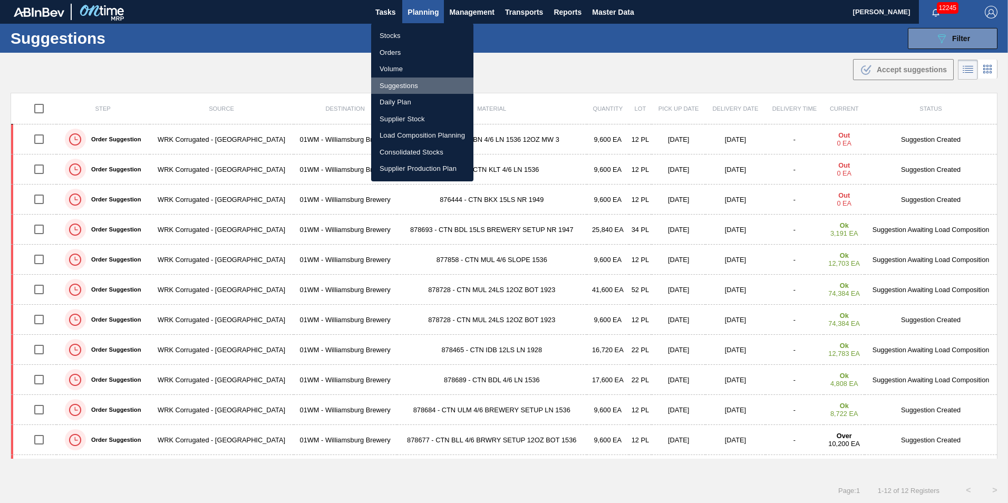
click at [429, 82] on li "Suggestions" at bounding box center [422, 85] width 102 height 17
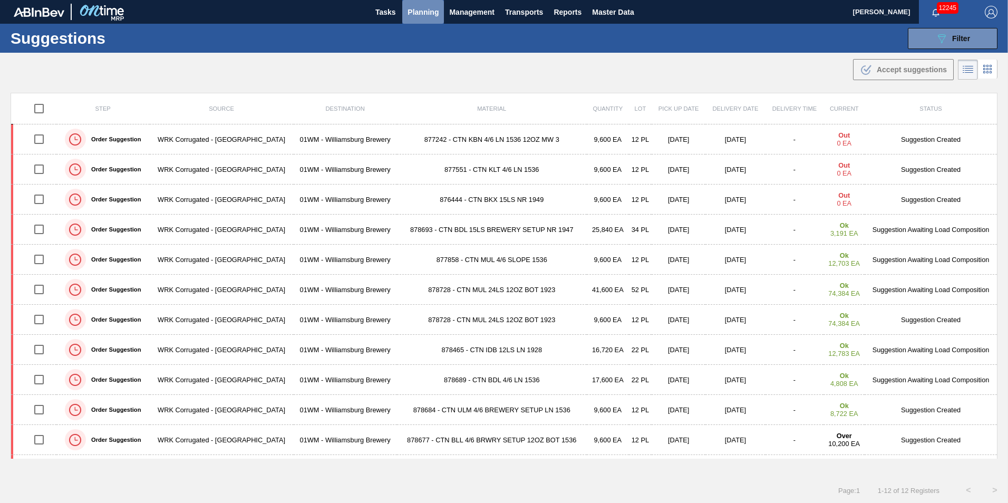
click at [420, 20] on button "Planning" at bounding box center [423, 12] width 42 height 24
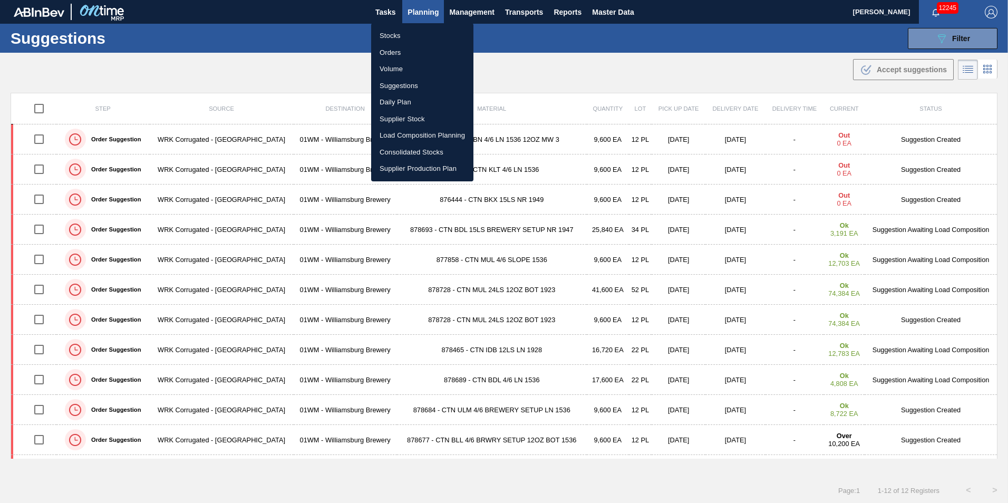
click at [425, 133] on li "Load Composition Planning" at bounding box center [422, 135] width 102 height 17
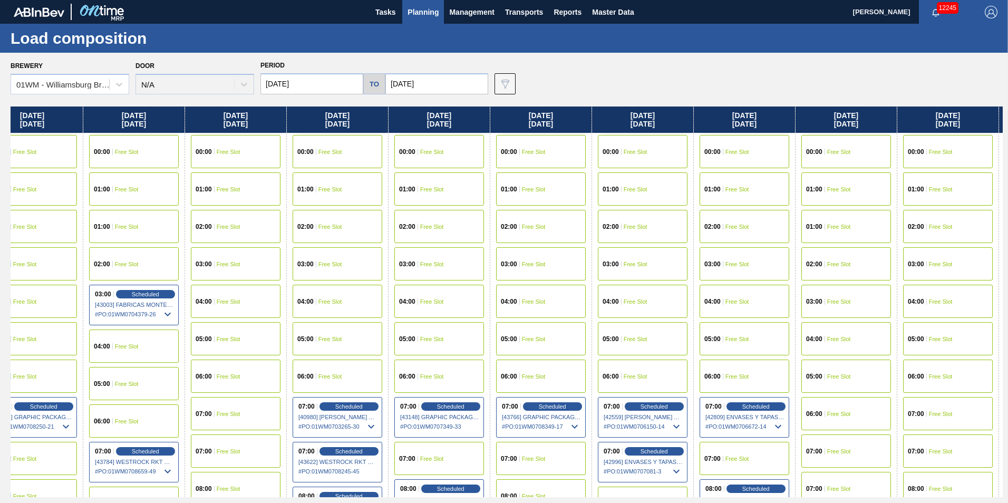
drag, startPoint x: 874, startPoint y: 118, endPoint x: -171, endPoint y: 169, distance: 1046.3
click at [0, 0] on html "Tasks Planning Management Transports Reports Master Data Vincent Geritano 12245…" at bounding box center [504, 0] width 1008 height 0
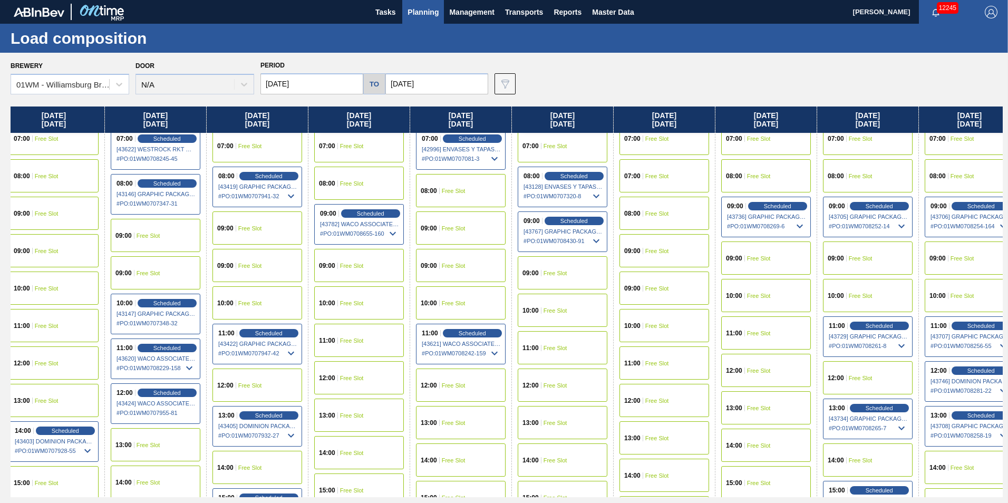
scroll to position [316, 1024]
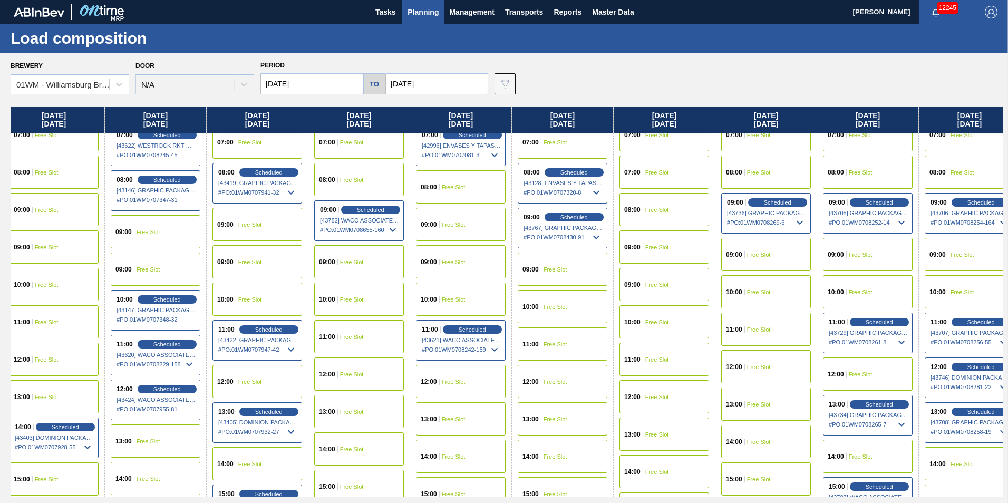
click at [661, 255] on div "09:00 Free Slot" at bounding box center [664, 246] width 90 height 33
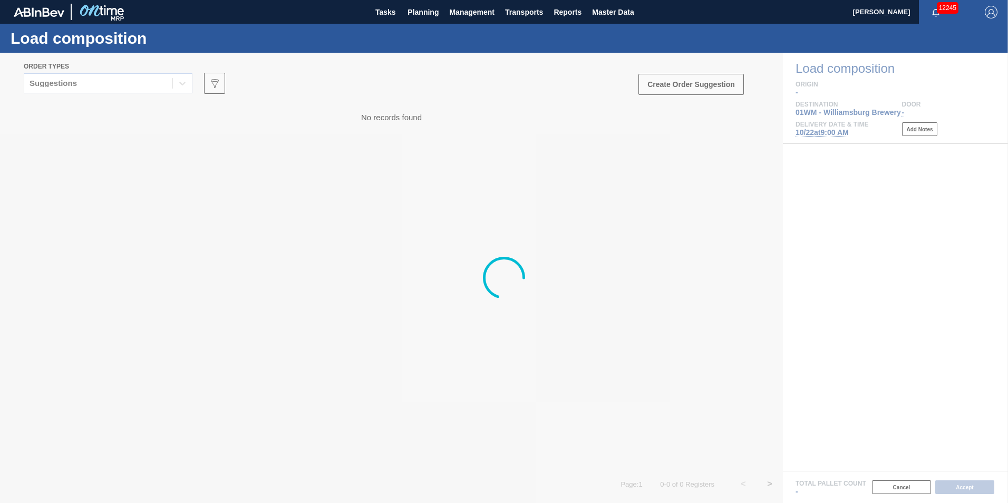
click at [114, 84] on div at bounding box center [504, 278] width 1008 height 450
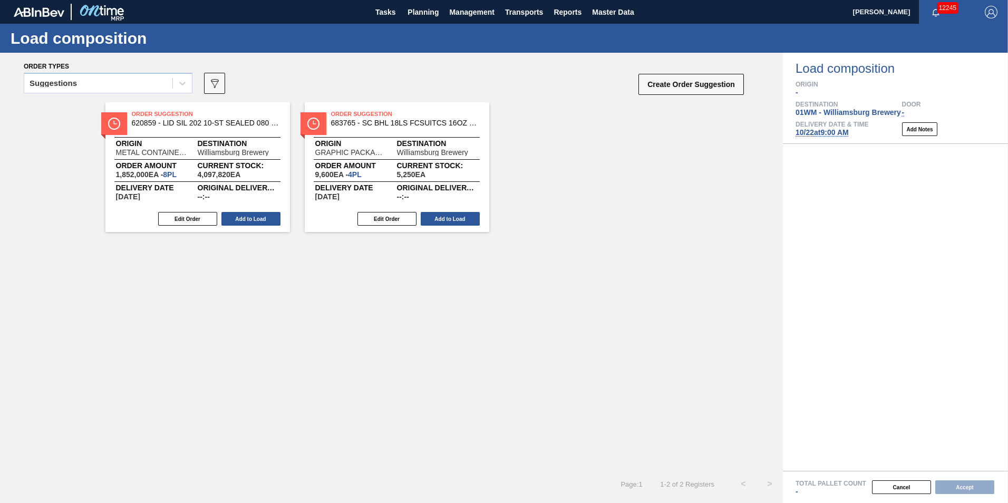
click at [152, 69] on div "Order types" at bounding box center [384, 65] width 721 height 9
click at [148, 83] on div "Suggestions" at bounding box center [98, 83] width 148 height 15
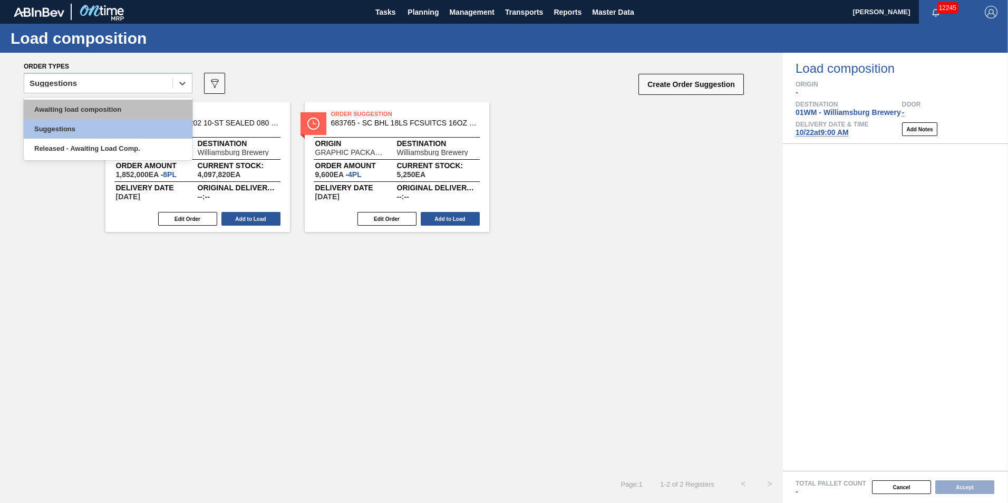
click at [145, 100] on div "Awaiting load composition" at bounding box center [108, 109] width 169 height 19
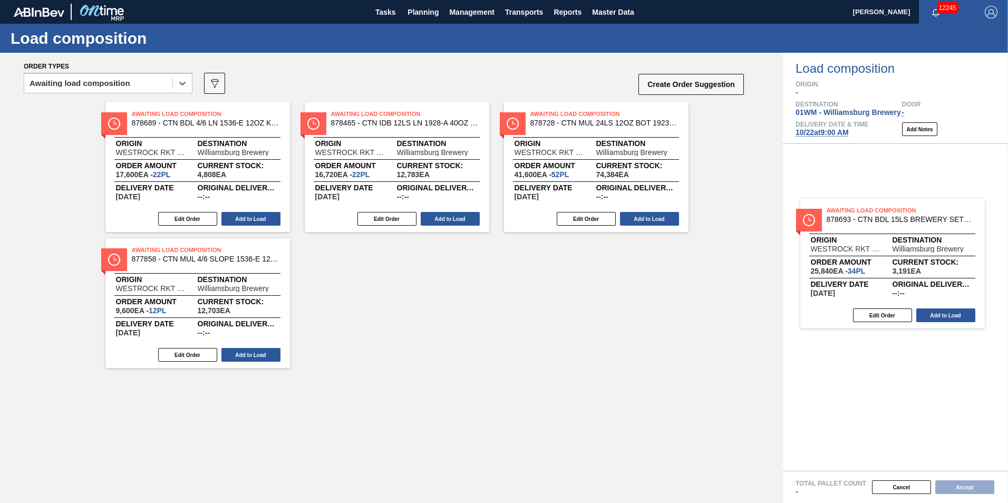
drag, startPoint x: 392, startPoint y: 292, endPoint x: 534, endPoint y: 306, distance: 142.9
click at [895, 252] on div "Order types option Awaiting load composition, selected. Select is focused ,type…" at bounding box center [504, 278] width 1008 height 450
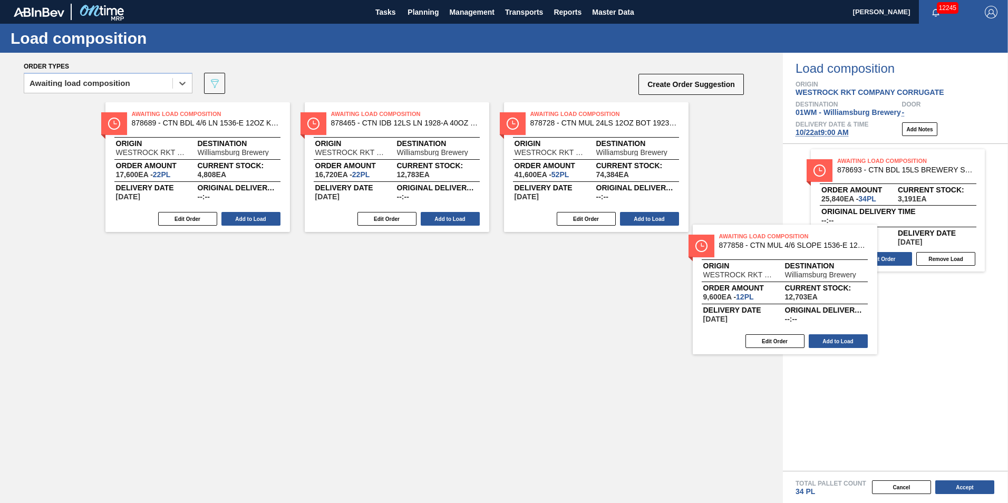
drag, startPoint x: 199, startPoint y: 309, endPoint x: 873, endPoint y: 286, distance: 673.9
click at [873, 286] on div "Order types option Awaiting load composition, selected. Select is focused ,type…" at bounding box center [504, 278] width 1008 height 450
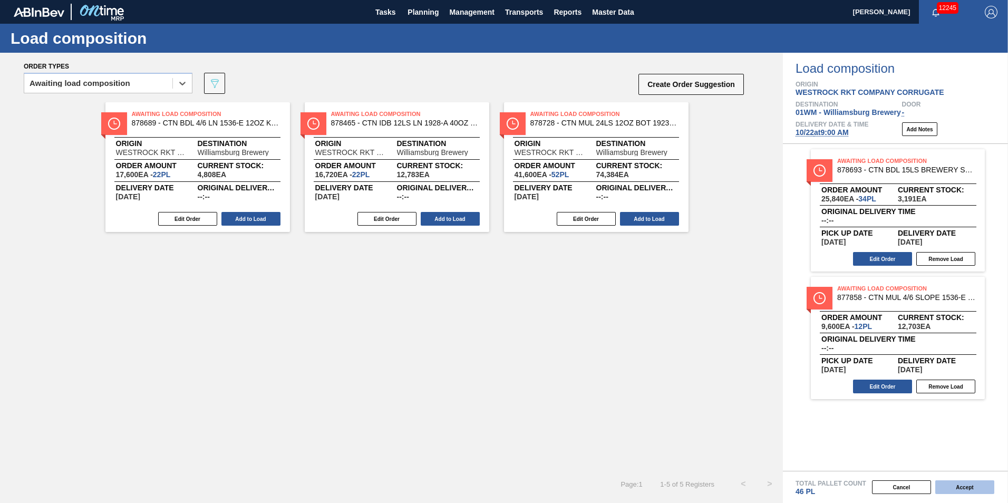
click at [967, 486] on button "Accept" at bounding box center [964, 487] width 59 height 14
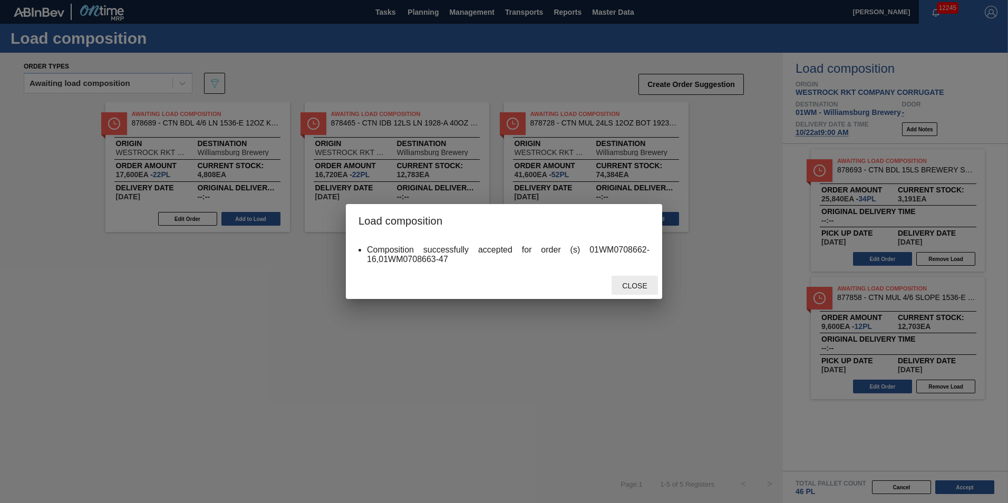
click at [631, 288] on span "Close" at bounding box center [634, 285] width 42 height 8
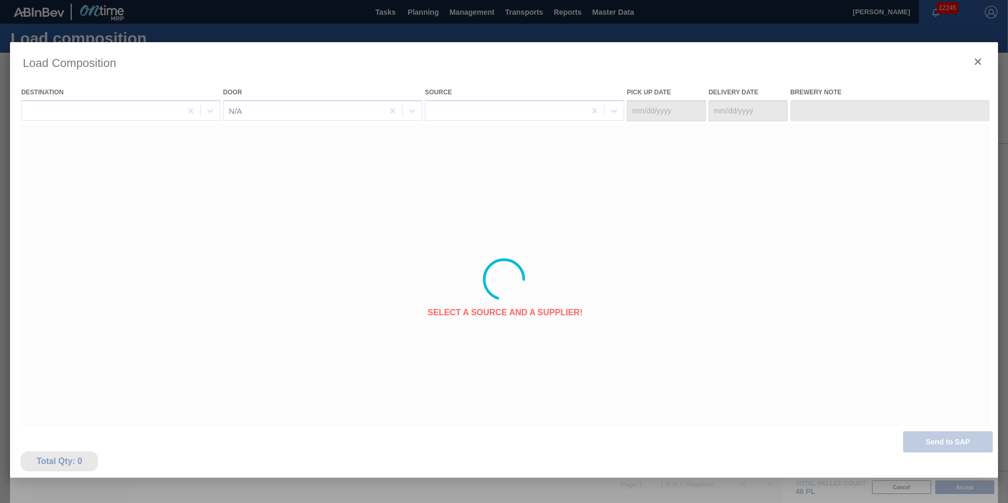
type Date "10/20/2025"
type Date "[DATE]"
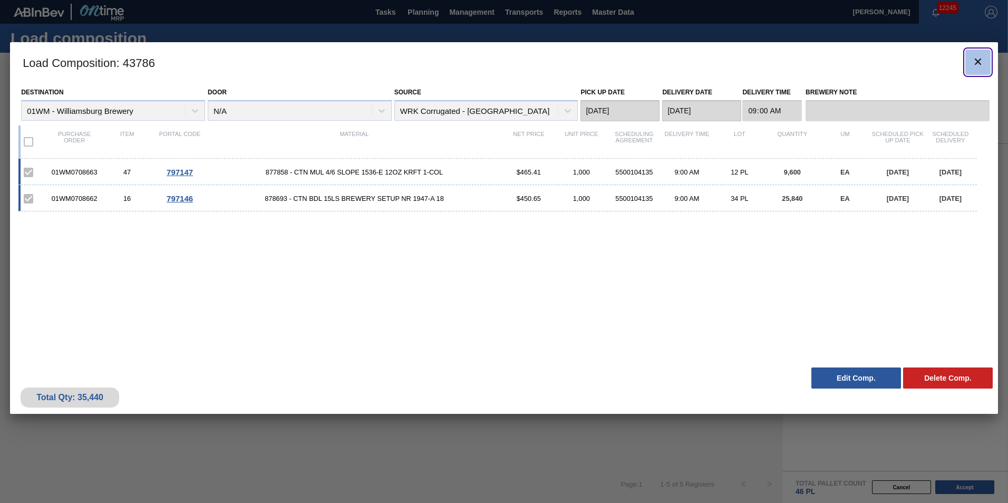
click at [971, 65] on icon "botão de ícone" at bounding box center [977, 61] width 13 height 13
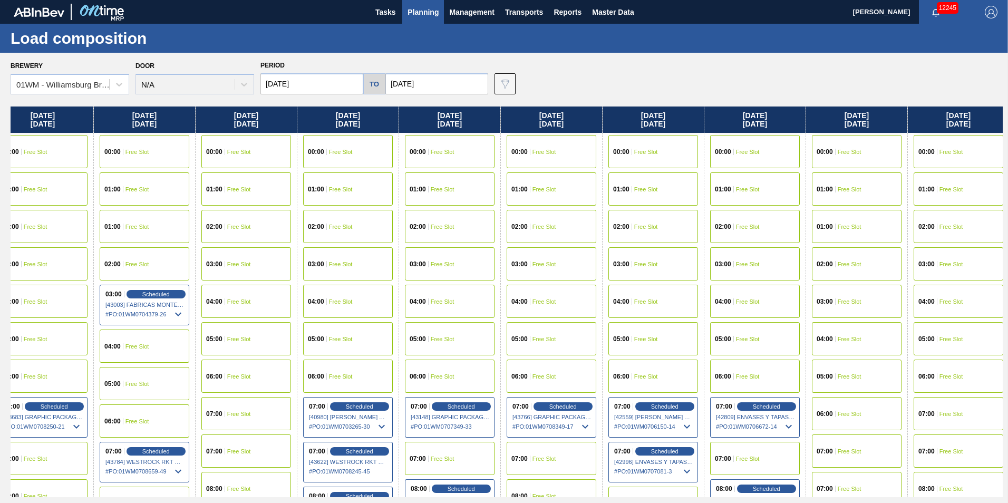
scroll to position [0, 846]
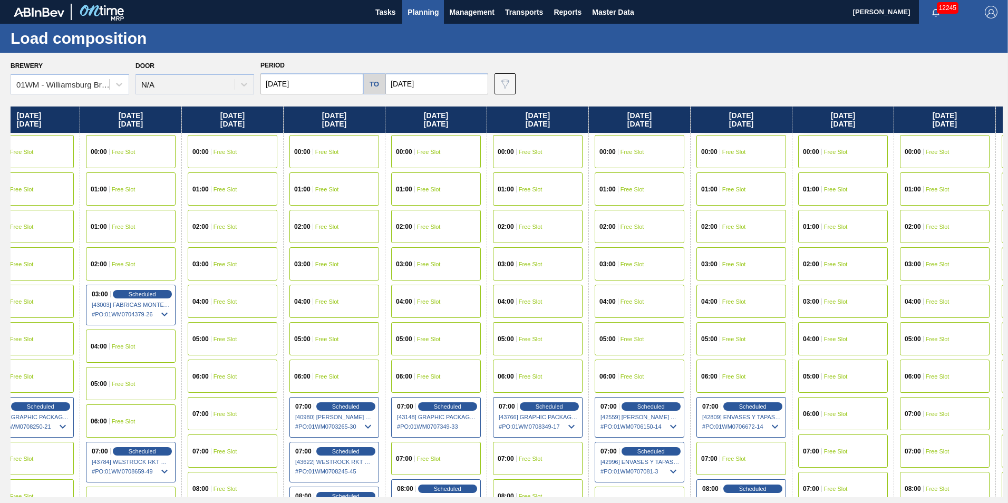
drag, startPoint x: 952, startPoint y: 125, endPoint x: 96, endPoint y: 121, distance: 855.3
click at [97, 121] on div "Monday 10/06/2025 00:00 Free Slot 01:00 Free Slot 02:00 Free Slot 03:00 Free Sl…" at bounding box center [507, 301] width 992 height 390
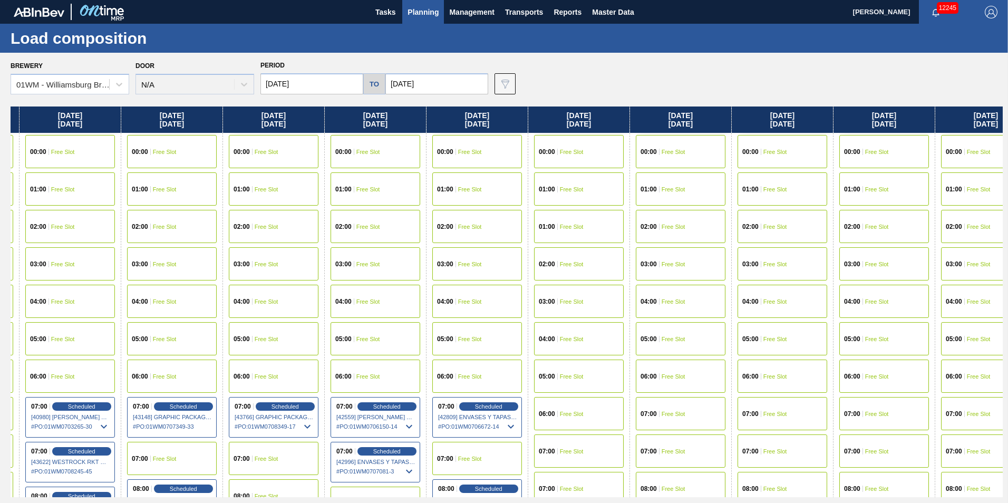
scroll to position [0, 1178]
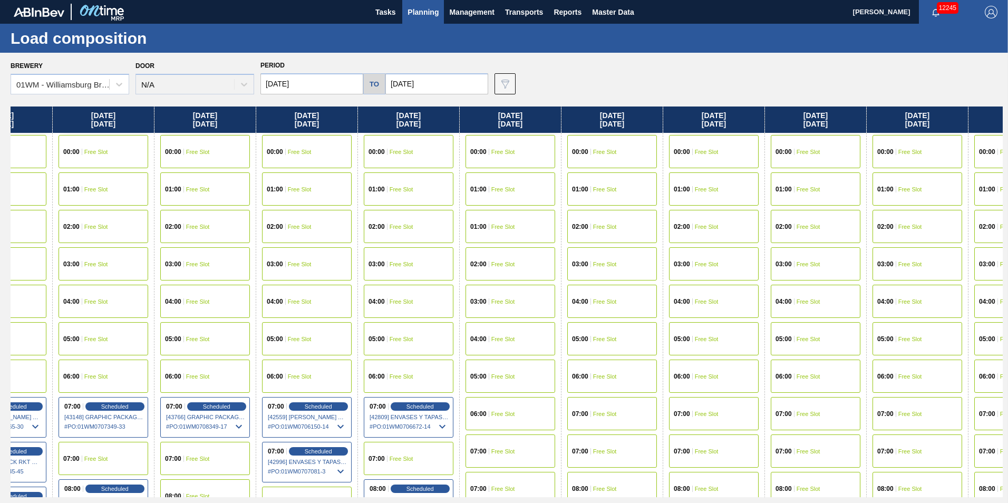
drag, startPoint x: 903, startPoint y: 128, endPoint x: 558, endPoint y: 143, distance: 345.5
click at [560, 143] on div "Monday 10/06/2025 00:00 Free Slot 01:00 Free Slot 02:00 Free Slot 03:00 Free Sl…" at bounding box center [507, 301] width 992 height 390
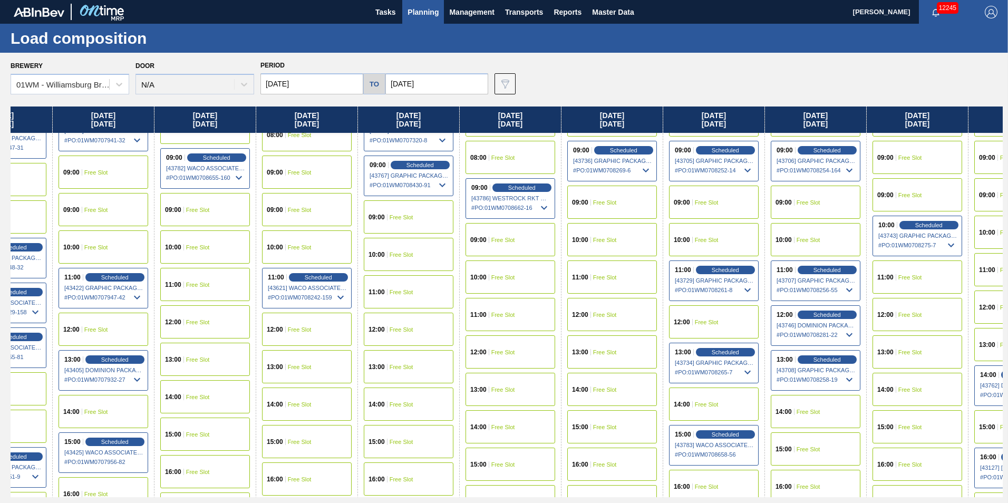
scroll to position [369, 1178]
click at [616, 276] on div "11:00 Free Slot" at bounding box center [612, 276] width 90 height 33
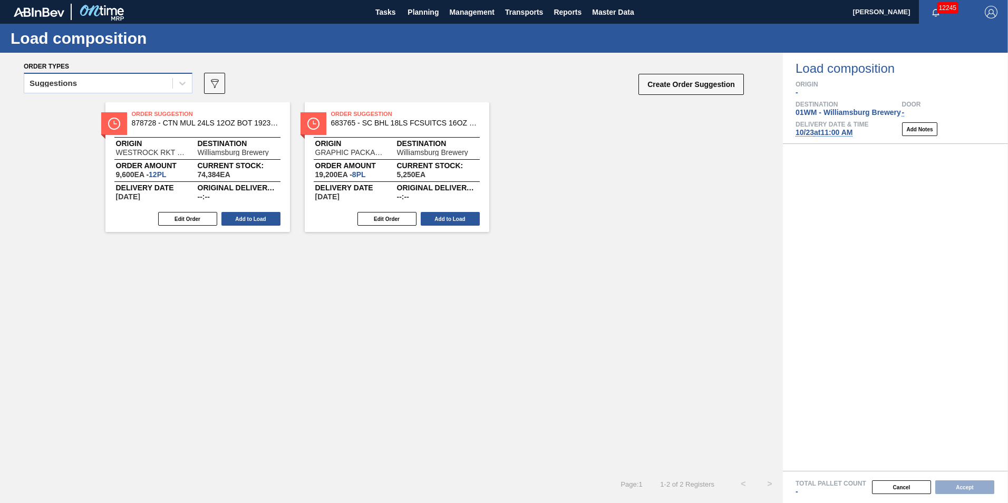
click at [112, 85] on div "Suggestions" at bounding box center [98, 83] width 148 height 15
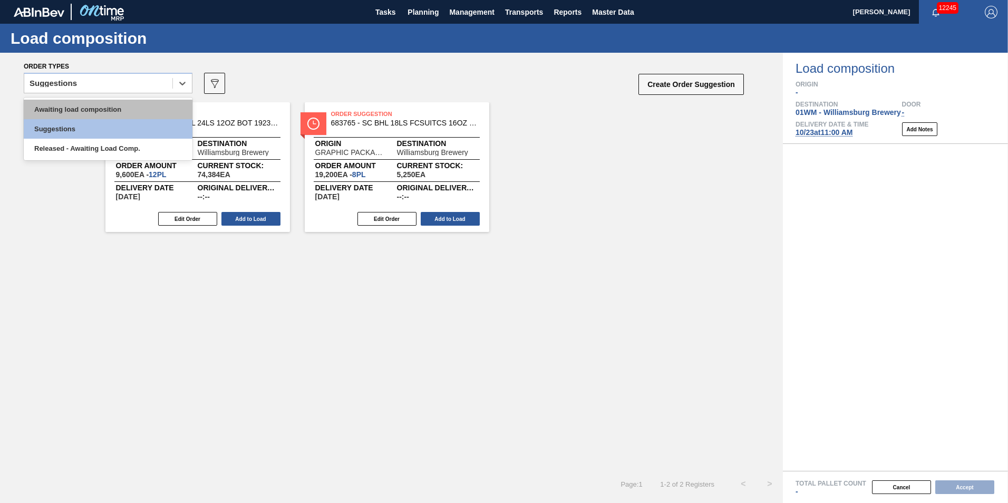
click at [109, 105] on div "Awaiting load composition" at bounding box center [108, 109] width 169 height 19
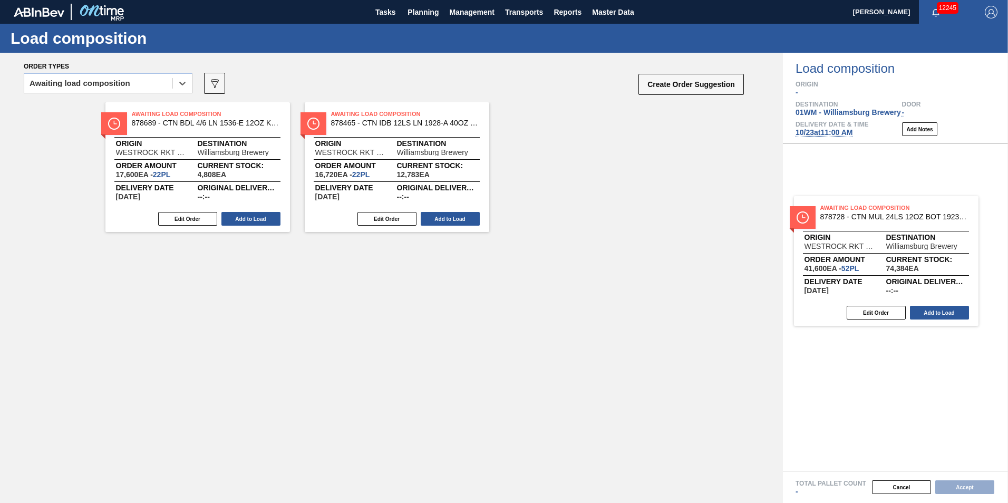
drag, startPoint x: 545, startPoint y: 158, endPoint x: 838, endPoint y: 254, distance: 308.5
click at [838, 254] on div "Order types option Awaiting load composition, selected. Select is focused ,type…" at bounding box center [504, 278] width 1008 height 450
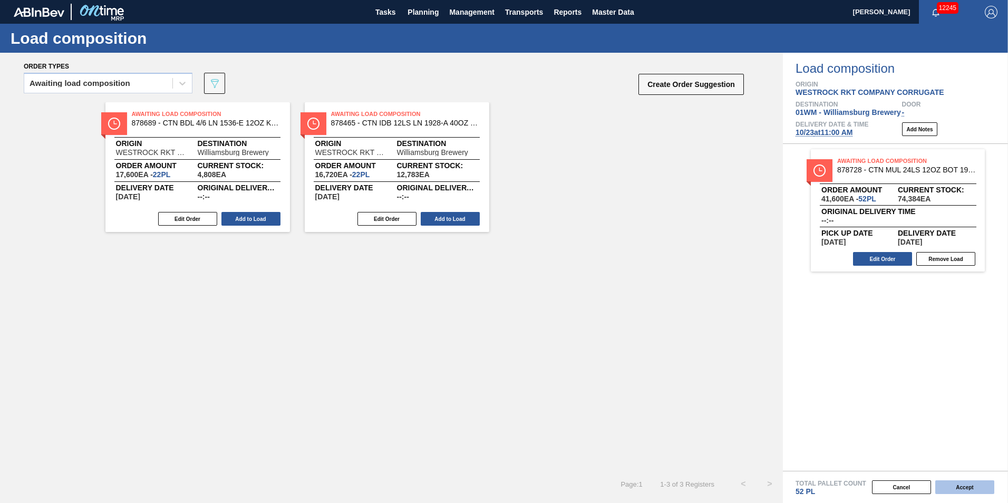
click at [953, 487] on button "Accept" at bounding box center [964, 487] width 59 height 14
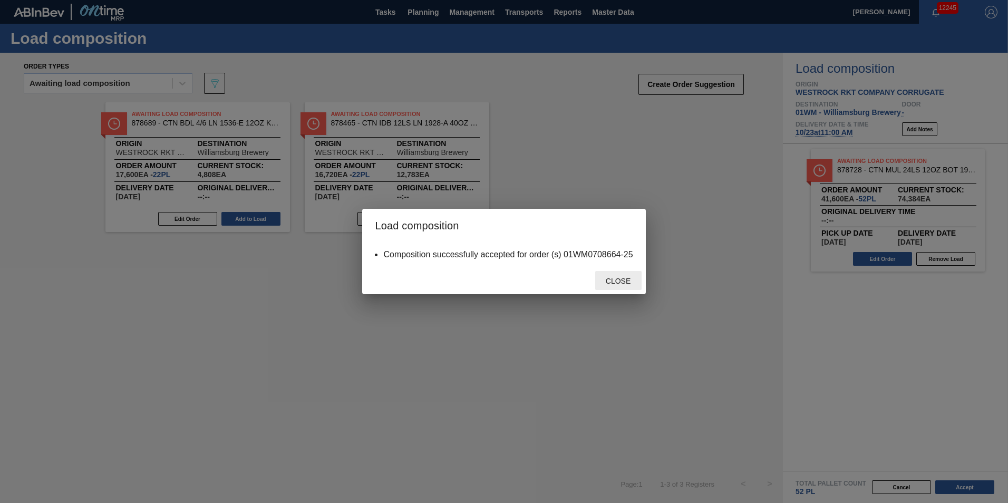
click at [607, 282] on span "Close" at bounding box center [618, 281] width 42 height 8
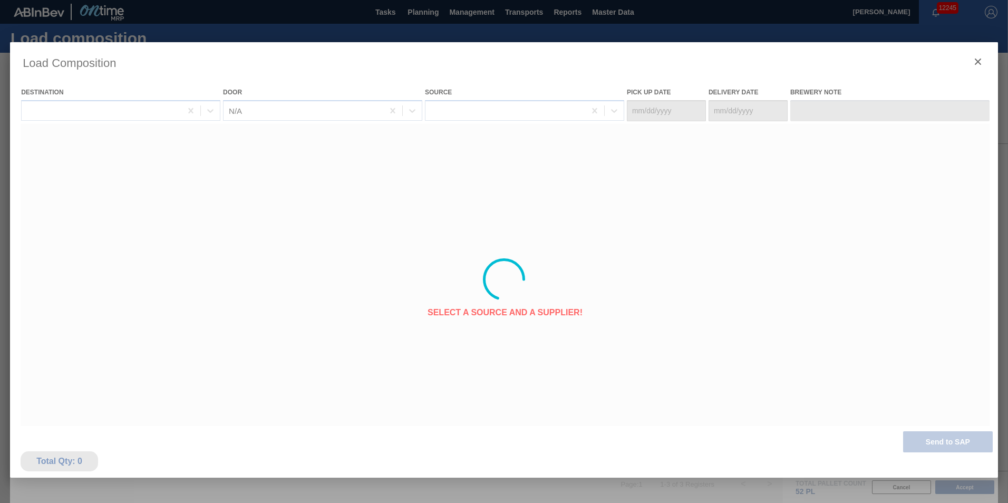
type Date "[DATE]"
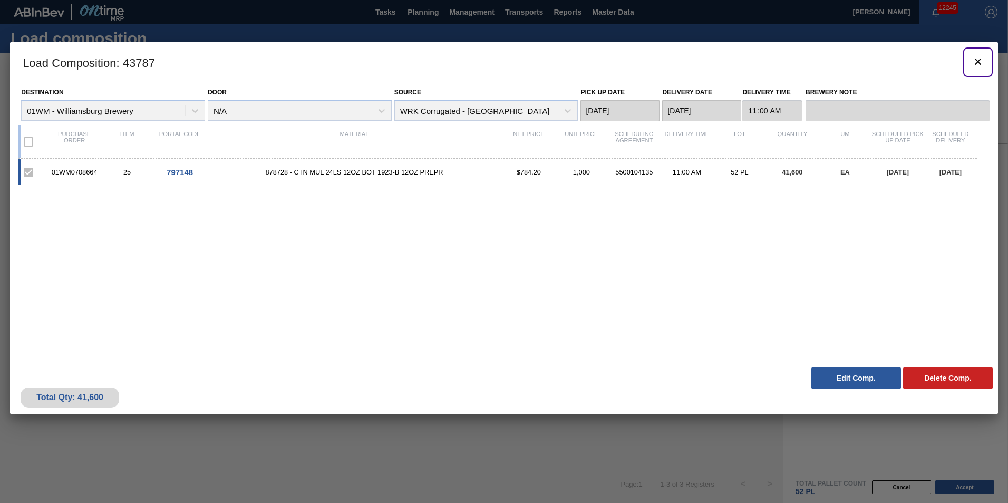
click at [980, 58] on icon "botão de ícone" at bounding box center [977, 61] width 6 height 6
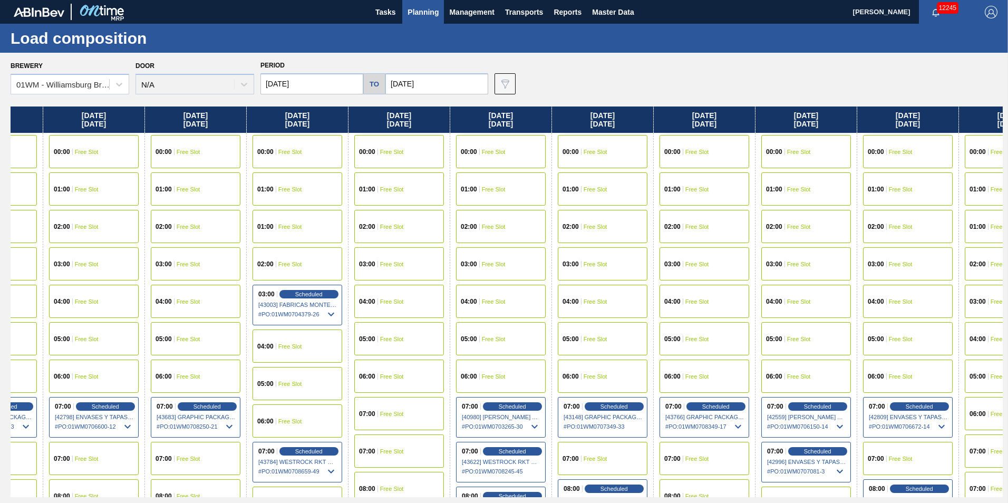
drag, startPoint x: 948, startPoint y: 126, endPoint x: 216, endPoint y: 123, distance: 732.0
click at [218, 123] on div "Monday 10/06/2025 00:00 Free Slot 01:00 Free Slot 02:00 Free Slot 03:00 Free Sl…" at bounding box center [507, 301] width 992 height 390
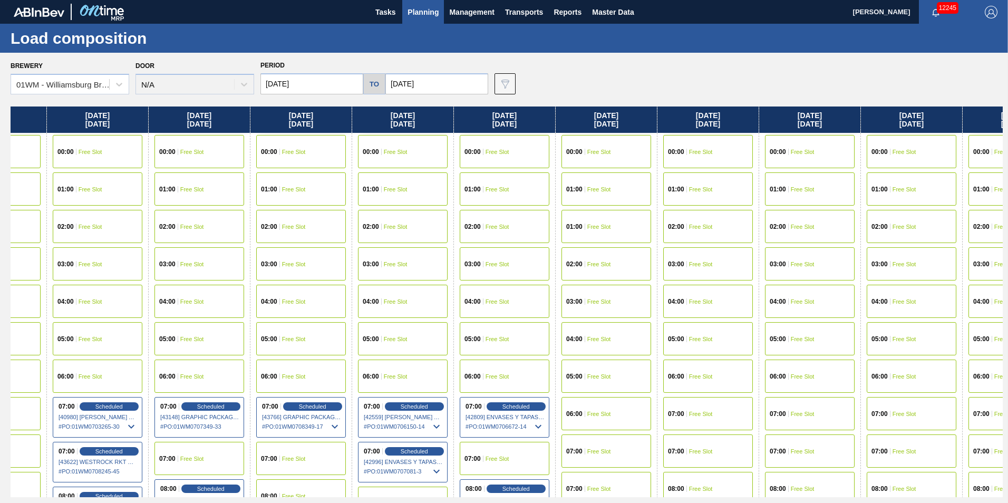
scroll to position [0, 1116]
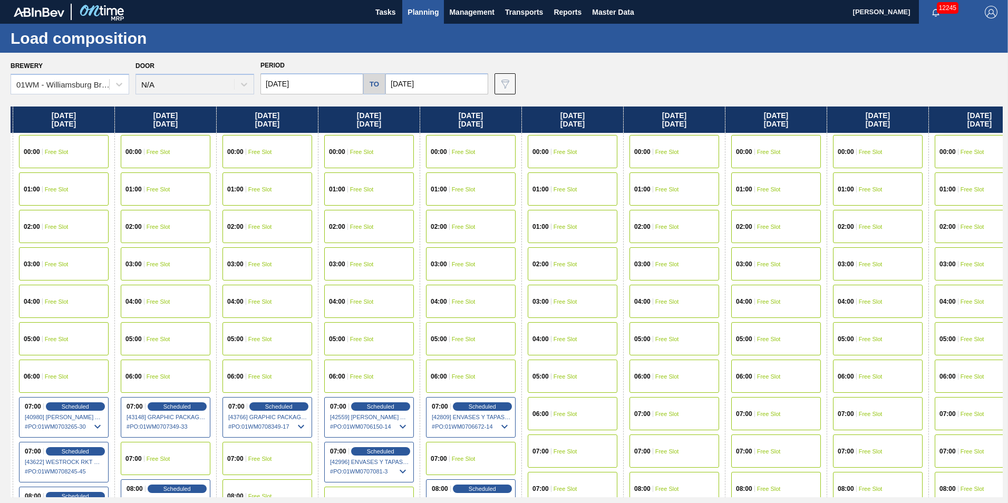
drag, startPoint x: 803, startPoint y: 127, endPoint x: 400, endPoint y: 131, distance: 403.2
click at [400, 131] on div "Monday 10/06/2025 00:00 Free Slot 01:00 Free Slot 02:00 Free Slot 03:00 Free Sl…" at bounding box center [507, 301] width 992 height 390
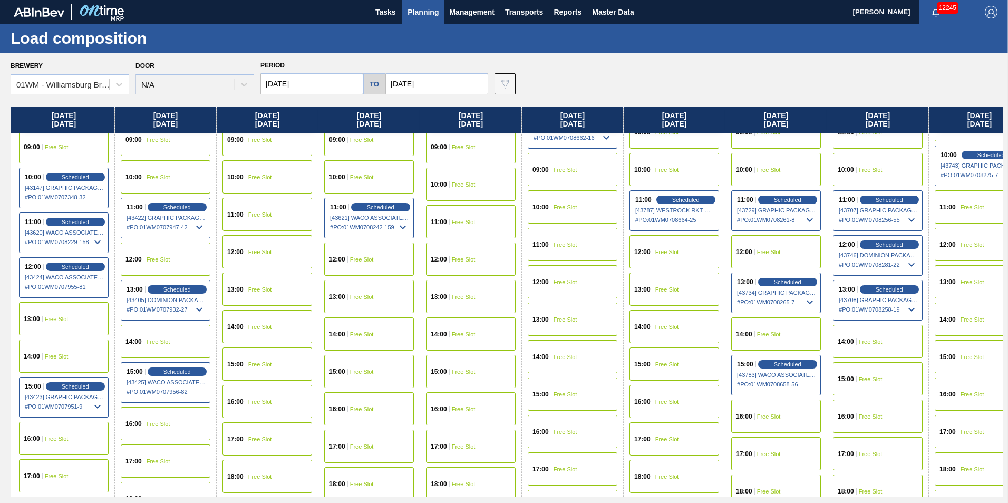
scroll to position [474, 1116]
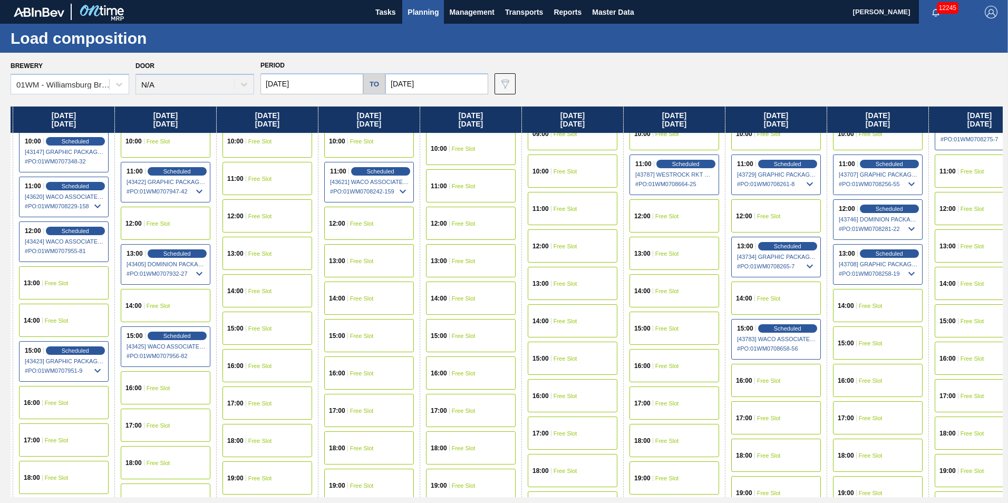
click at [763, 299] on span "Free Slot" at bounding box center [769, 298] width 24 height 6
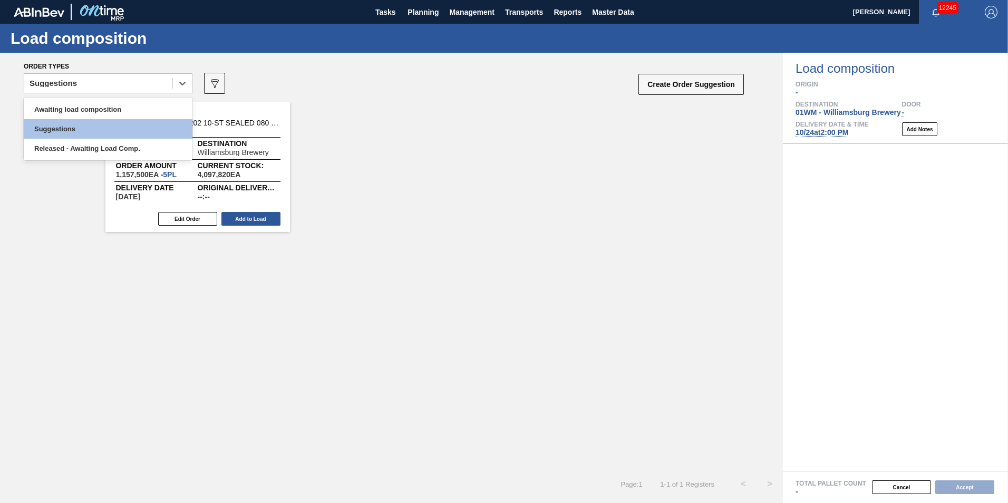
click at [115, 81] on div "Suggestions" at bounding box center [98, 83] width 148 height 15
click at [105, 102] on div "Awaiting load composition" at bounding box center [108, 109] width 169 height 19
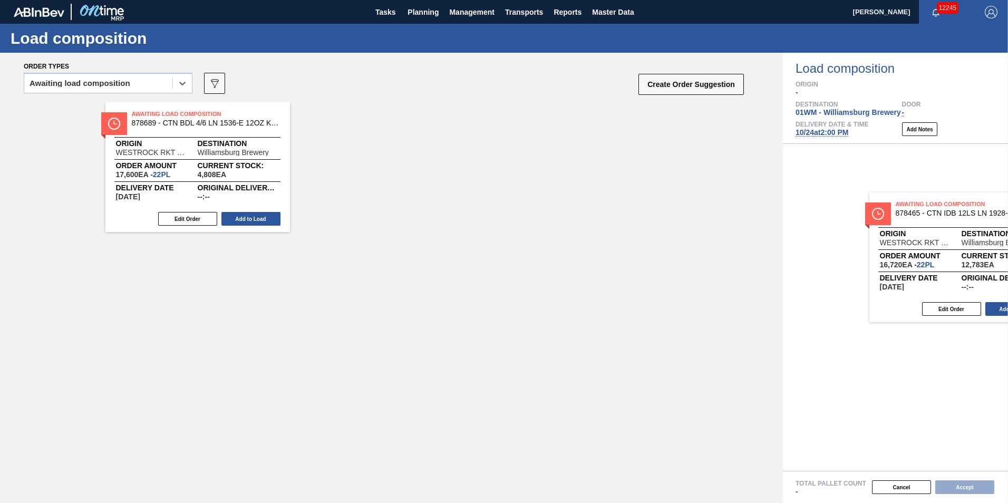
drag, startPoint x: 366, startPoint y: 158, endPoint x: 906, endPoint y: 230, distance: 545.5
click at [906, 230] on div "Order types option Awaiting load composition, selected. Select is focused ,type…" at bounding box center [504, 278] width 1008 height 450
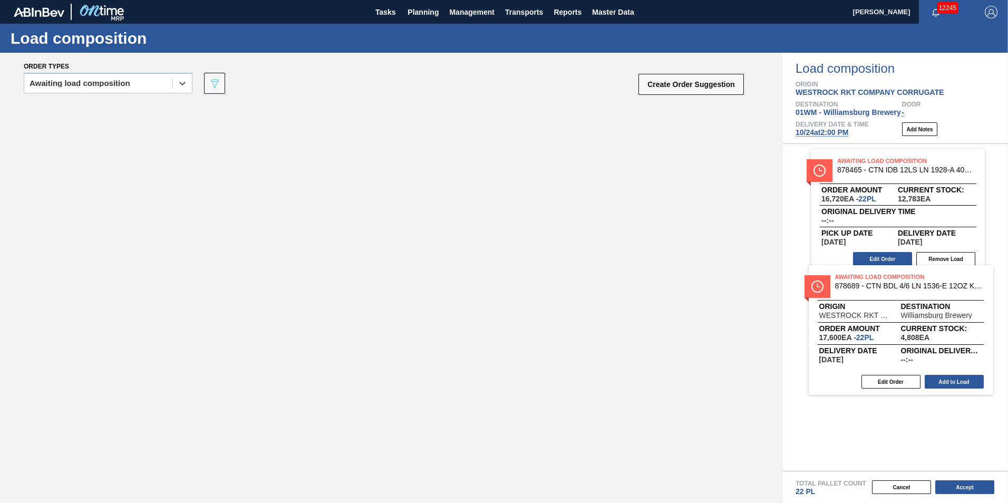
drag, startPoint x: 167, startPoint y: 180, endPoint x: 873, endPoint y: 344, distance: 724.4
click at [873, 344] on div "Order types option Awaiting load composition, selected. Select is focused ,type…" at bounding box center [504, 278] width 1008 height 450
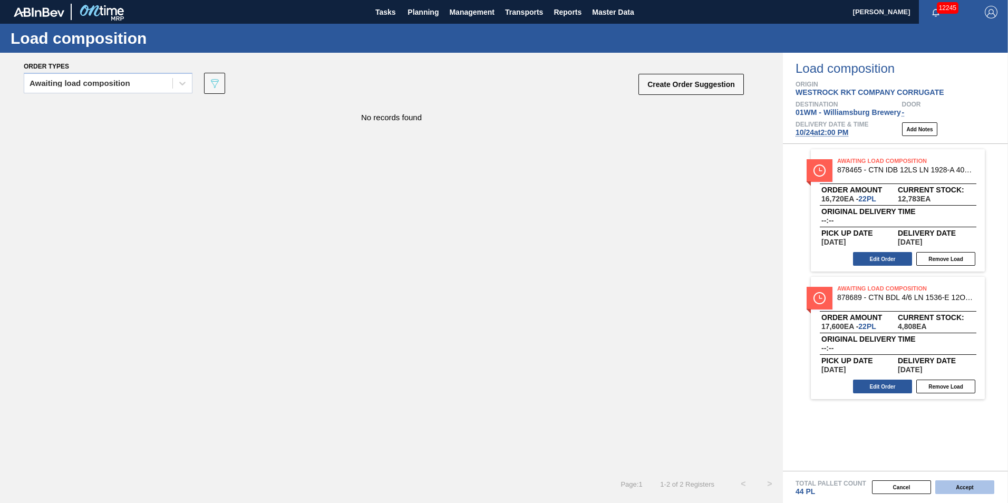
click at [973, 486] on button "Accept" at bounding box center [964, 487] width 59 height 14
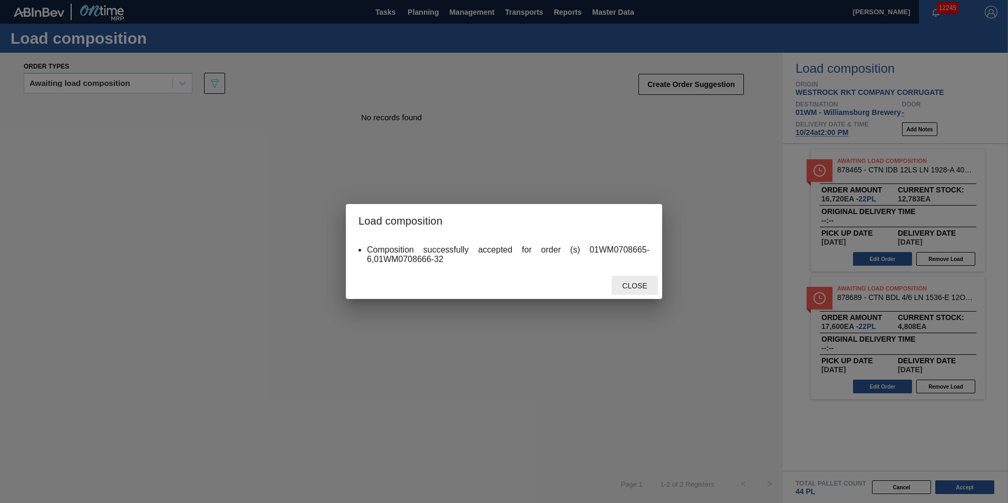
click at [640, 276] on div "Close" at bounding box center [634, 285] width 46 height 19
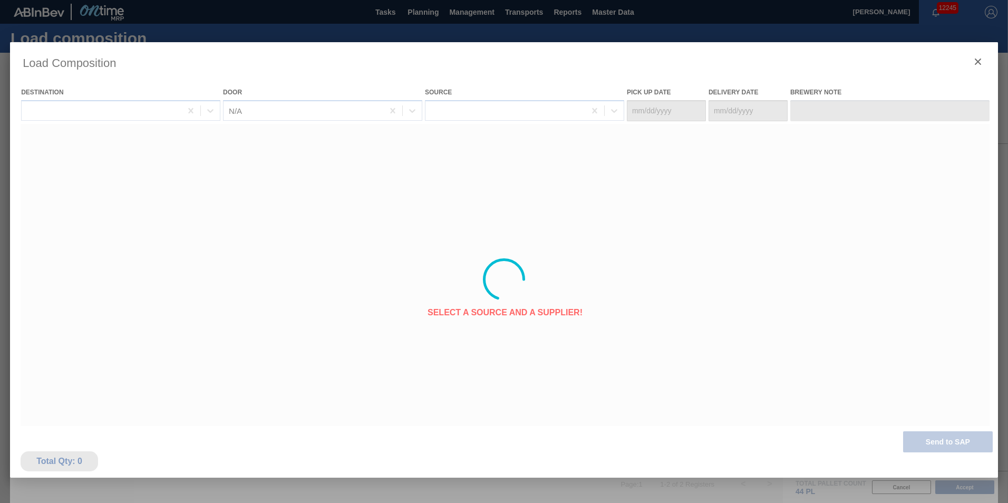
type Date "[DATE]"
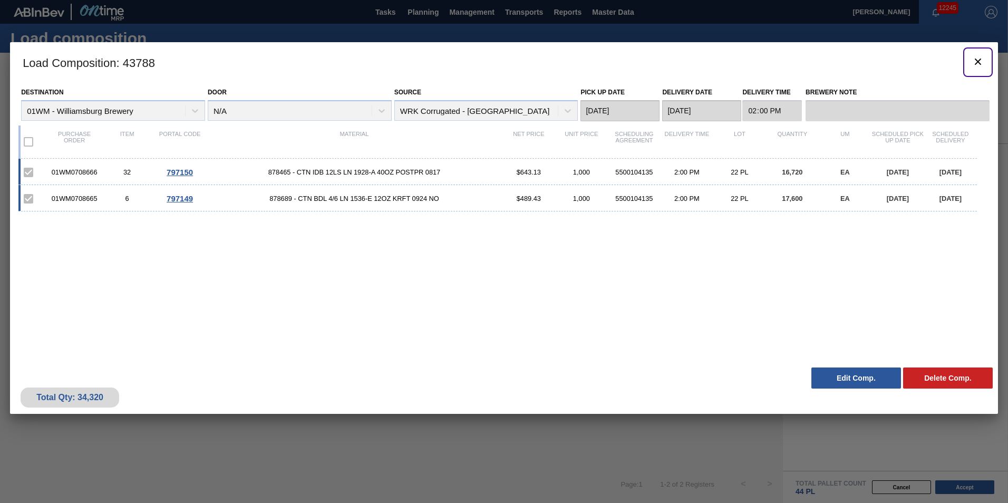
click at [980, 60] on icon "botão de ícone" at bounding box center [977, 61] width 13 height 13
